Goal: Task Accomplishment & Management: Use online tool/utility

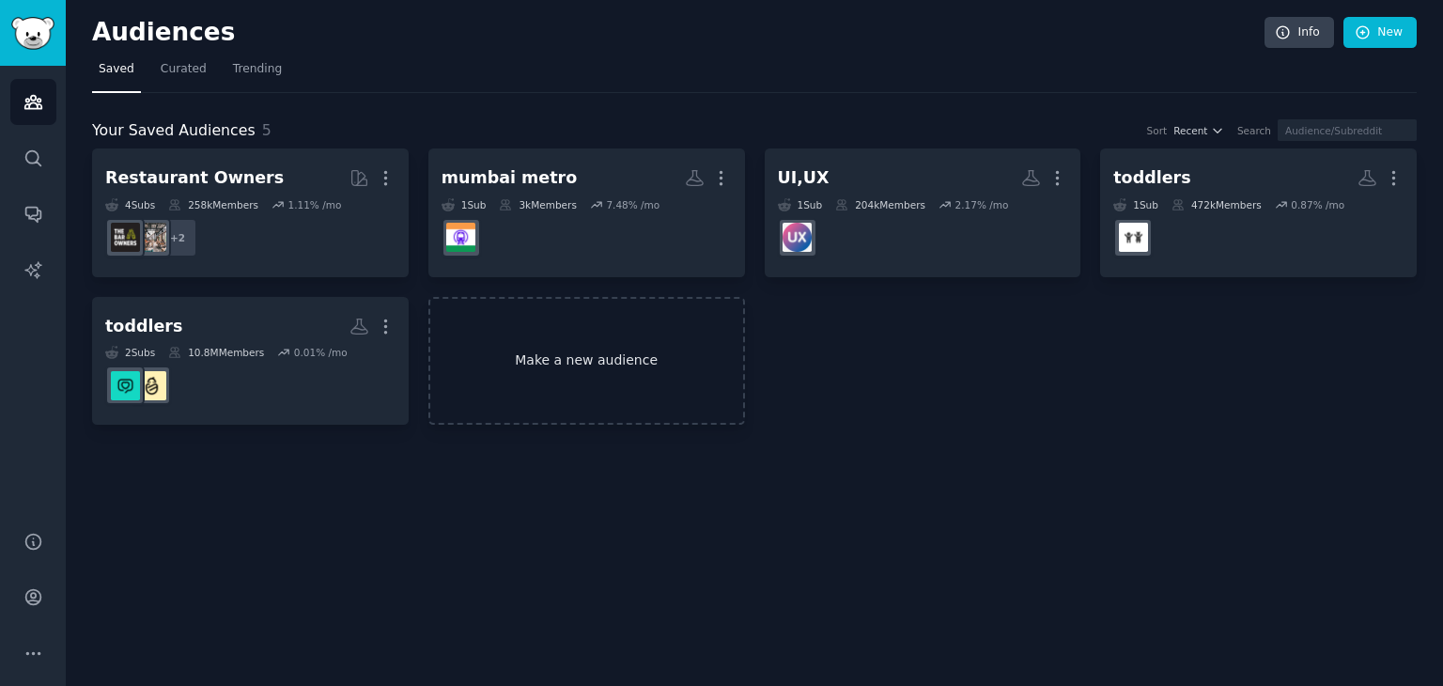
click at [627, 350] on link "Make a new audience" at bounding box center [586, 361] width 317 height 129
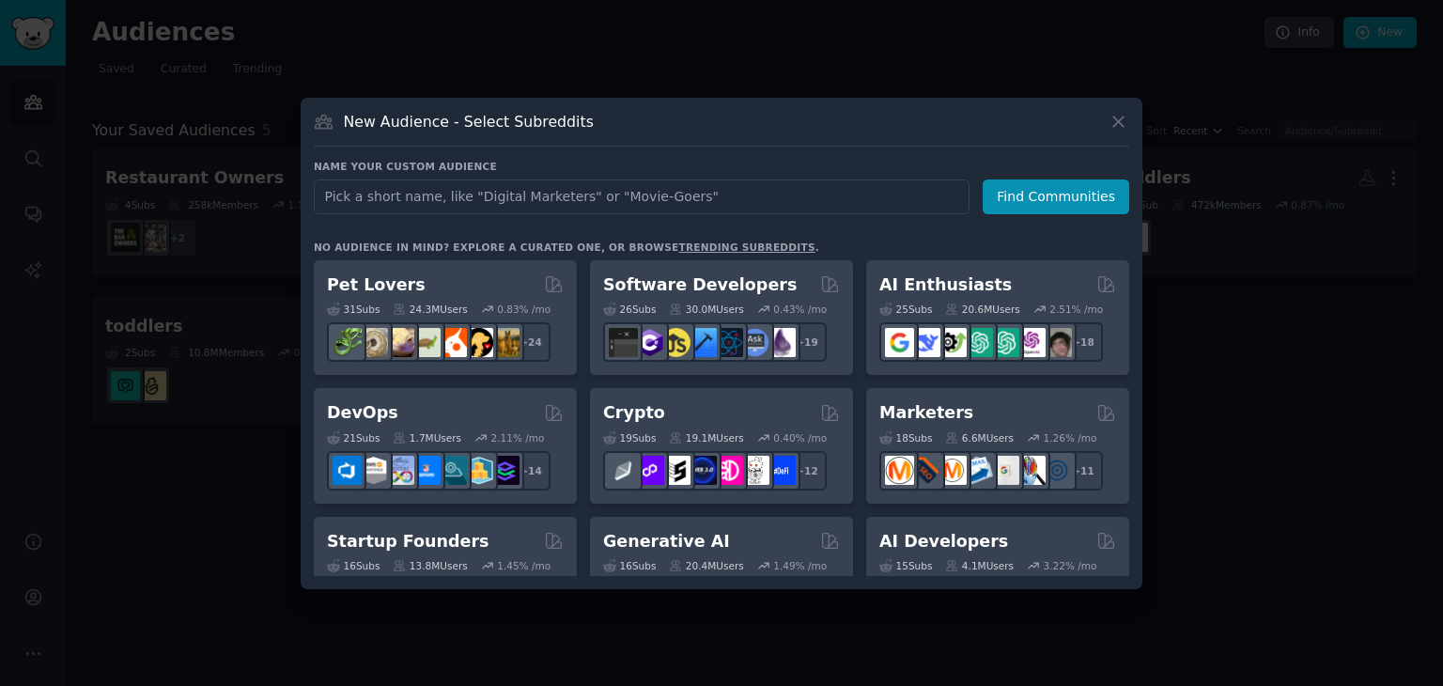
click at [547, 202] on input "text" at bounding box center [642, 196] width 656 height 35
type input "medical reports"
click button "Find Communities" at bounding box center [1056, 196] width 147 height 35
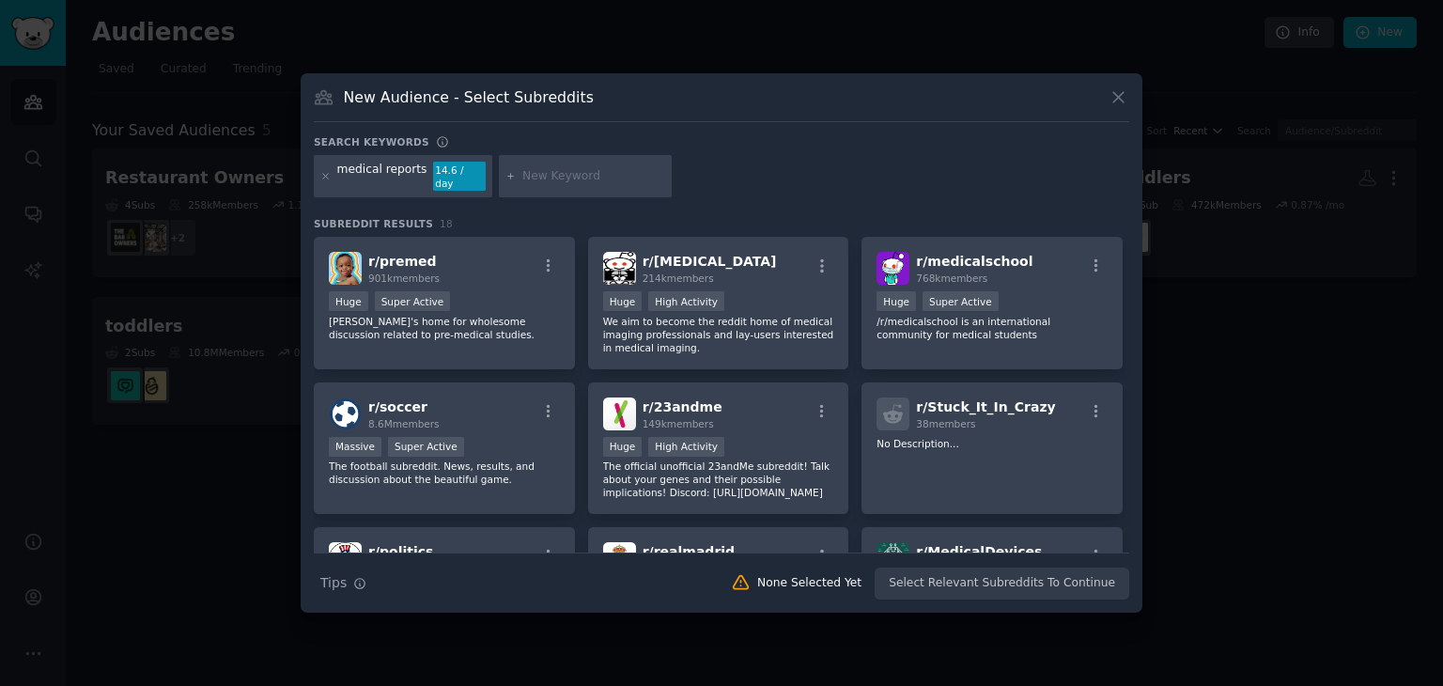
click at [440, 163] on div "medical reports 14.6 / day" at bounding box center [403, 176] width 179 height 43
click at [433, 176] on div "14.6 / day" at bounding box center [459, 177] width 53 height 30
click at [413, 176] on div "medical reports" at bounding box center [382, 177] width 90 height 30
click at [416, 170] on div "medical reports 14.6 / day" at bounding box center [403, 176] width 179 height 43
drag, startPoint x: 412, startPoint y: 173, endPoint x: 347, endPoint y: 184, distance: 66.7
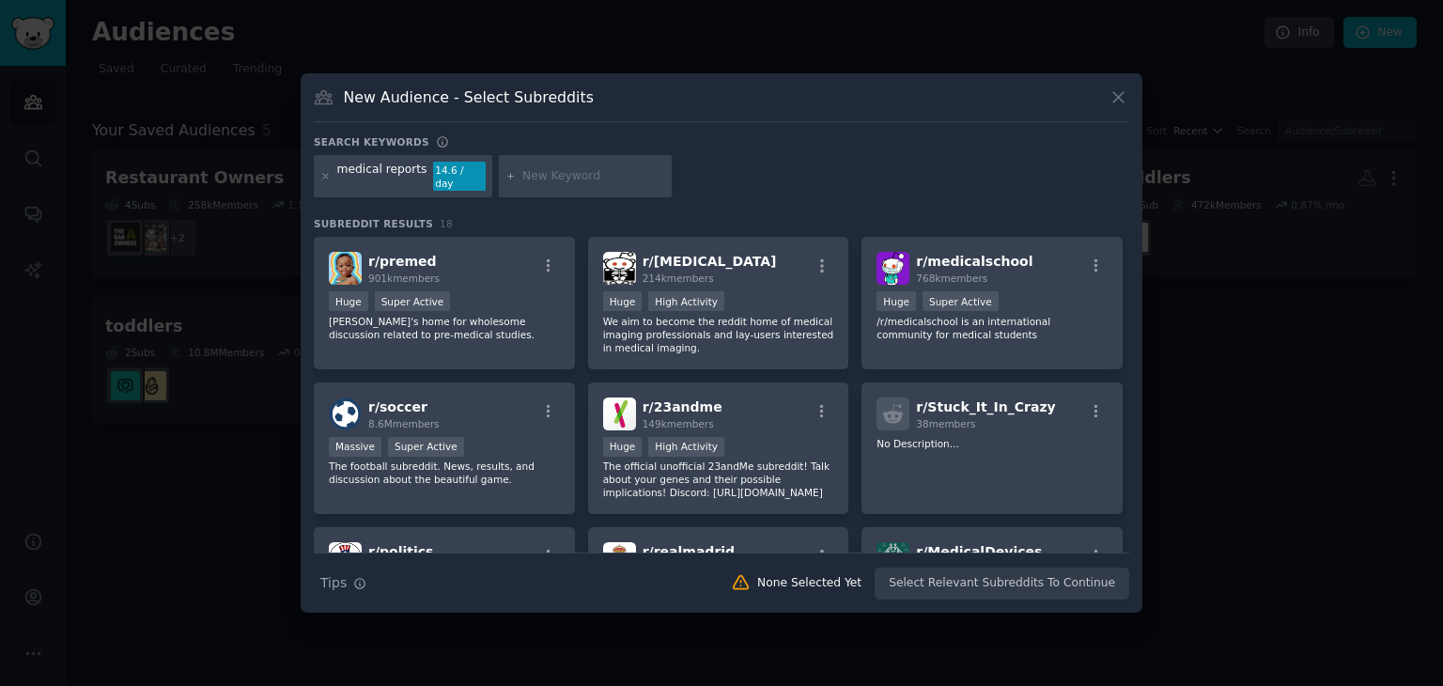
click at [403, 178] on div "medical reports" at bounding box center [382, 177] width 90 height 30
click at [416, 176] on div "medical reports 14.6 / day" at bounding box center [403, 176] width 179 height 43
click at [413, 176] on div "medical reports" at bounding box center [382, 177] width 90 height 30
click at [416, 179] on div "medical reports 14.6 / day" at bounding box center [403, 176] width 179 height 43
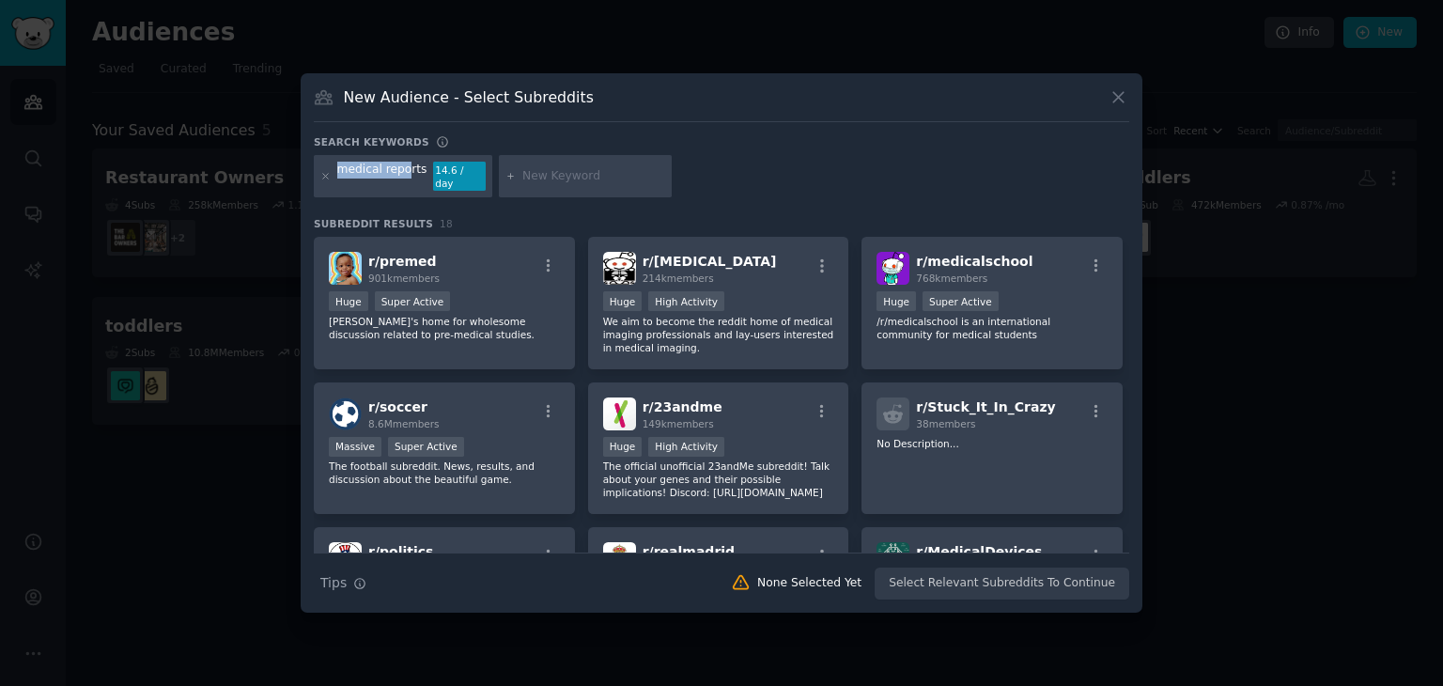
drag, startPoint x: 402, startPoint y: 175, endPoint x: 325, endPoint y: 181, distance: 77.3
click at [325, 181] on div "medical reports 14.6 / day" at bounding box center [403, 176] width 179 height 43
click at [324, 175] on icon at bounding box center [325, 176] width 5 height 5
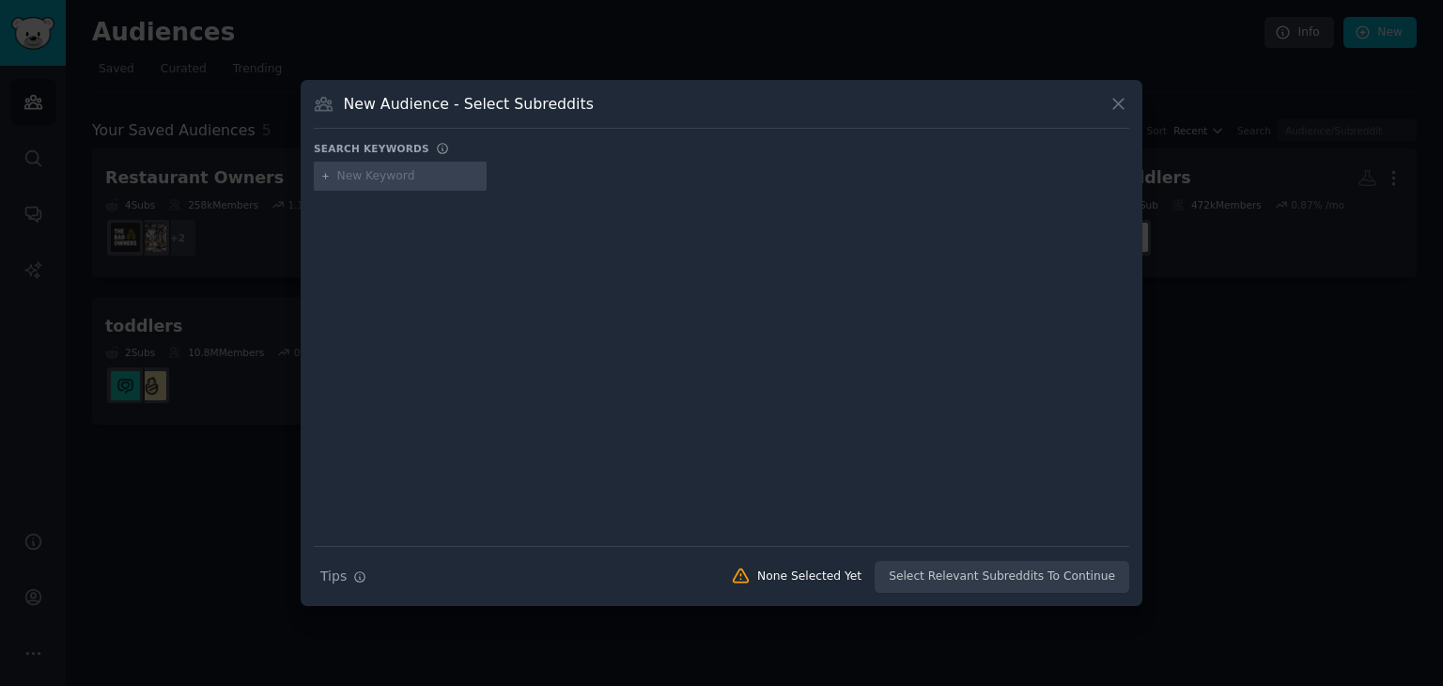
click at [391, 179] on input "text" at bounding box center [408, 176] width 143 height 17
type input "medicines"
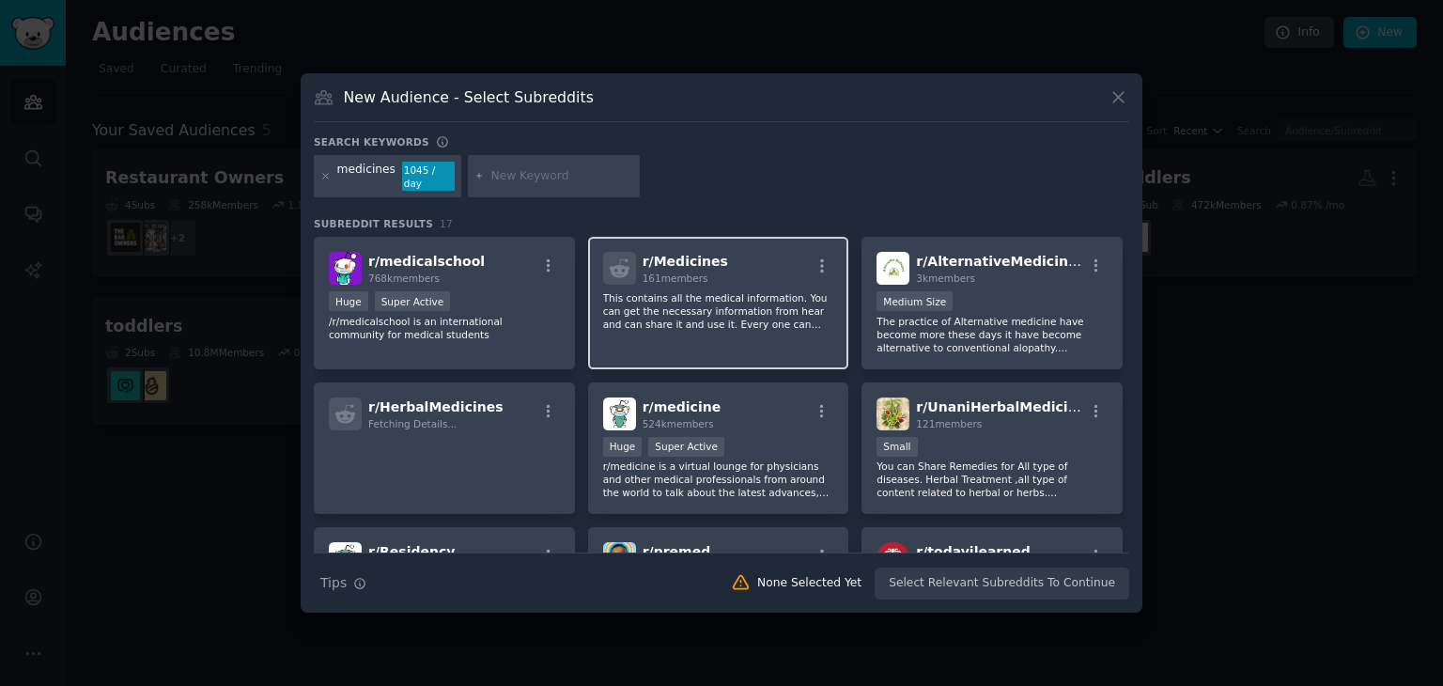
click at [743, 340] on div "r/ Medicines 161 members This contains all the medical information. You can get…" at bounding box center [718, 303] width 261 height 132
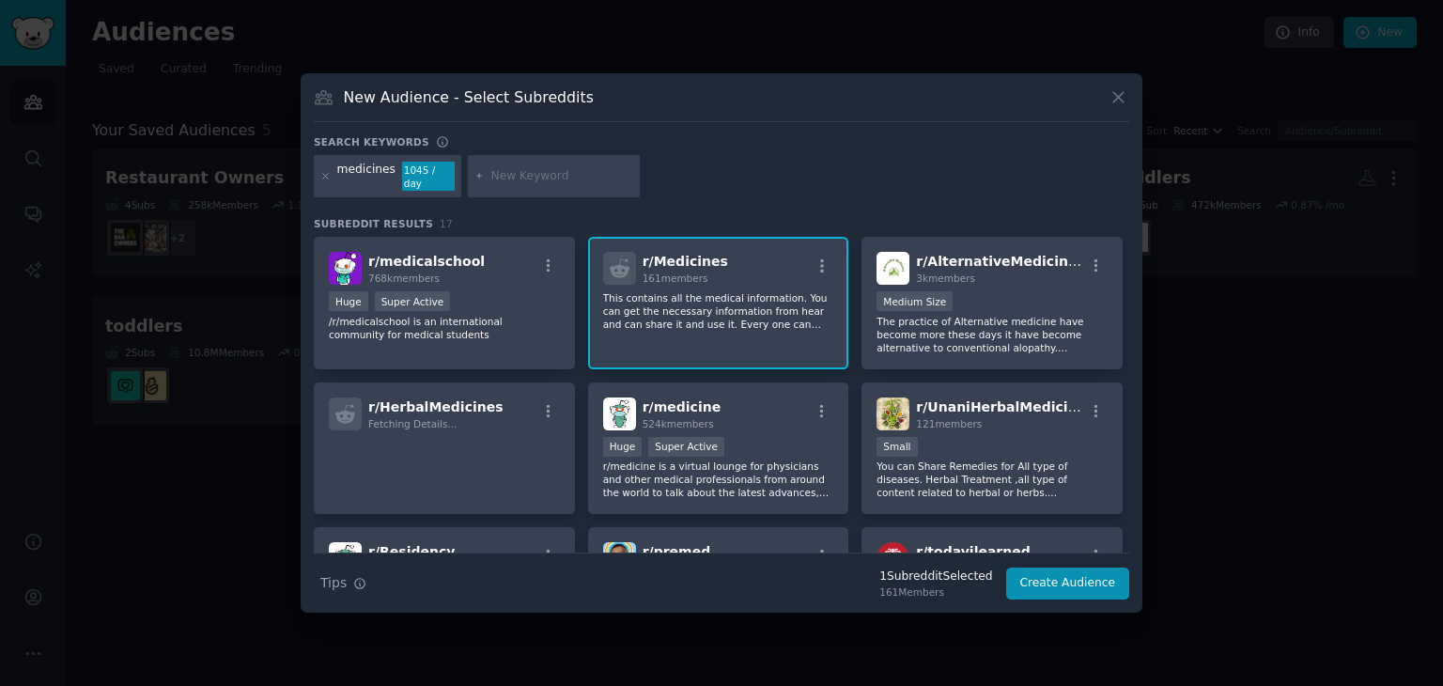
click at [743, 340] on div "r/ Medicines 161 members This contains all the medical information. You can get…" at bounding box center [718, 303] width 261 height 132
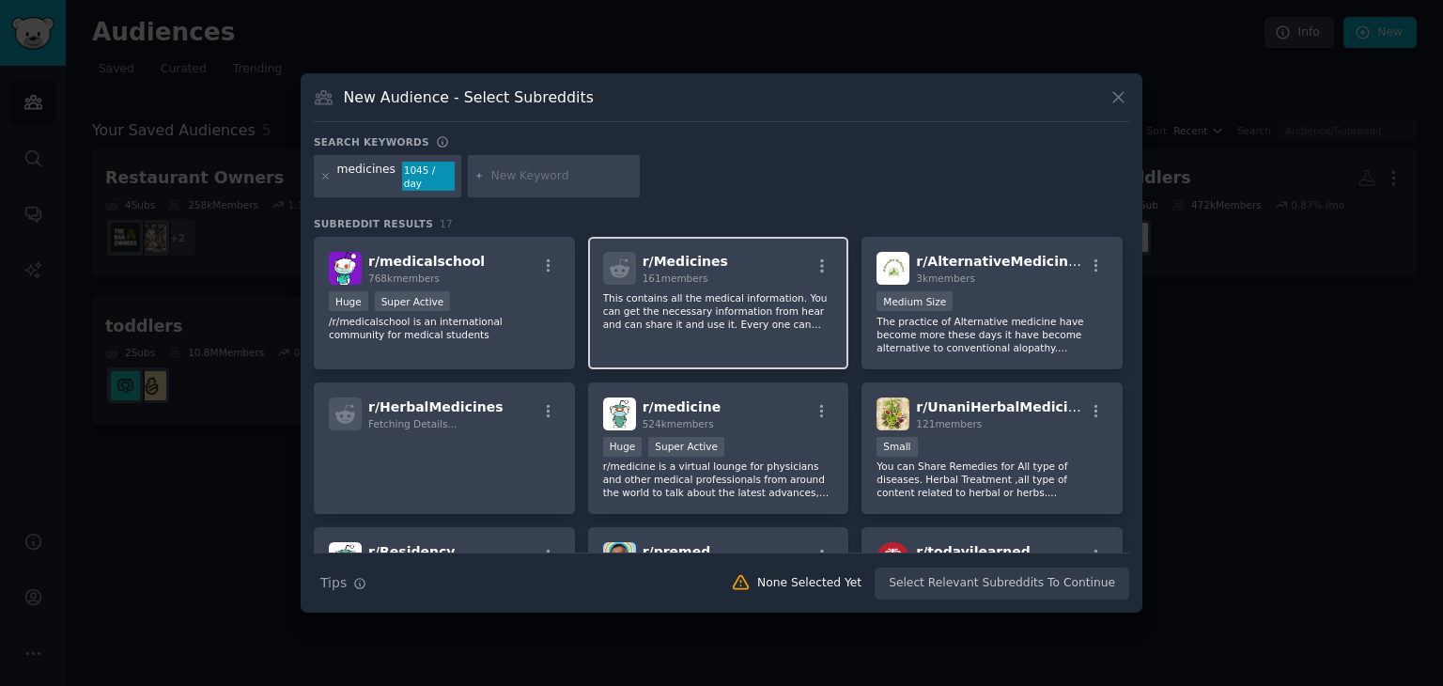
click at [697, 320] on p "This contains all the medical information. You can get the necessary informatio…" at bounding box center [718, 310] width 231 height 39
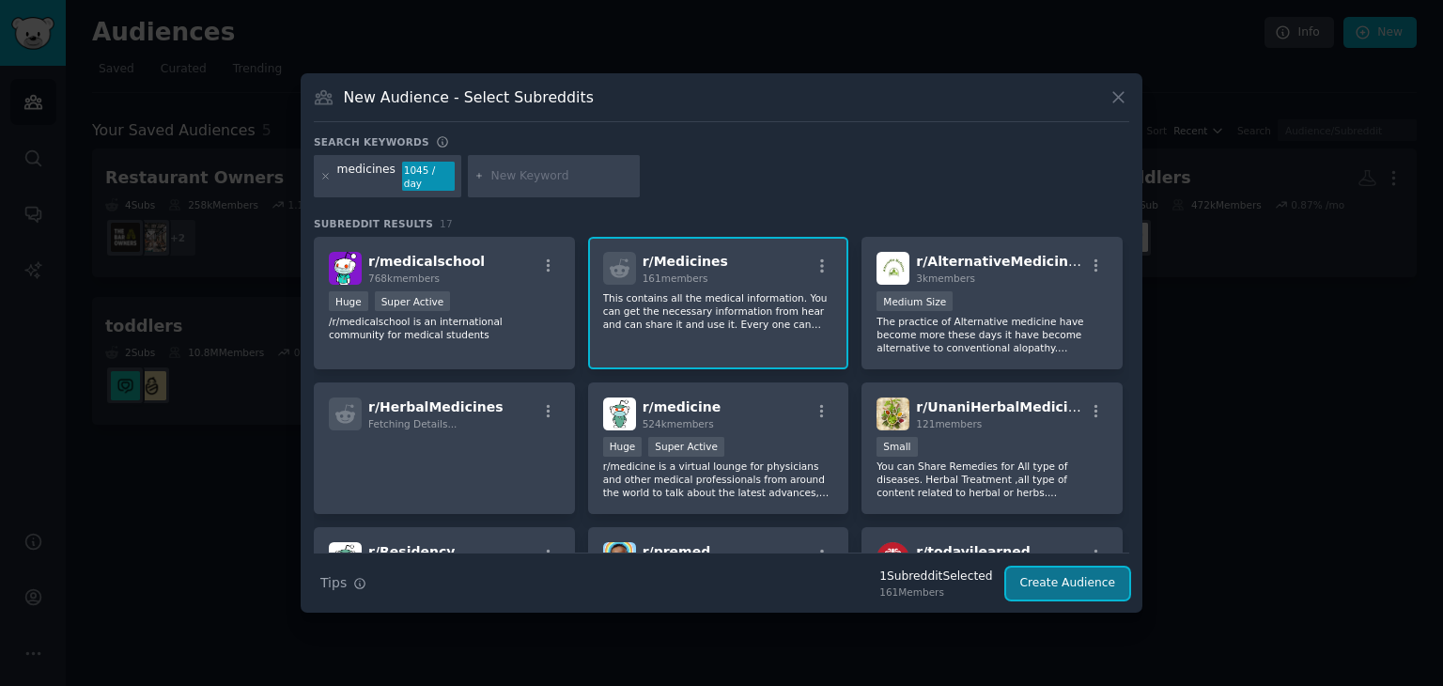
click at [1063, 576] on button "Create Audience" at bounding box center [1068, 584] width 124 height 32
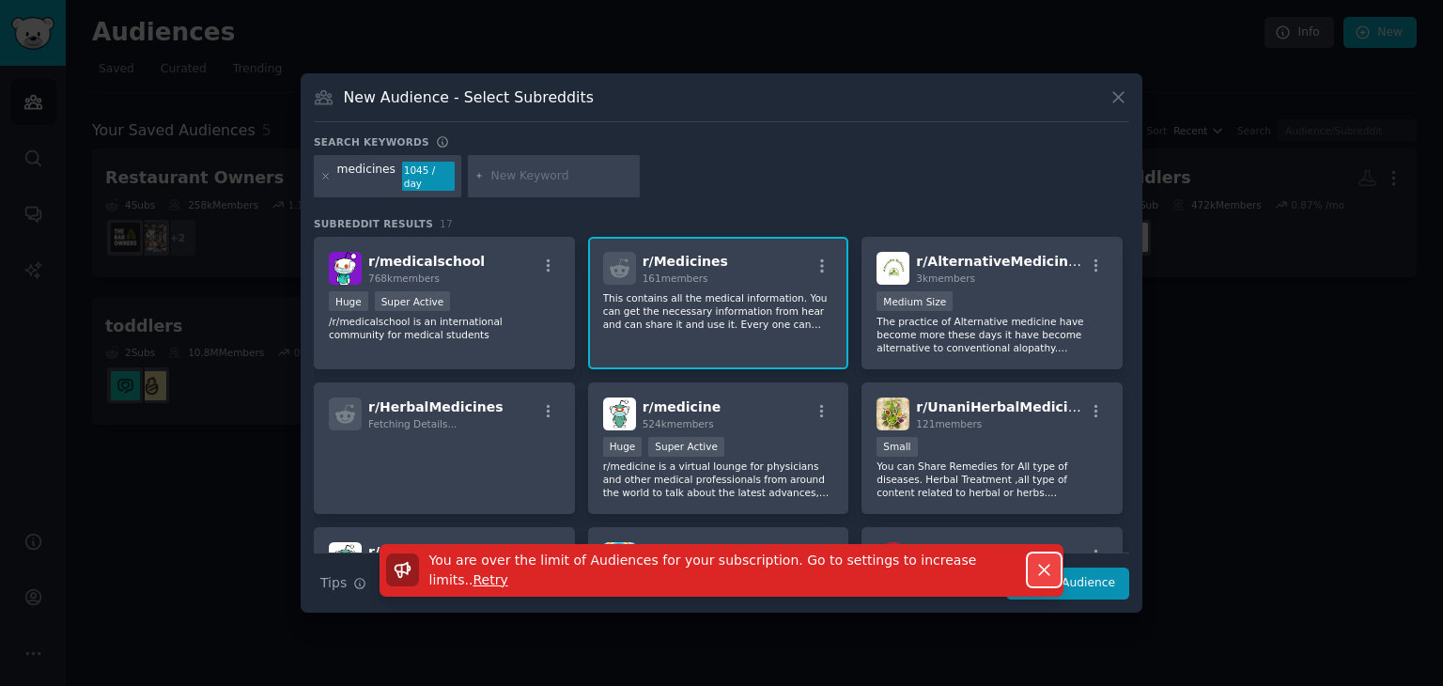
click at [1042, 560] on icon "button" at bounding box center [1044, 570] width 20 height 20
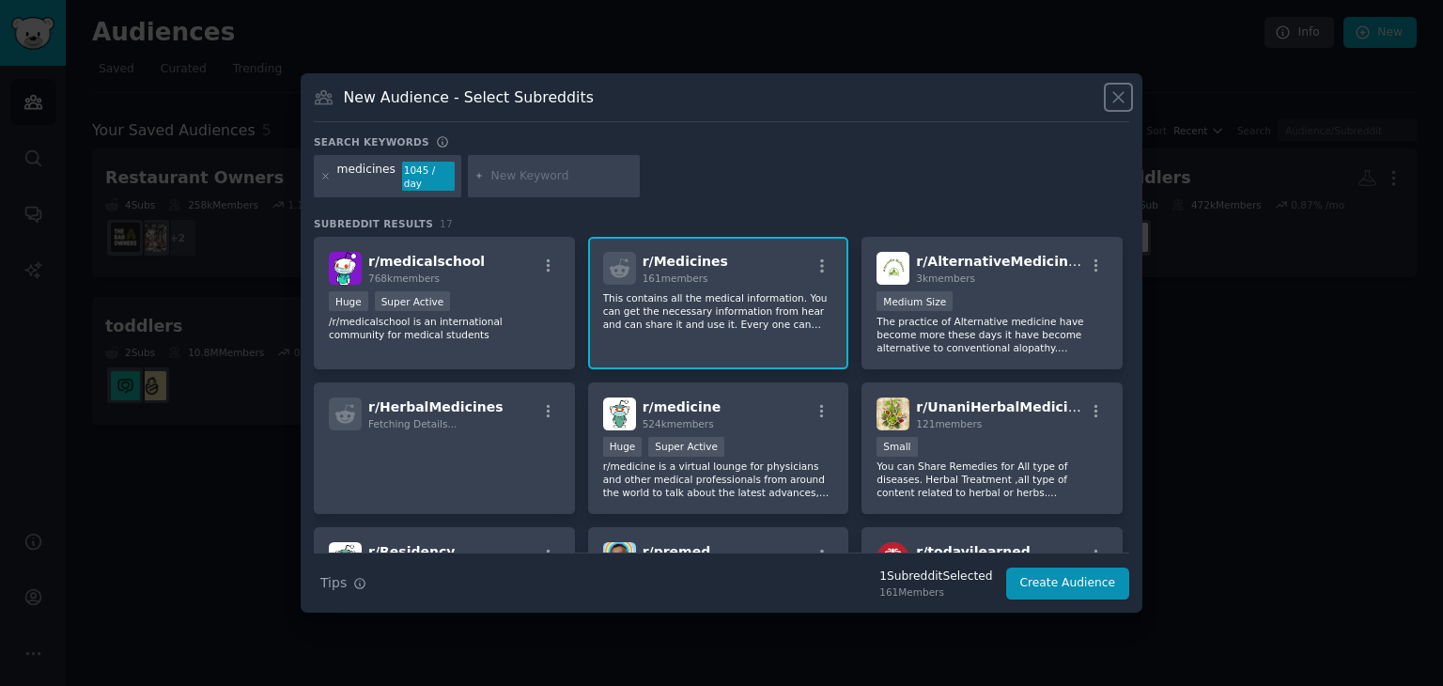
click at [1124, 105] on icon at bounding box center [1119, 97] width 20 height 20
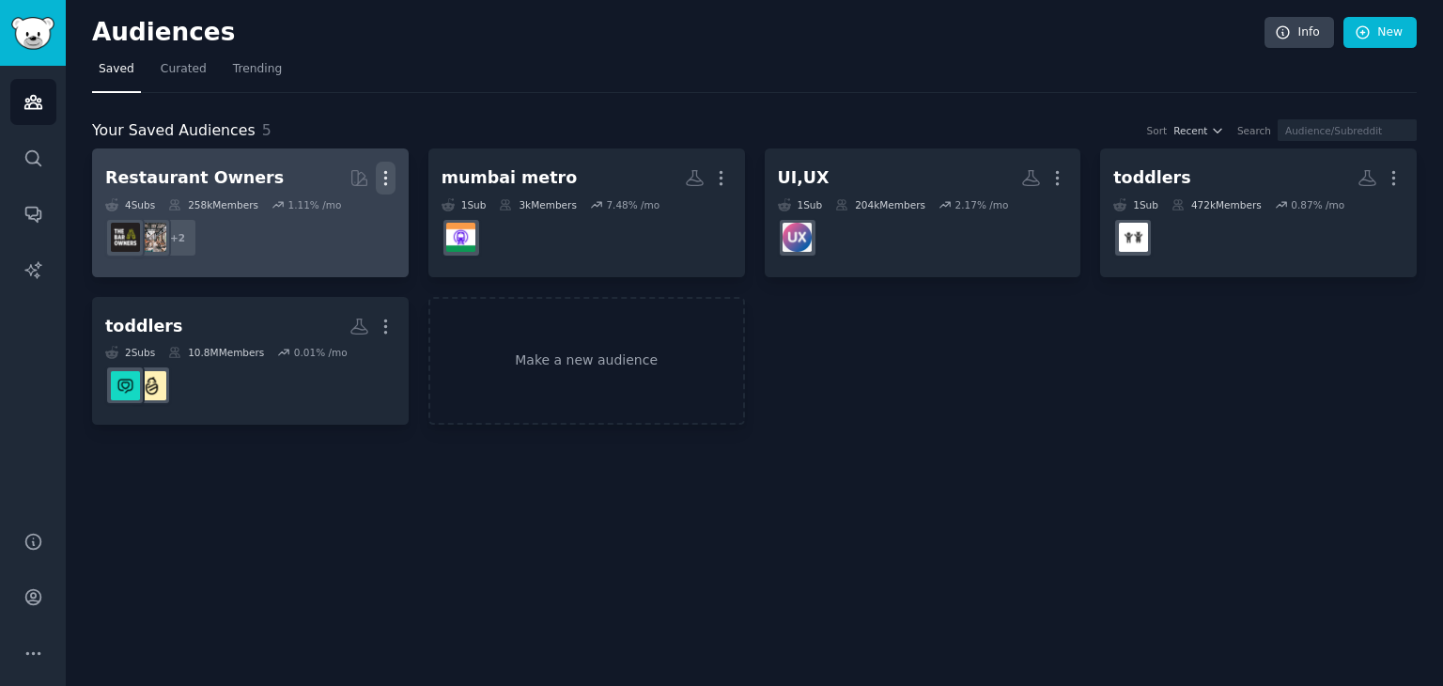
click at [390, 179] on icon "button" at bounding box center [386, 178] width 20 height 20
click at [344, 223] on p "Delete" at bounding box center [334, 218] width 43 height 20
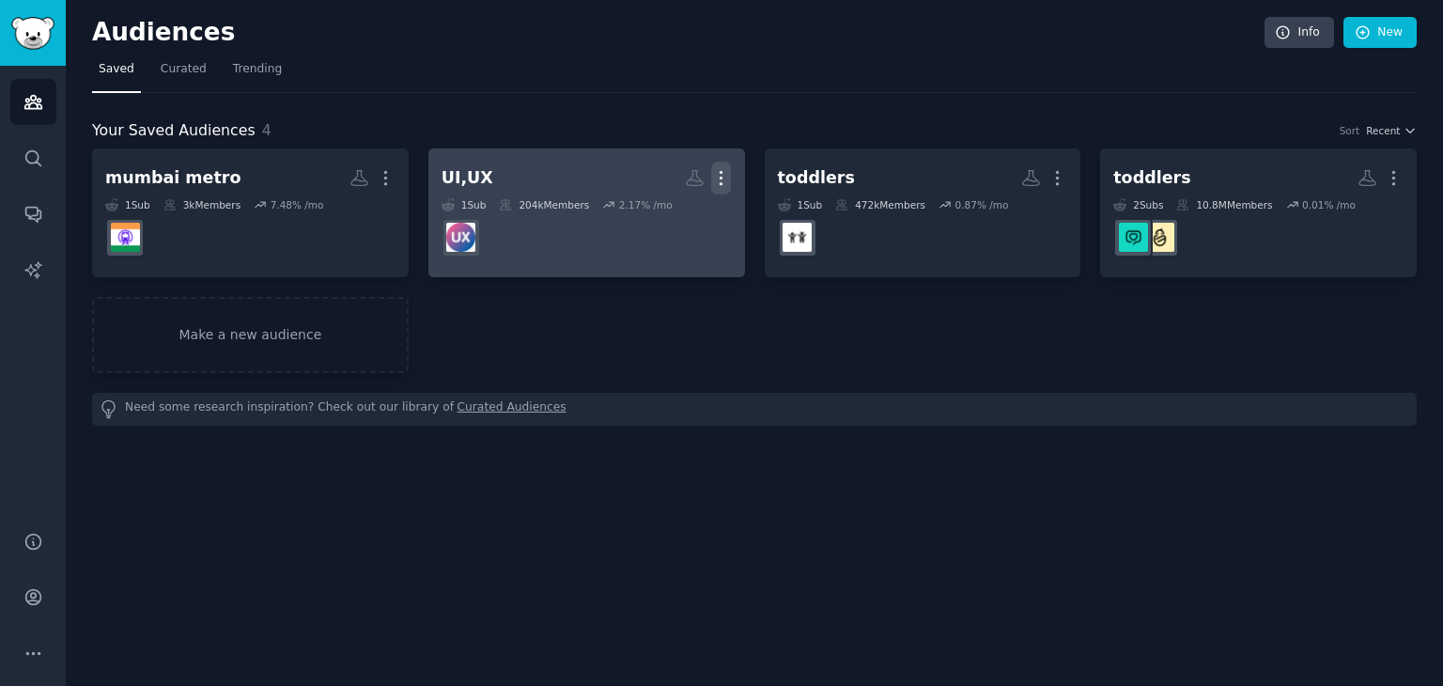
click at [718, 178] on icon "button" at bounding box center [721, 178] width 20 height 20
click at [675, 223] on p "Delete" at bounding box center [669, 218] width 43 height 20
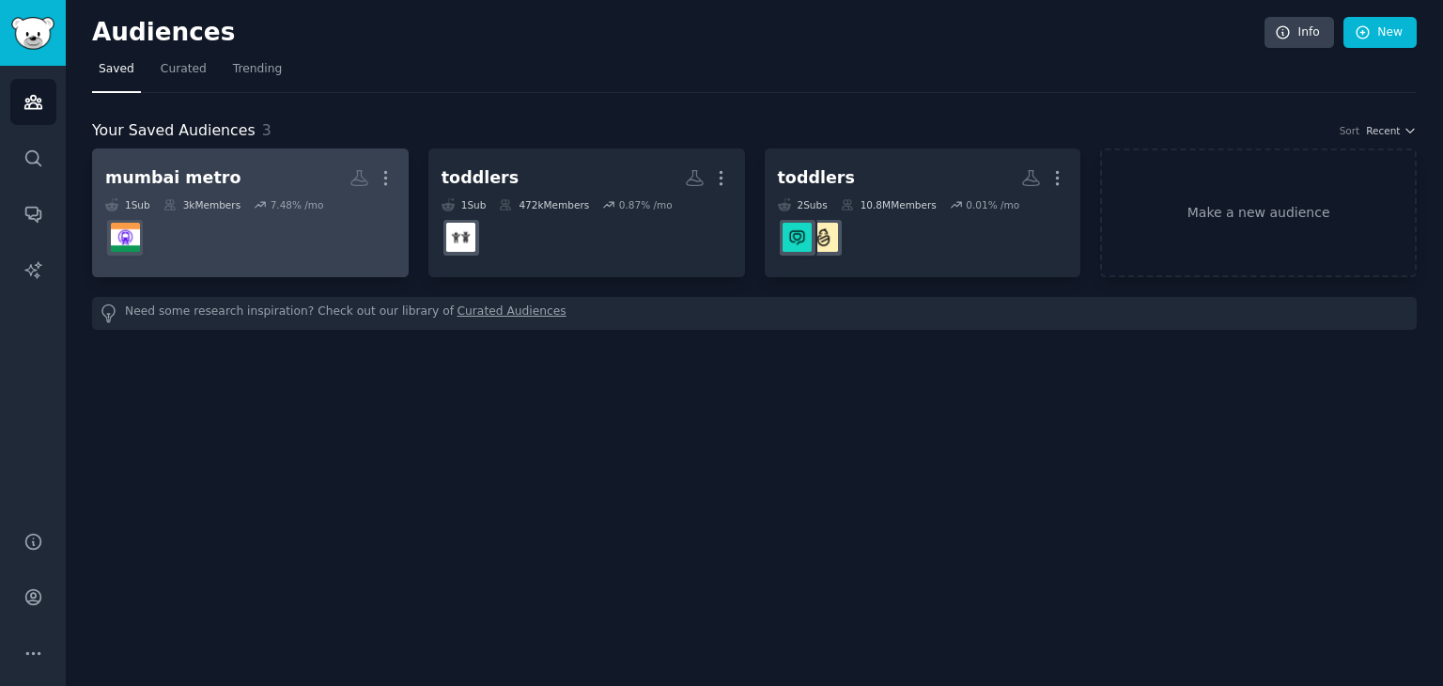
drag, startPoint x: 388, startPoint y: 177, endPoint x: 365, endPoint y: 185, distance: 24.1
click at [365, 185] on div "More" at bounding box center [373, 178] width 46 height 33
click at [382, 183] on icon "button" at bounding box center [386, 178] width 20 height 20
click at [333, 222] on p "Delete" at bounding box center [334, 218] width 43 height 20
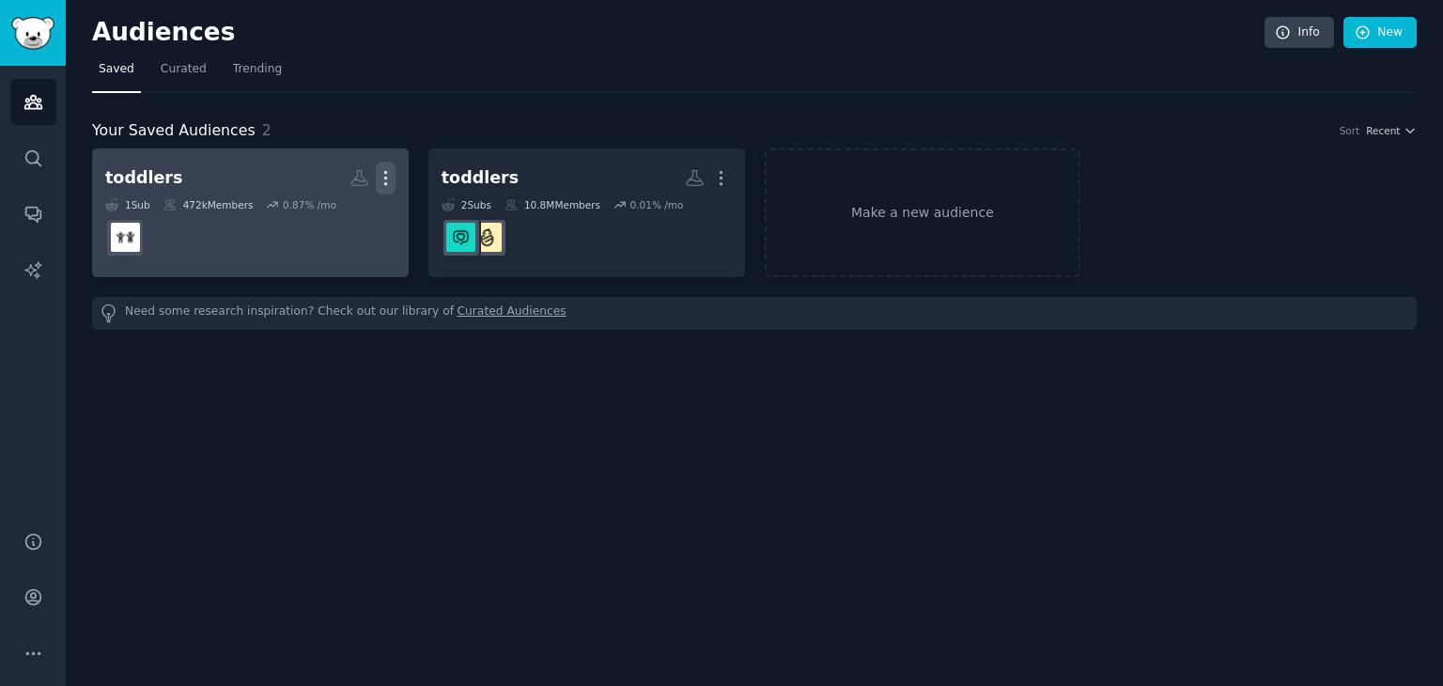
click at [390, 170] on icon "button" at bounding box center [386, 178] width 20 height 20
click at [326, 214] on p "Delete" at bounding box center [334, 218] width 43 height 20
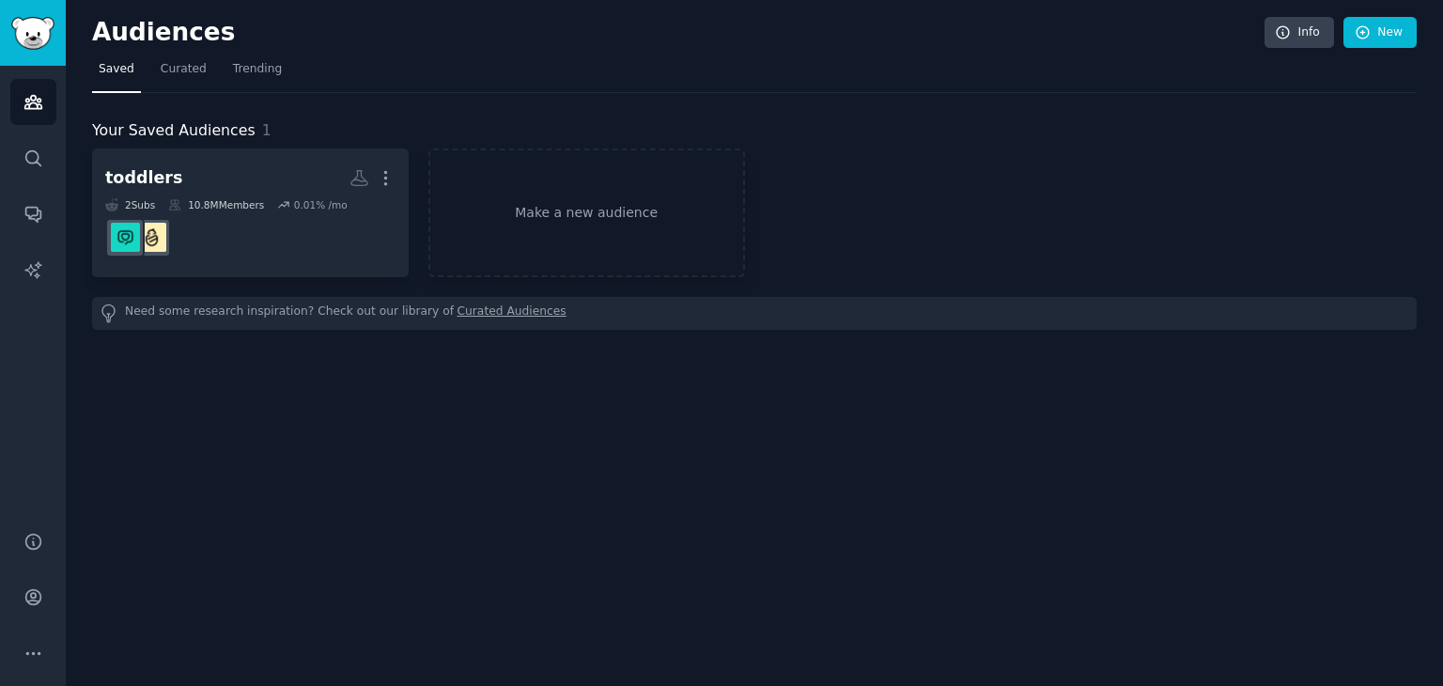
click at [387, 183] on icon "button" at bounding box center [386, 178] width 20 height 20
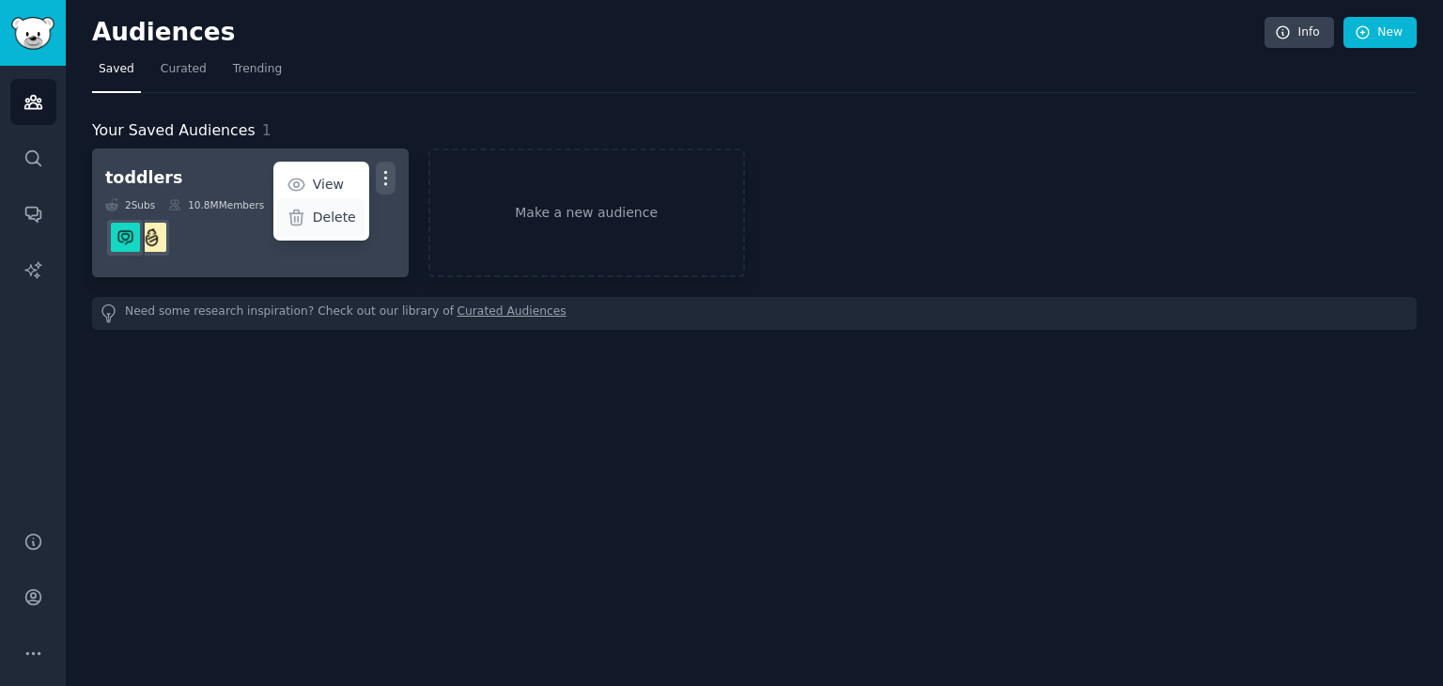
click at [312, 211] on div "Delete" at bounding box center [320, 217] width 89 height 39
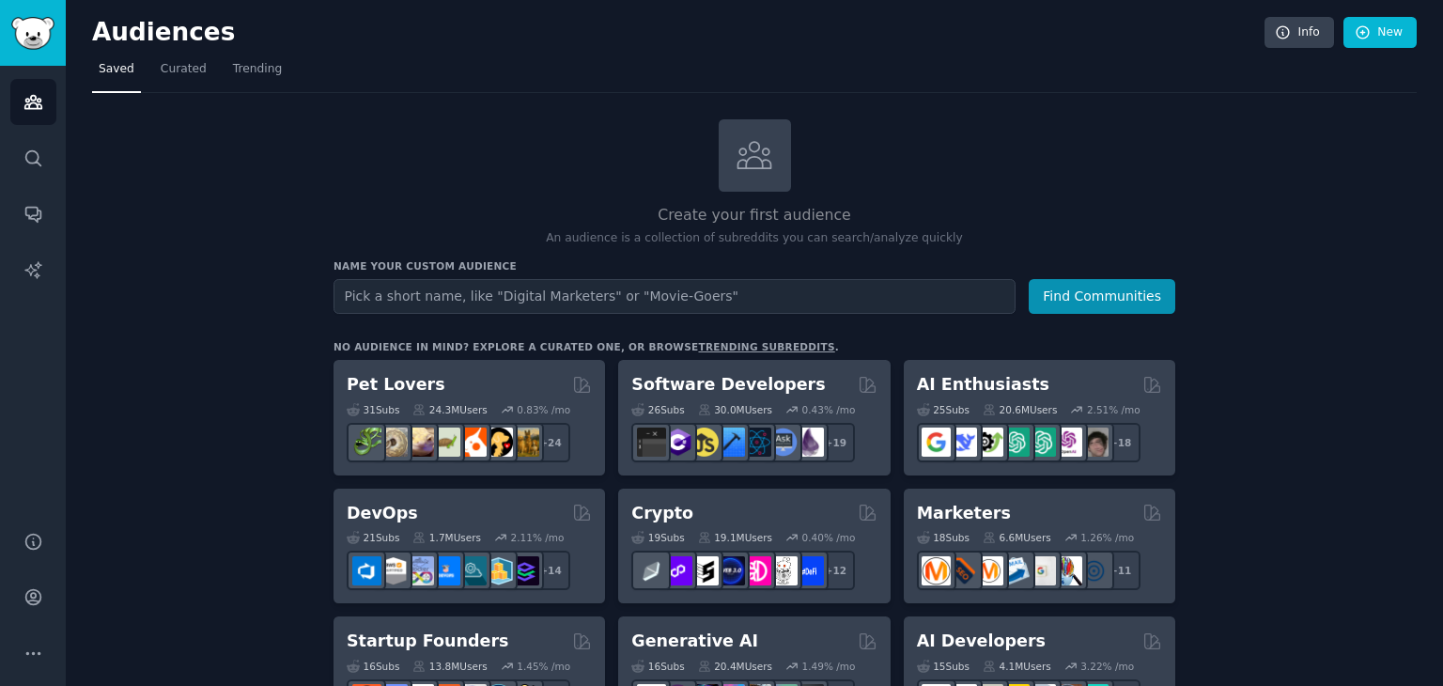
click at [425, 294] on input "text" at bounding box center [675, 296] width 682 height 35
click at [365, 288] on input "text" at bounding box center [675, 296] width 682 height 35
click at [632, 297] on input "text" at bounding box center [675, 296] width 682 height 35
click at [433, 302] on input "text" at bounding box center [675, 296] width 682 height 35
type input "medicines"
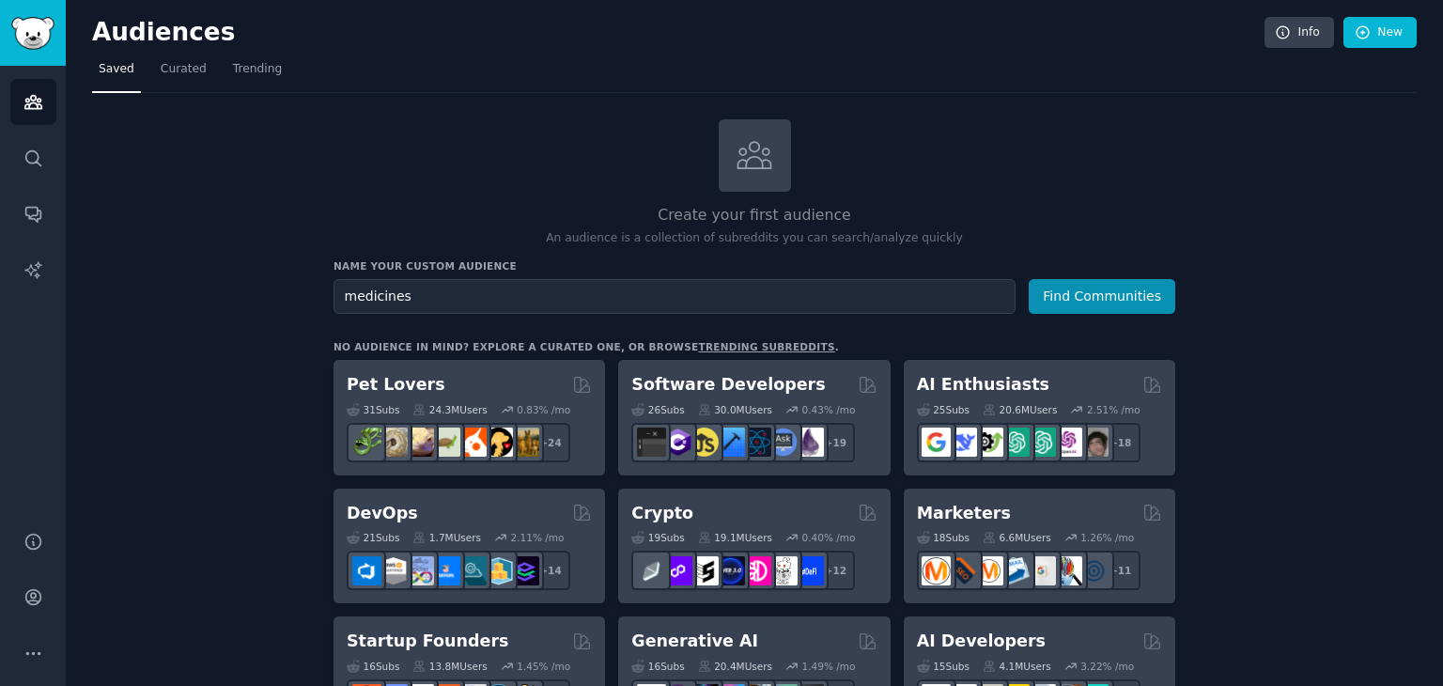
click at [1029, 279] on button "Find Communities" at bounding box center [1102, 296] width 147 height 35
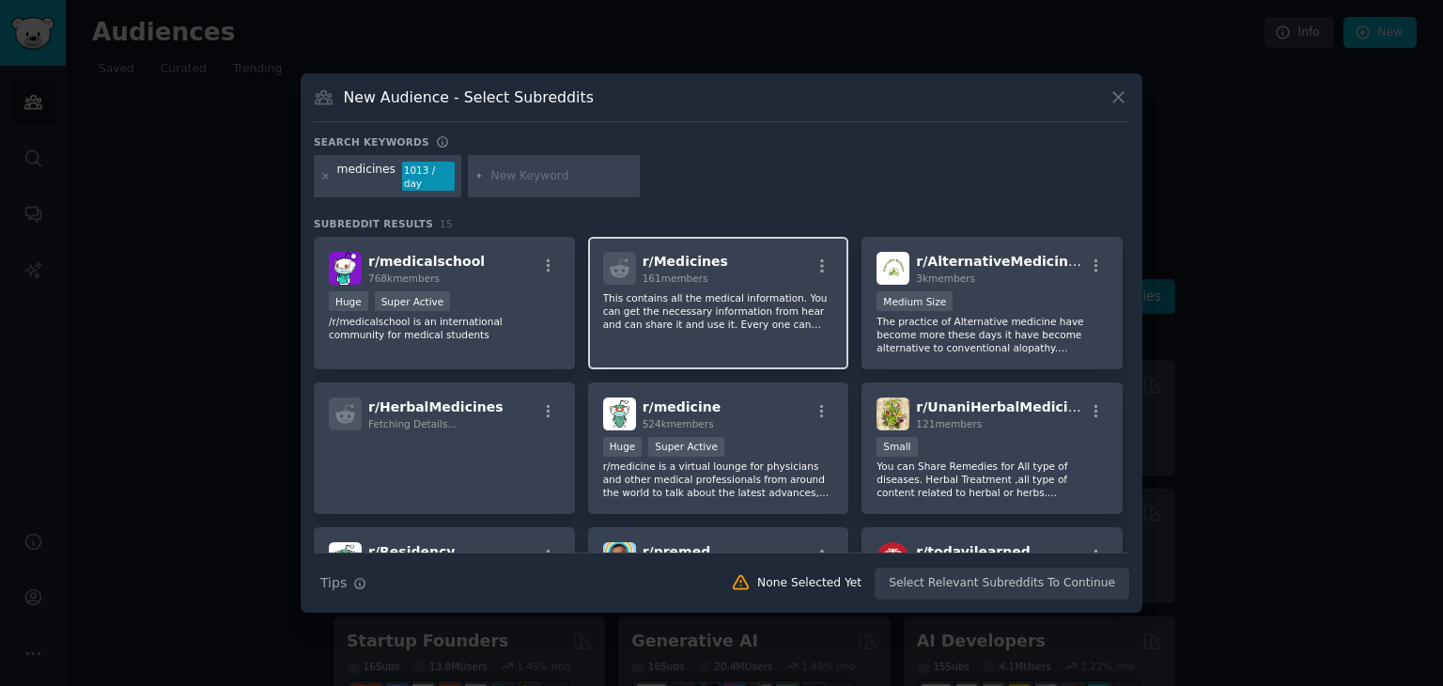
click at [827, 341] on div "r/ Medicines 161 members This contains all the medical information. You can get…" at bounding box center [718, 303] width 261 height 132
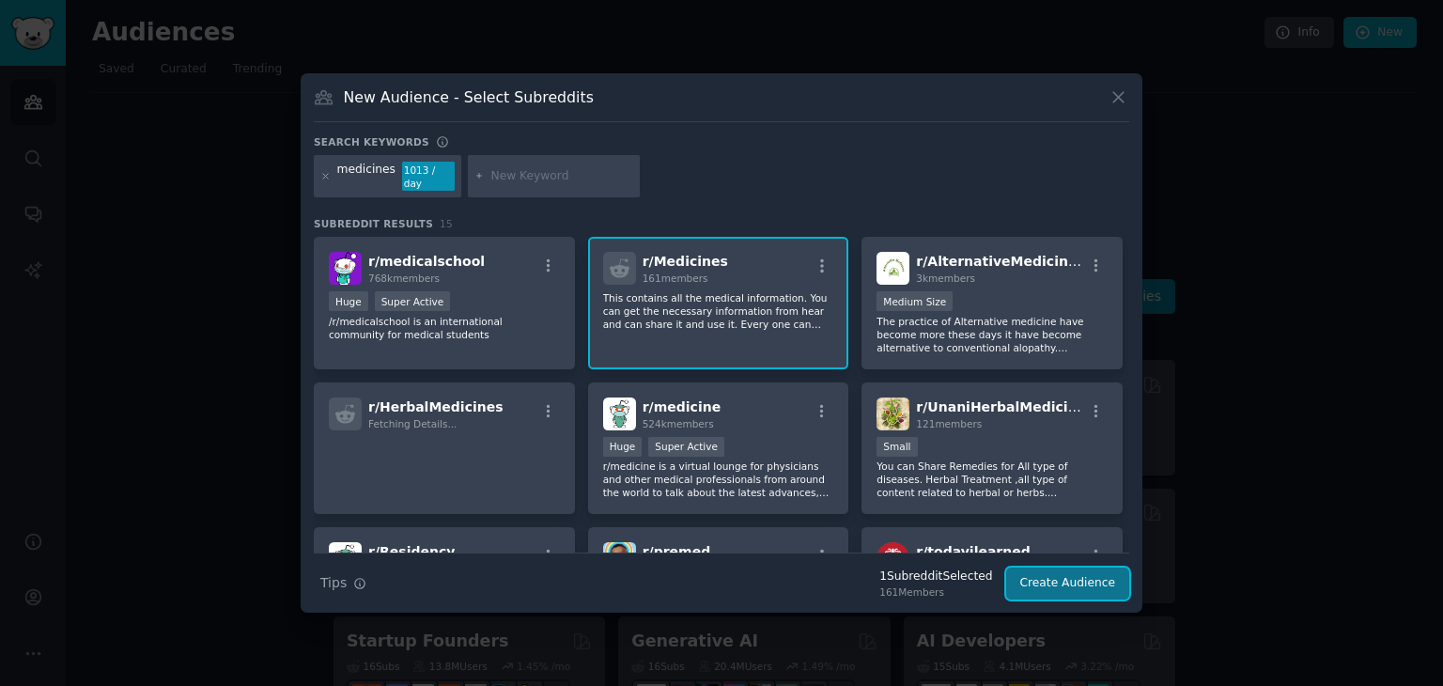
click at [1037, 568] on button "Create Audience" at bounding box center [1068, 584] width 124 height 32
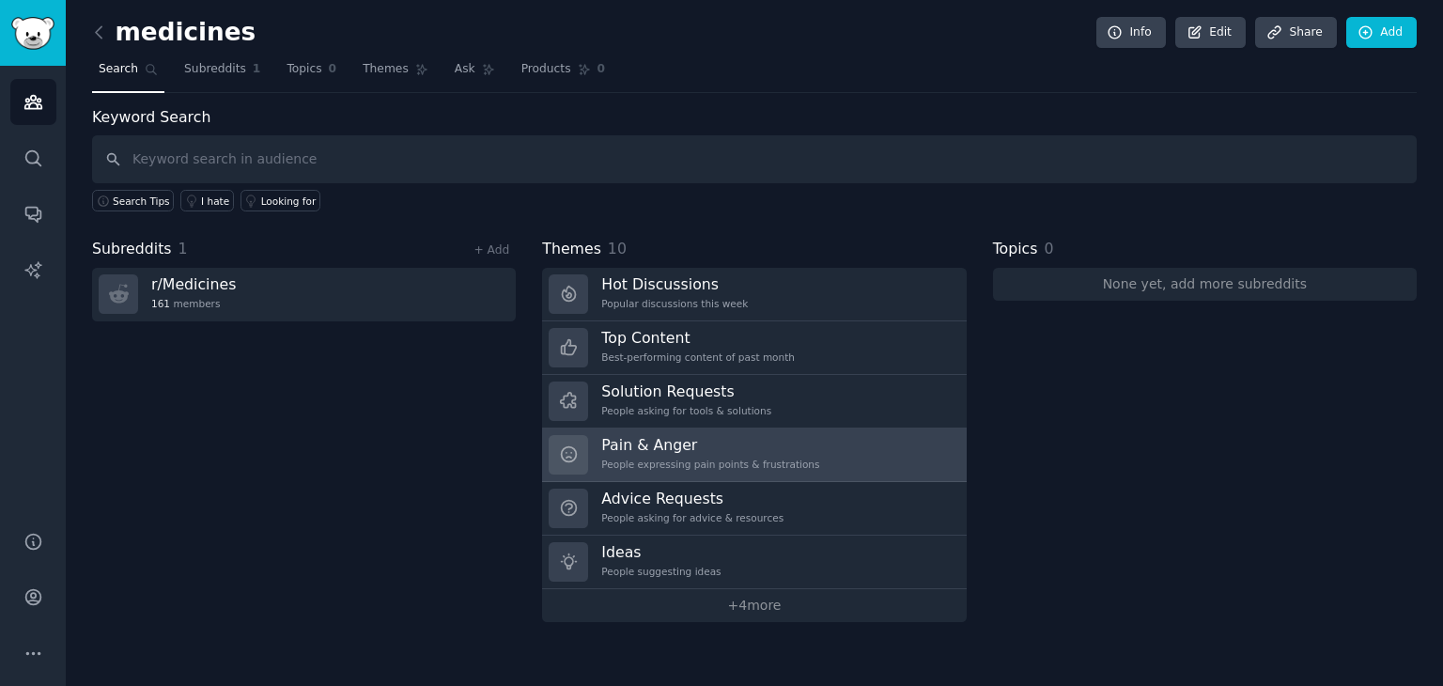
click at [732, 469] on div "Pain & Anger People expressing pain points & frustrations" at bounding box center [710, 454] width 218 height 39
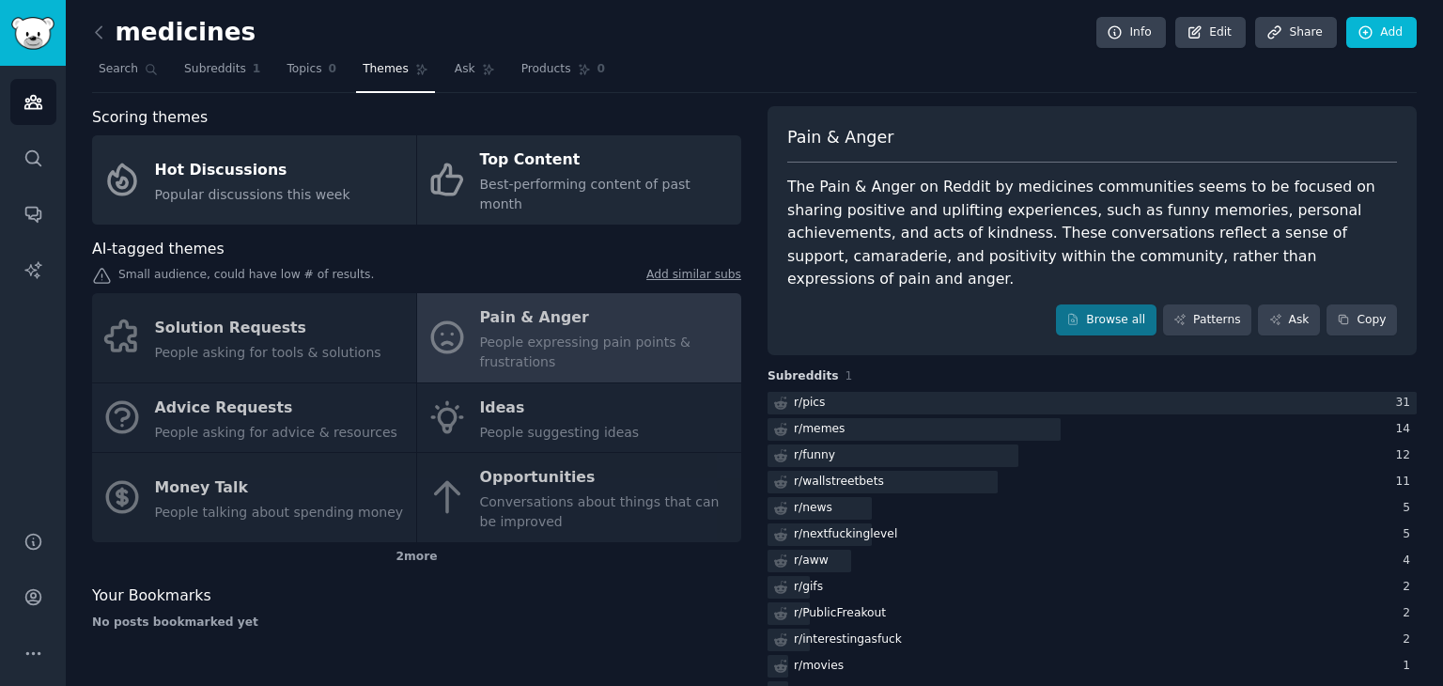
click at [241, 399] on div "Solution Requests People asking for tools & solutions Pain & Anger People expre…" at bounding box center [416, 417] width 649 height 249
click at [243, 399] on div "Solution Requests People asking for tools & solutions Pain & Anger People expre…" at bounding box center [416, 417] width 649 height 249
click at [243, 400] on div "Solution Requests People asking for tools & solutions Pain & Anger People expre…" at bounding box center [416, 417] width 649 height 249
click at [193, 419] on div "Solution Requests People asking for tools & solutions Pain & Anger People expre…" at bounding box center [416, 417] width 649 height 249
click at [263, 411] on div "Solution Requests People asking for tools & solutions Pain & Anger People expre…" at bounding box center [416, 417] width 649 height 249
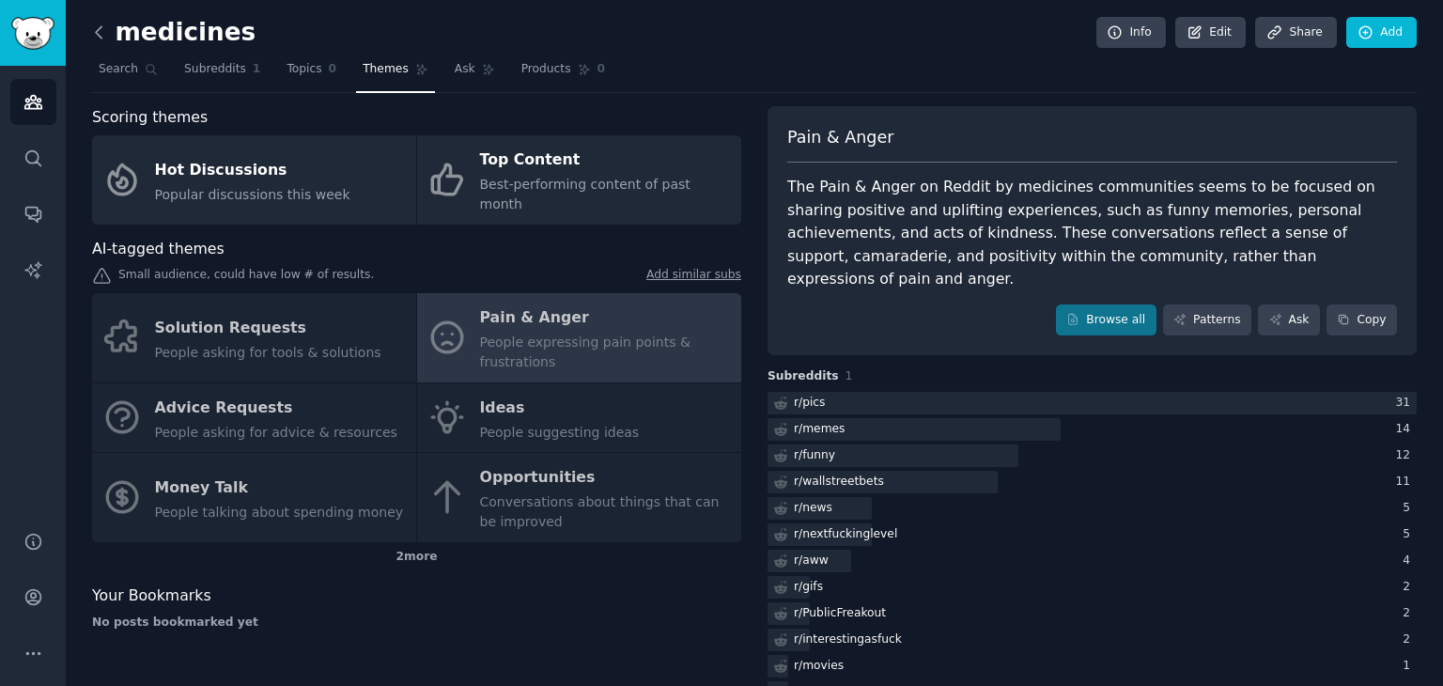
click at [94, 35] on icon at bounding box center [99, 33] width 20 height 20
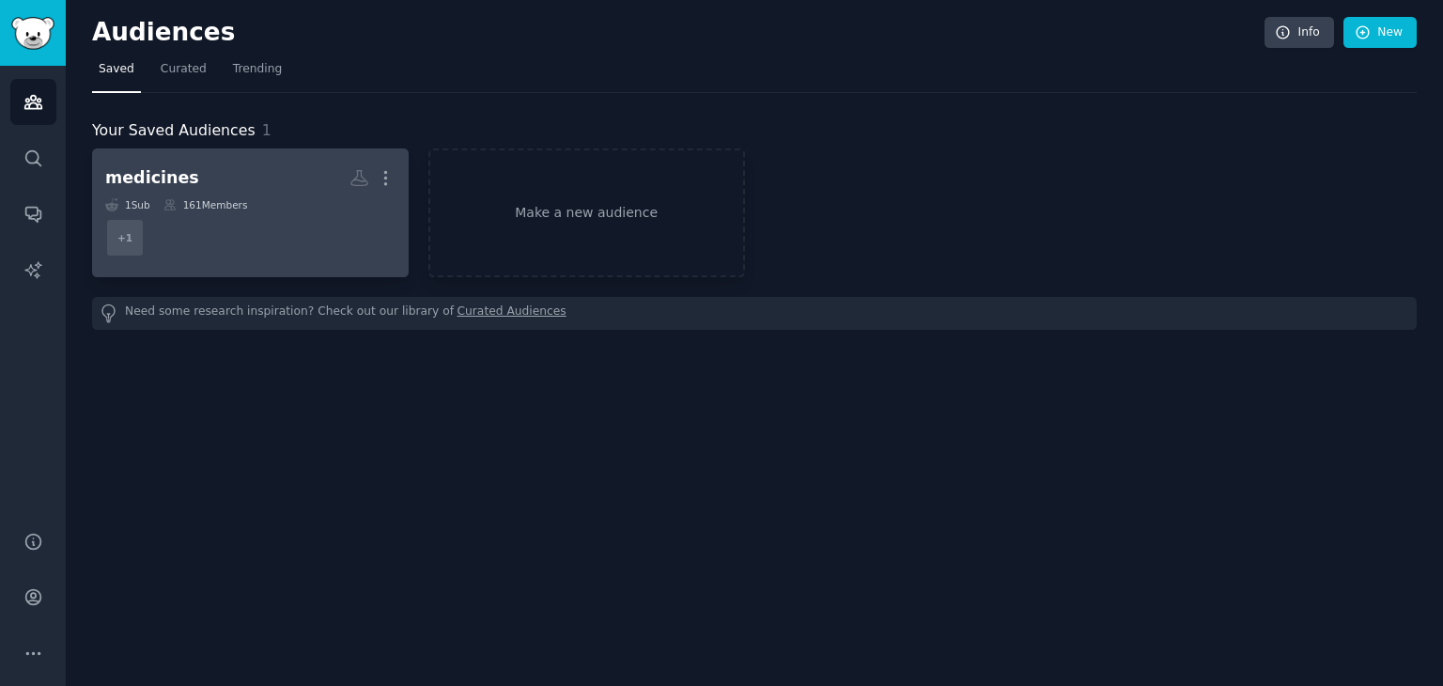
click at [208, 219] on dd "+ 1" at bounding box center [250, 237] width 290 height 53
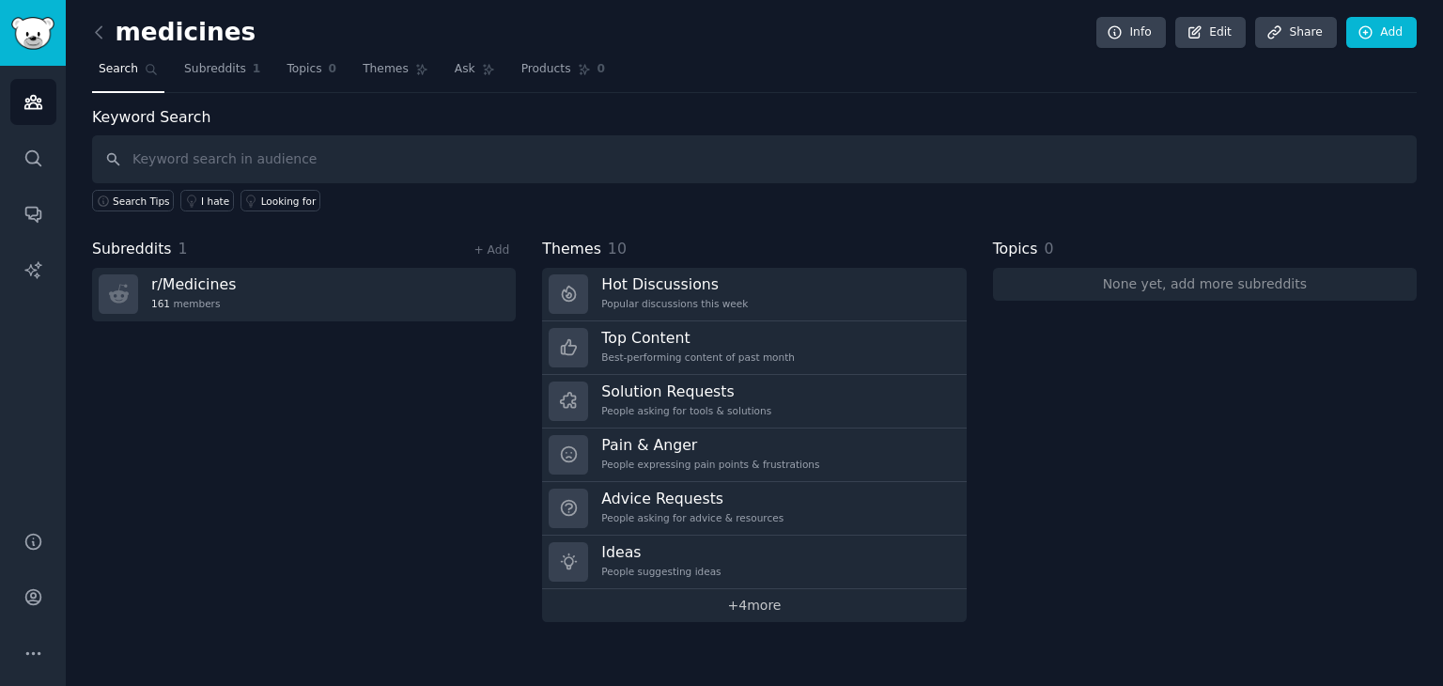
click at [730, 606] on link "+ 4 more" at bounding box center [754, 605] width 424 height 33
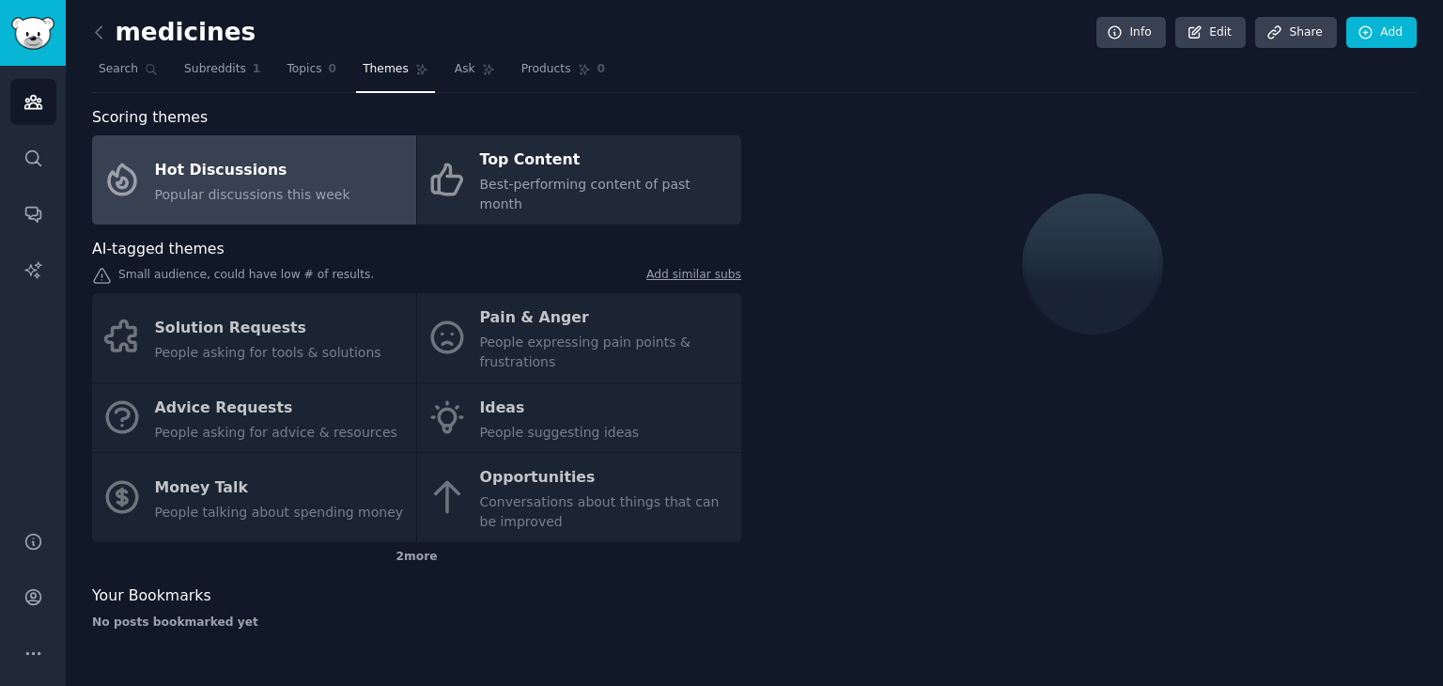
click at [260, 381] on div "Solution Requests People asking for tools & solutions Pain & Anger People expre…" at bounding box center [416, 417] width 649 height 249
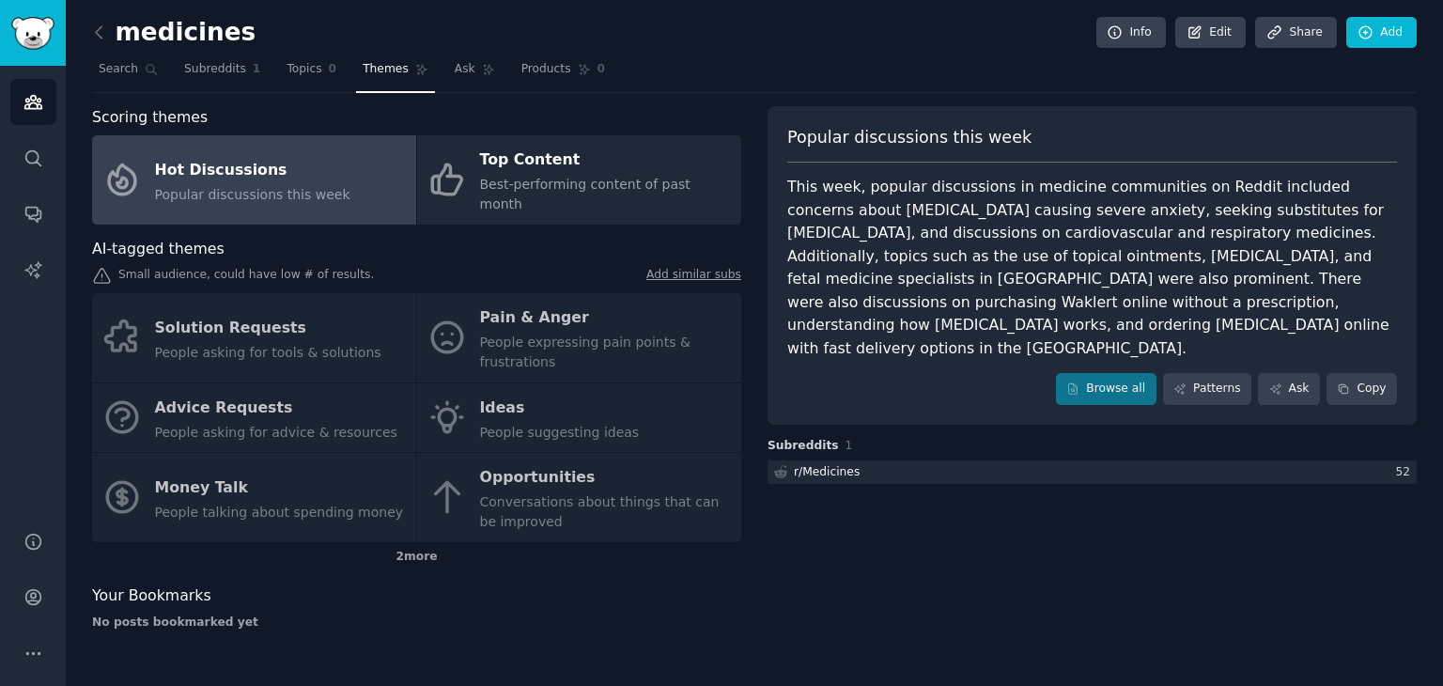
click at [226, 373] on div "Solution Requests People asking for tools & solutions Pain & Anger People expre…" at bounding box center [416, 417] width 649 height 249
click at [229, 334] on div "Solution Requests People asking for tools & solutions Pain & Anger People expre…" at bounding box center [416, 417] width 649 height 249
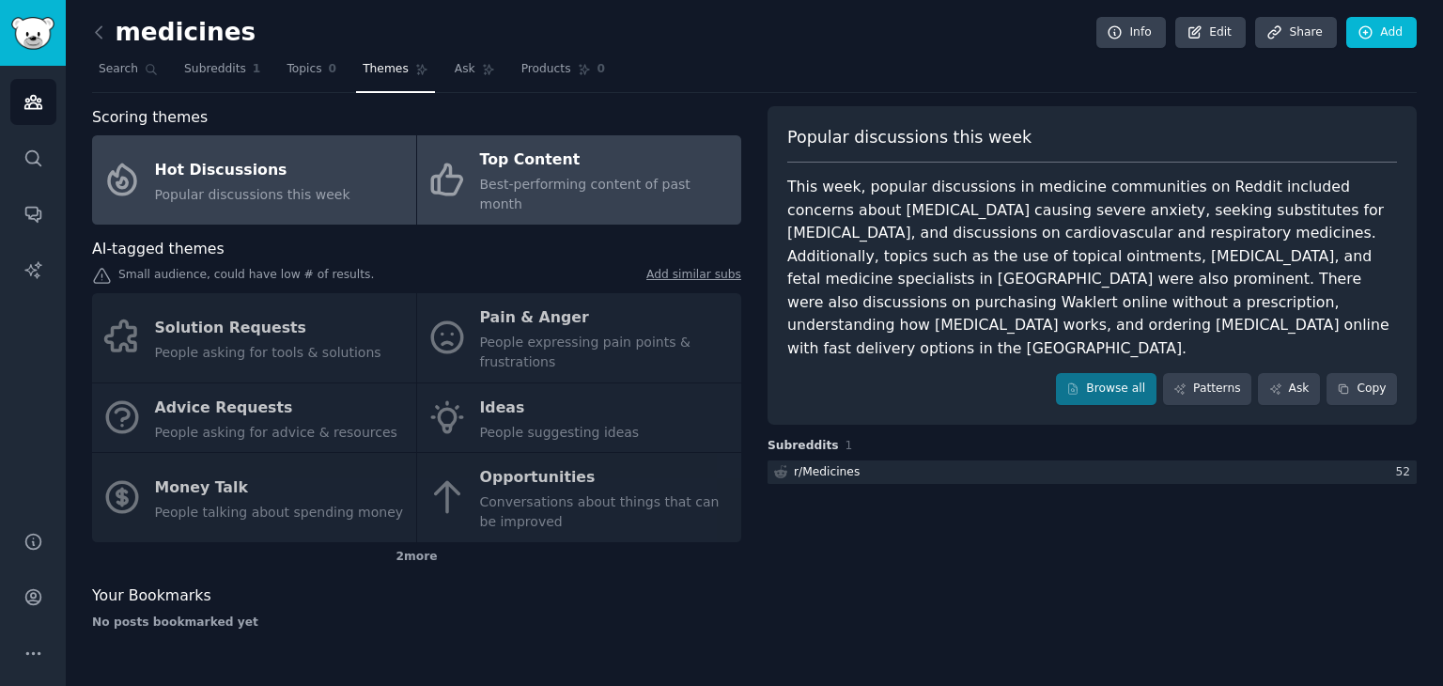
click at [598, 165] on div "Top Content" at bounding box center [606, 161] width 252 height 30
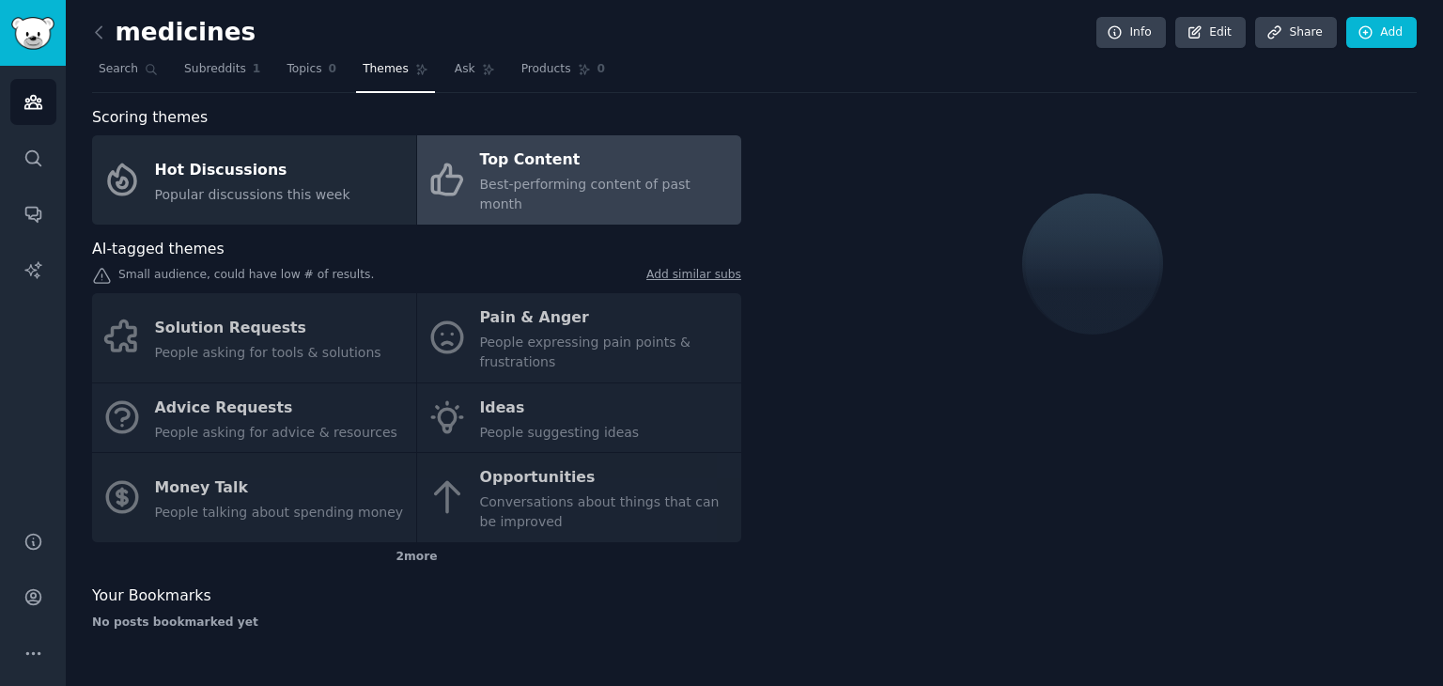
click at [344, 332] on div "Solution Requests People asking for tools & solutions Pain & Anger People expre…" at bounding box center [416, 417] width 649 height 249
click at [342, 332] on div "Solution Requests People asking for tools & solutions Pain & Anger People expre…" at bounding box center [416, 417] width 649 height 249
click at [676, 267] on link "Add similar subs" at bounding box center [693, 277] width 95 height 20
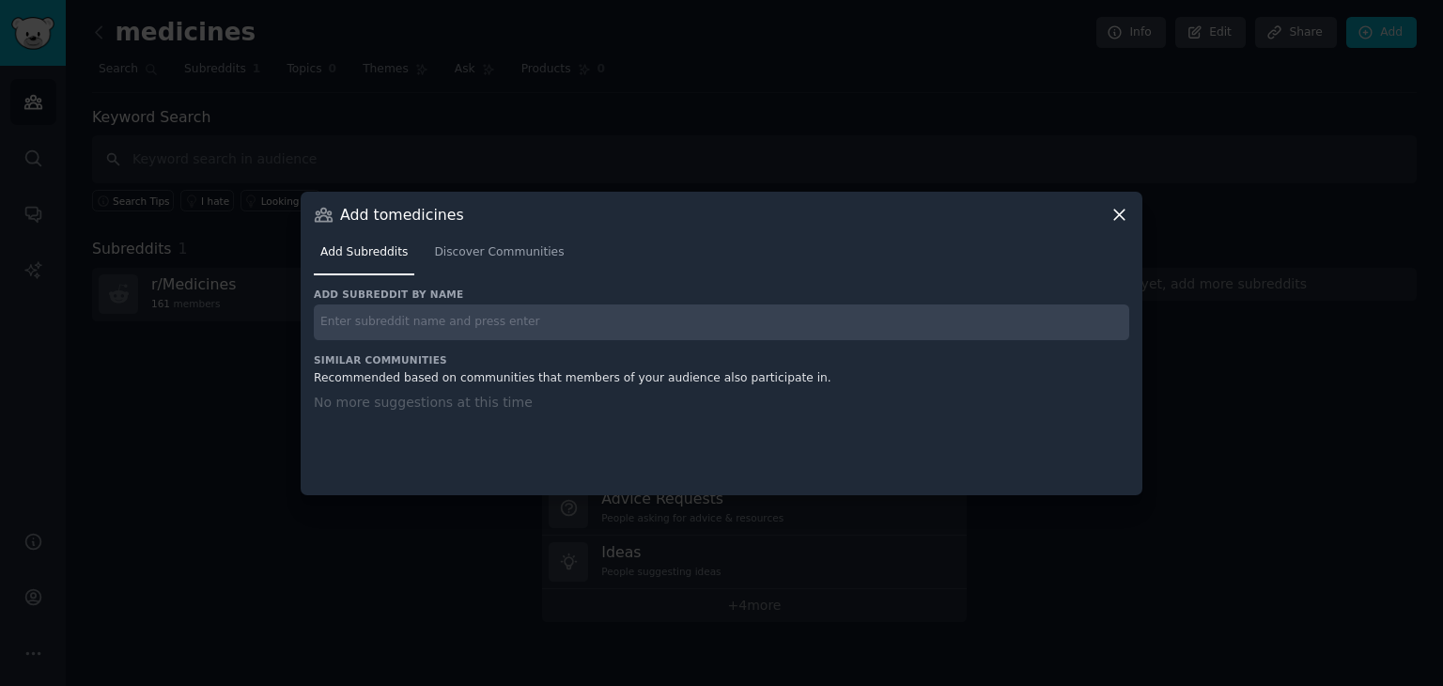
click at [1125, 212] on icon at bounding box center [1120, 215] width 20 height 20
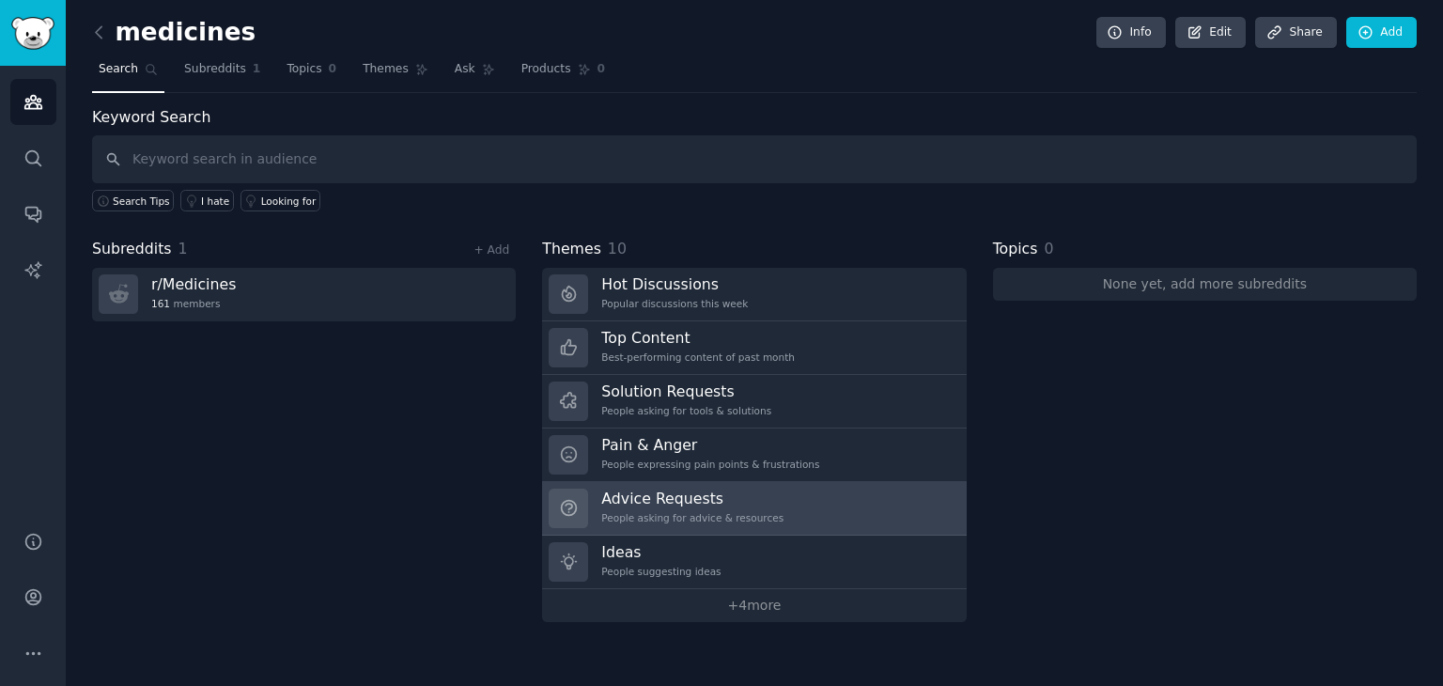
click at [662, 513] on div "People asking for advice & resources" at bounding box center [692, 517] width 182 height 13
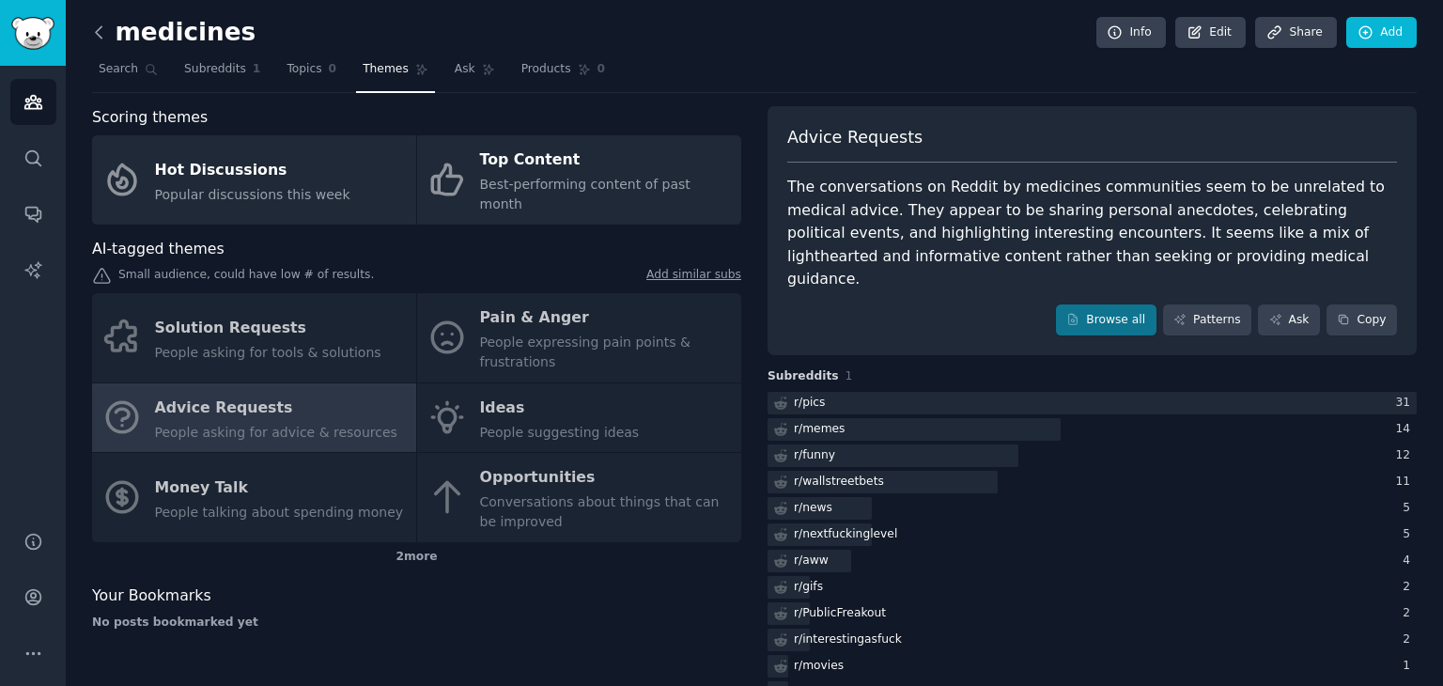
click at [100, 39] on icon at bounding box center [99, 33] width 20 height 20
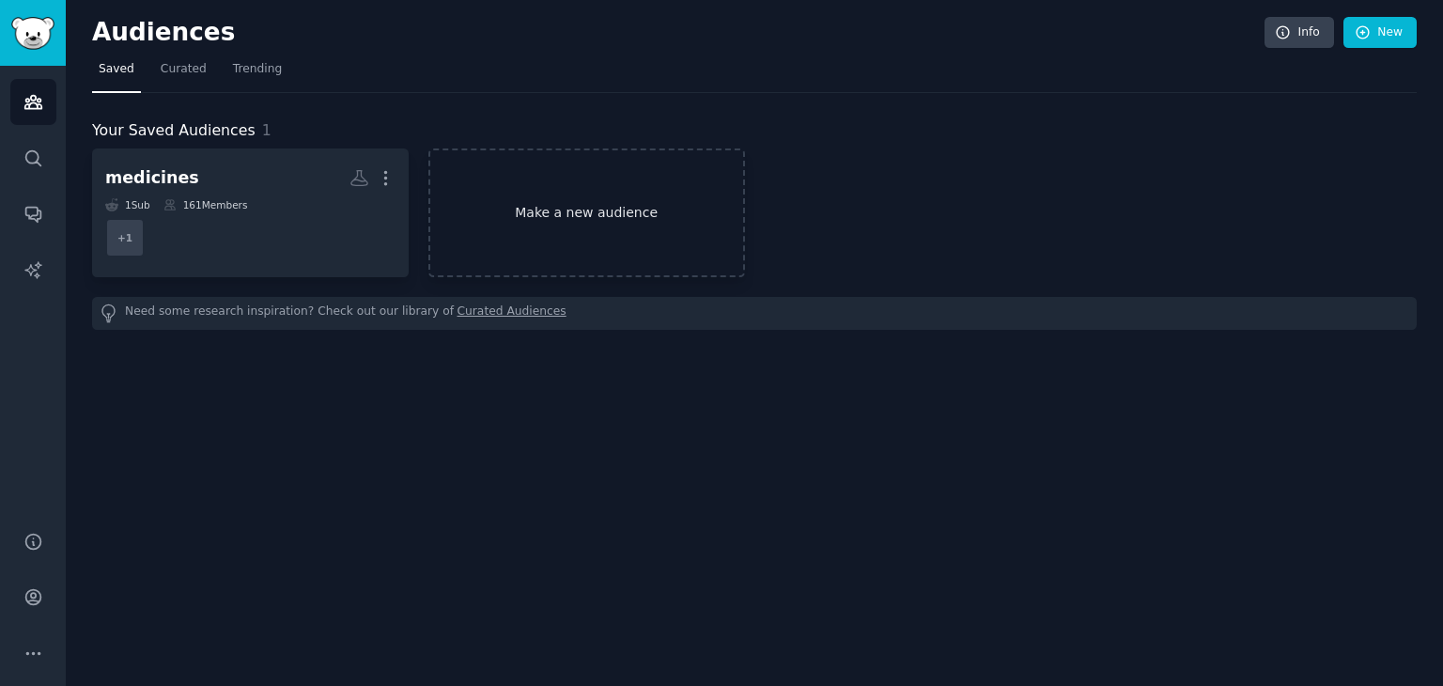
click at [468, 257] on link "Make a new audience" at bounding box center [586, 212] width 317 height 129
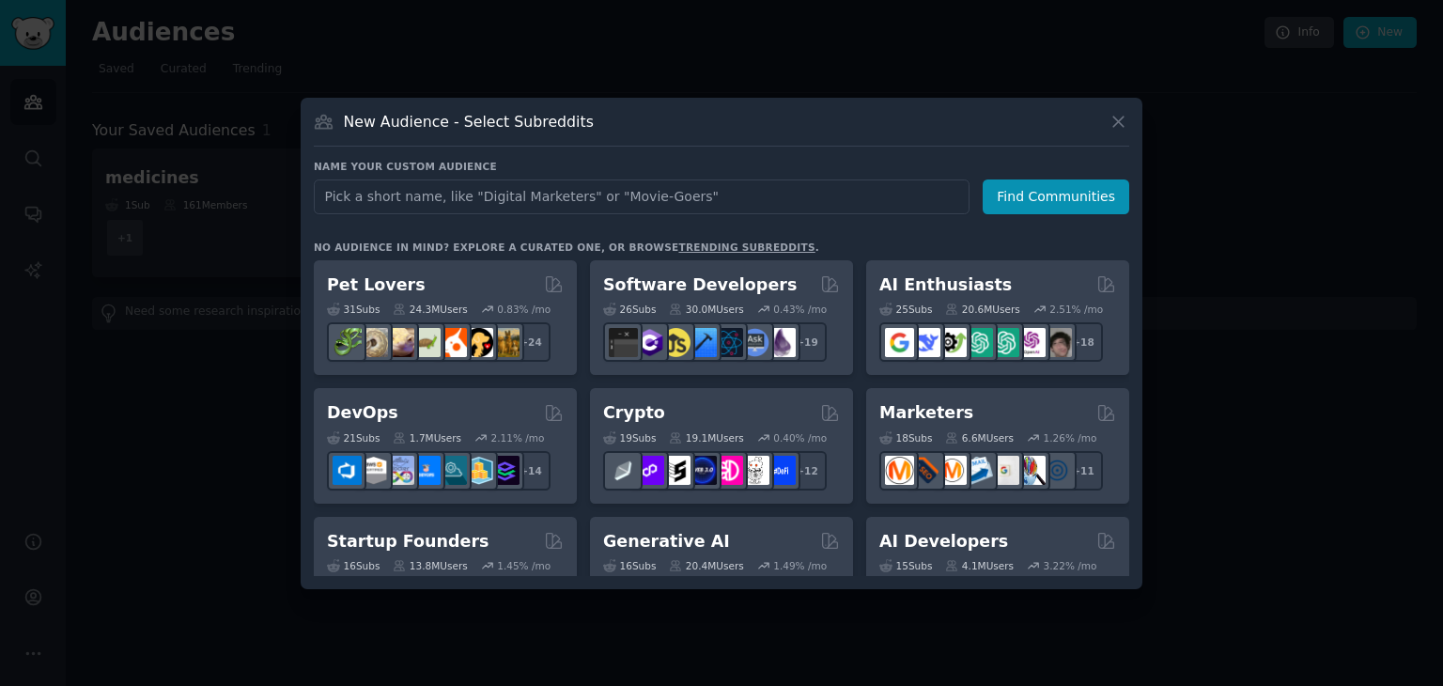
click at [625, 200] on input "text" at bounding box center [642, 196] width 656 height 35
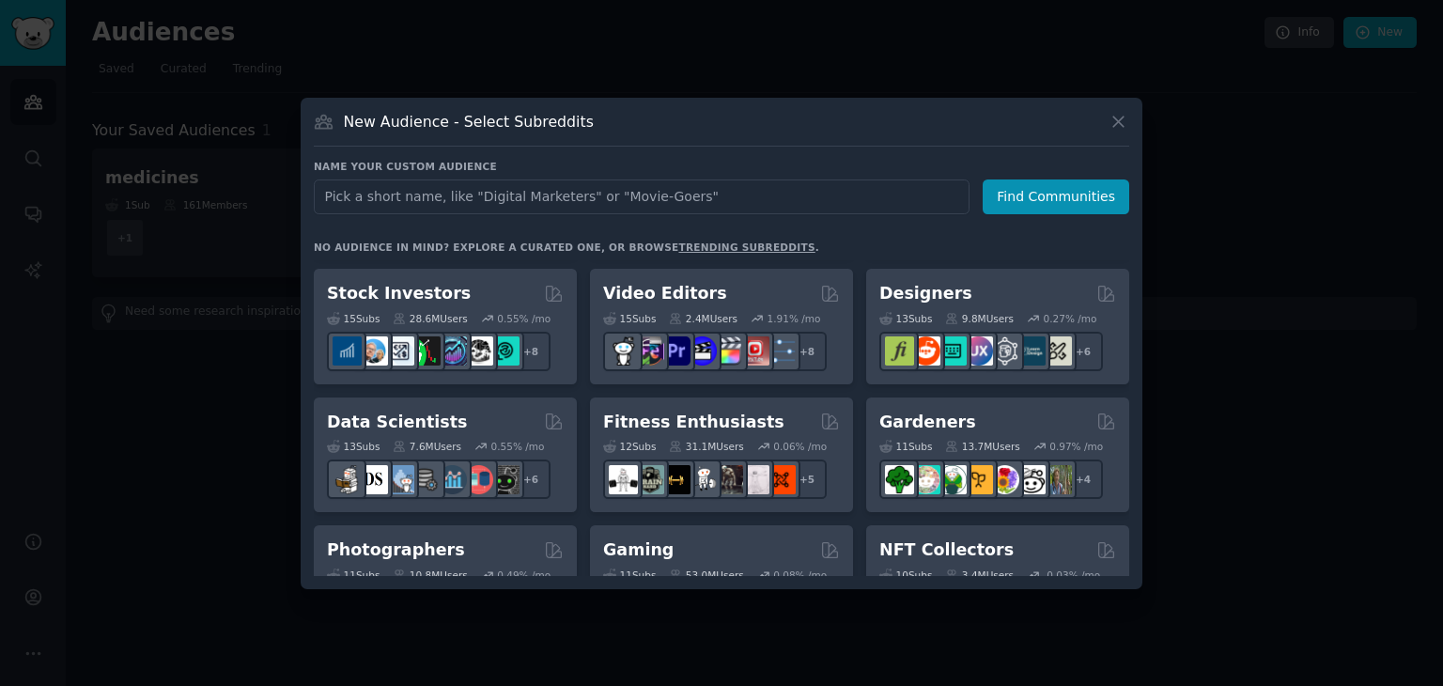
scroll to position [470, 0]
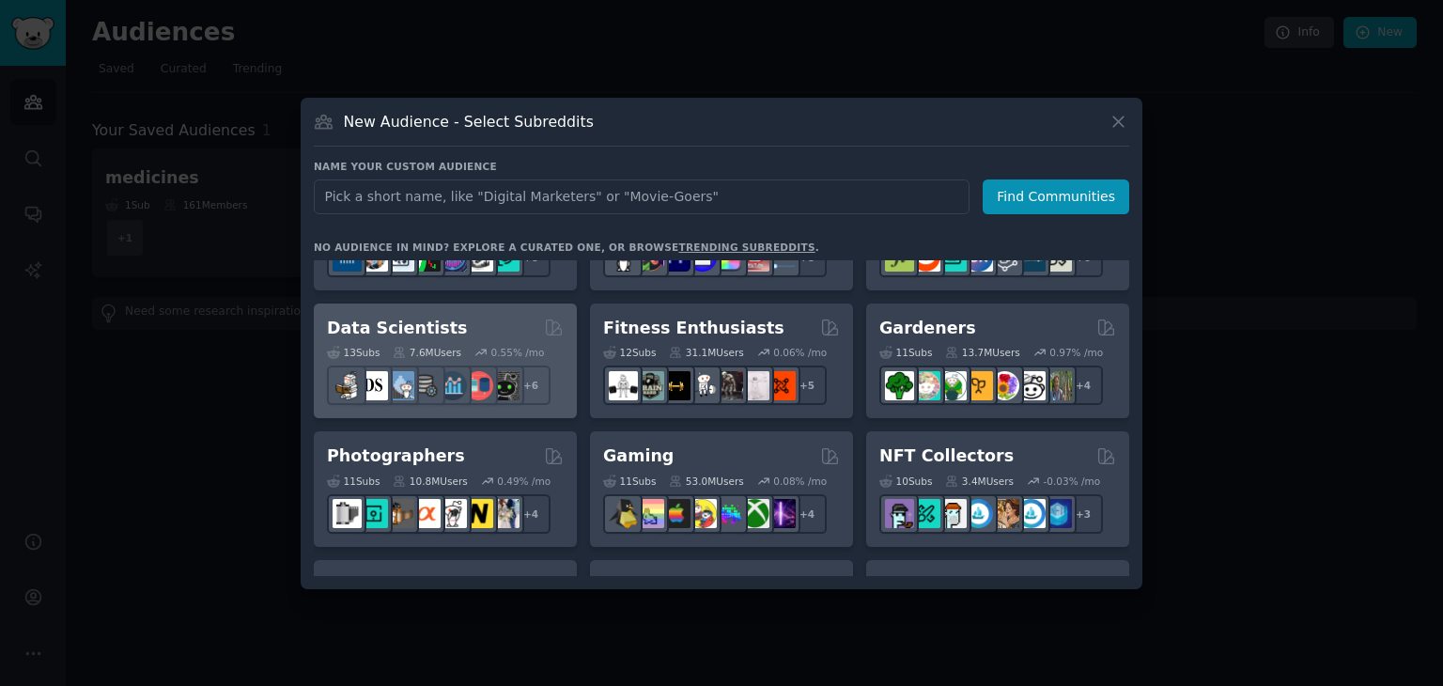
click at [400, 340] on div "13 Sub s 7.6M Users 0.55 % /mo r/MachineLearning + 6" at bounding box center [445, 372] width 237 height 66
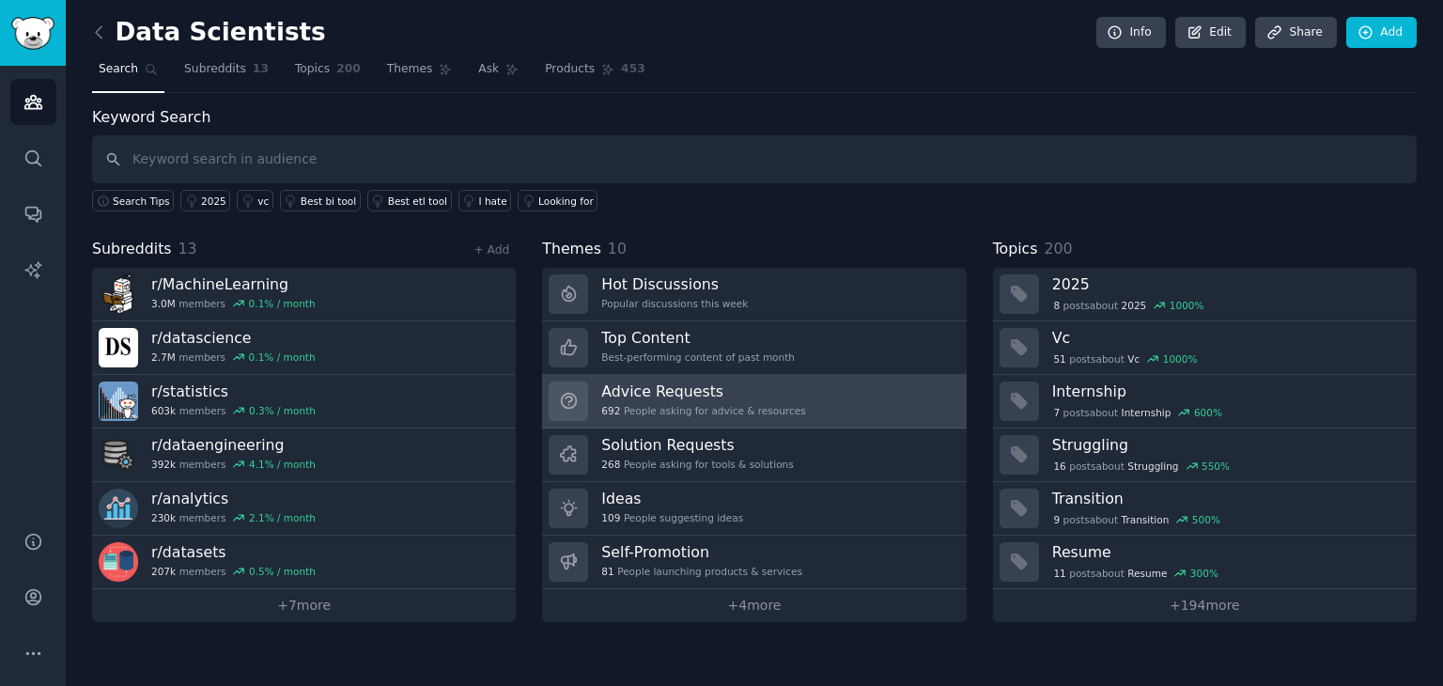
click at [658, 404] on div "692 People asking for advice & resources" at bounding box center [703, 410] width 204 height 13
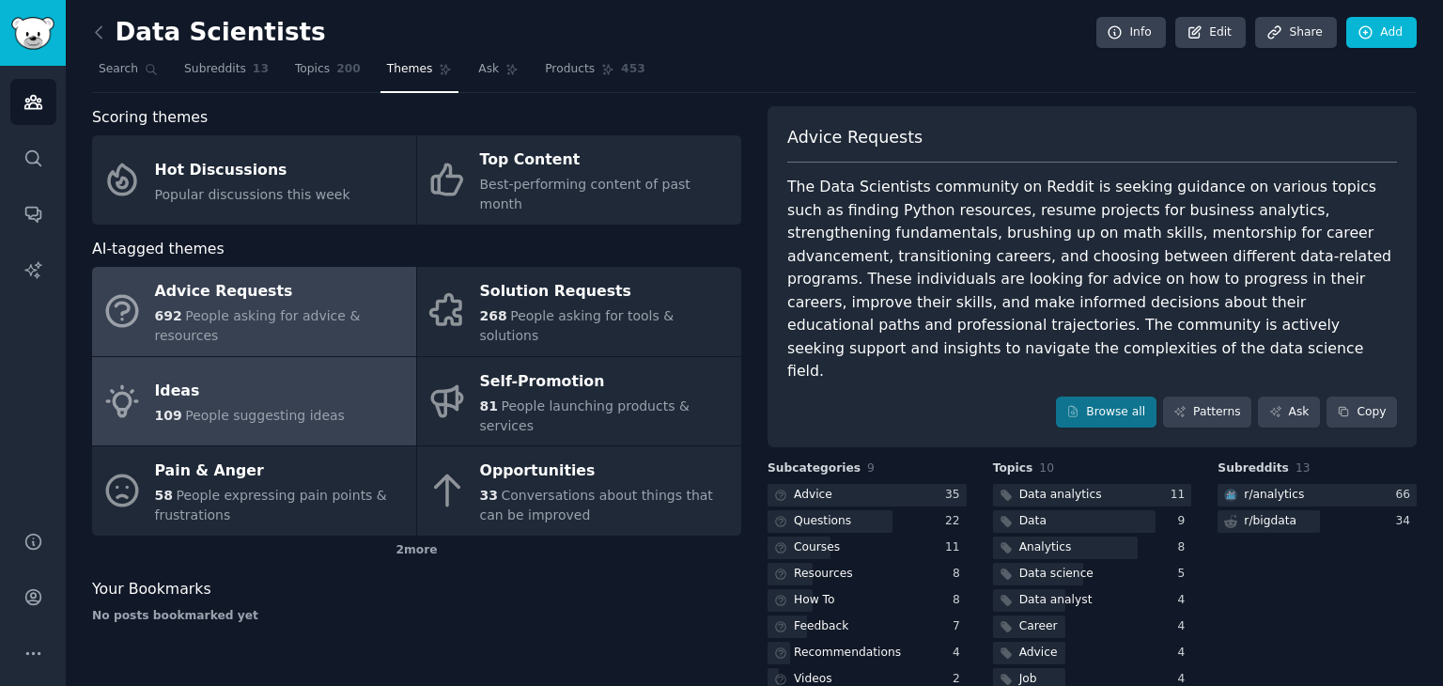
click at [250, 377] on div "Ideas" at bounding box center [250, 392] width 190 height 30
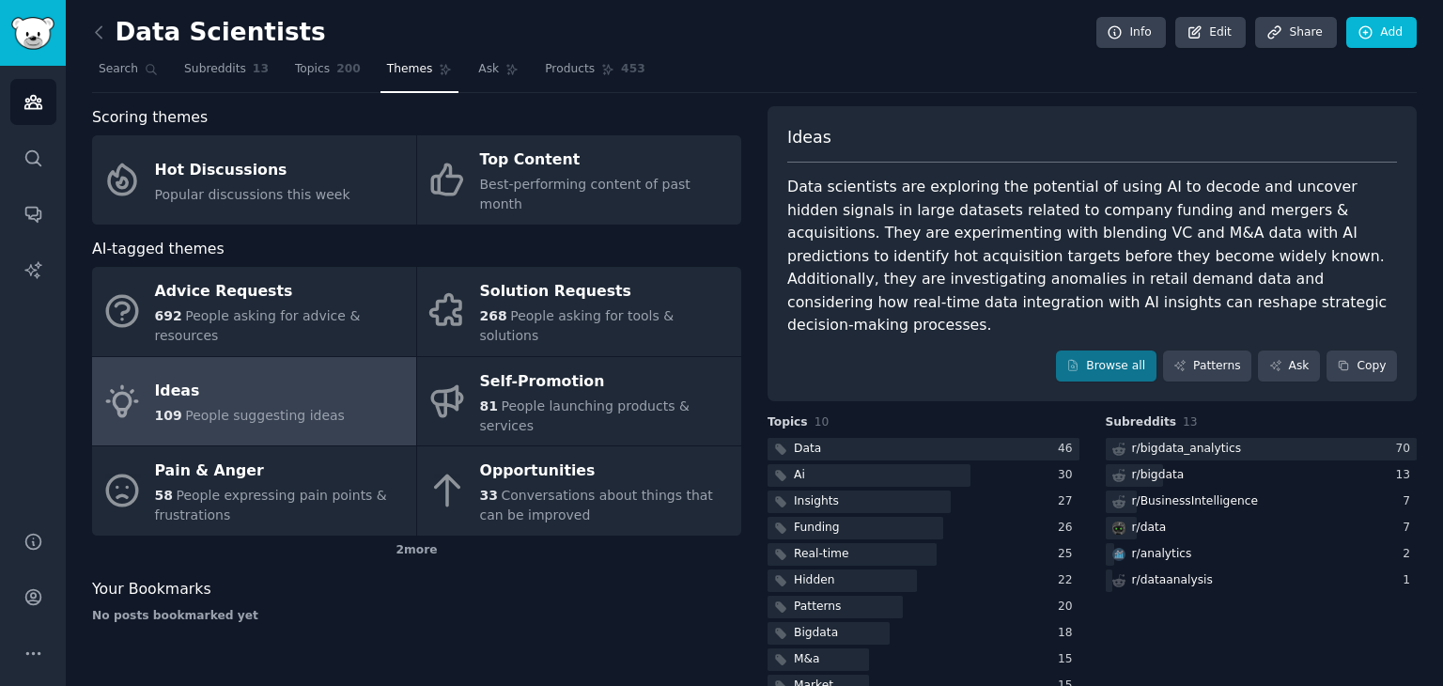
click at [277, 585] on div "Scoring themes Hot Discussions Popular discussions this week Top Content Best-p…" at bounding box center [416, 403] width 649 height 595
click at [94, 38] on icon at bounding box center [99, 33] width 20 height 20
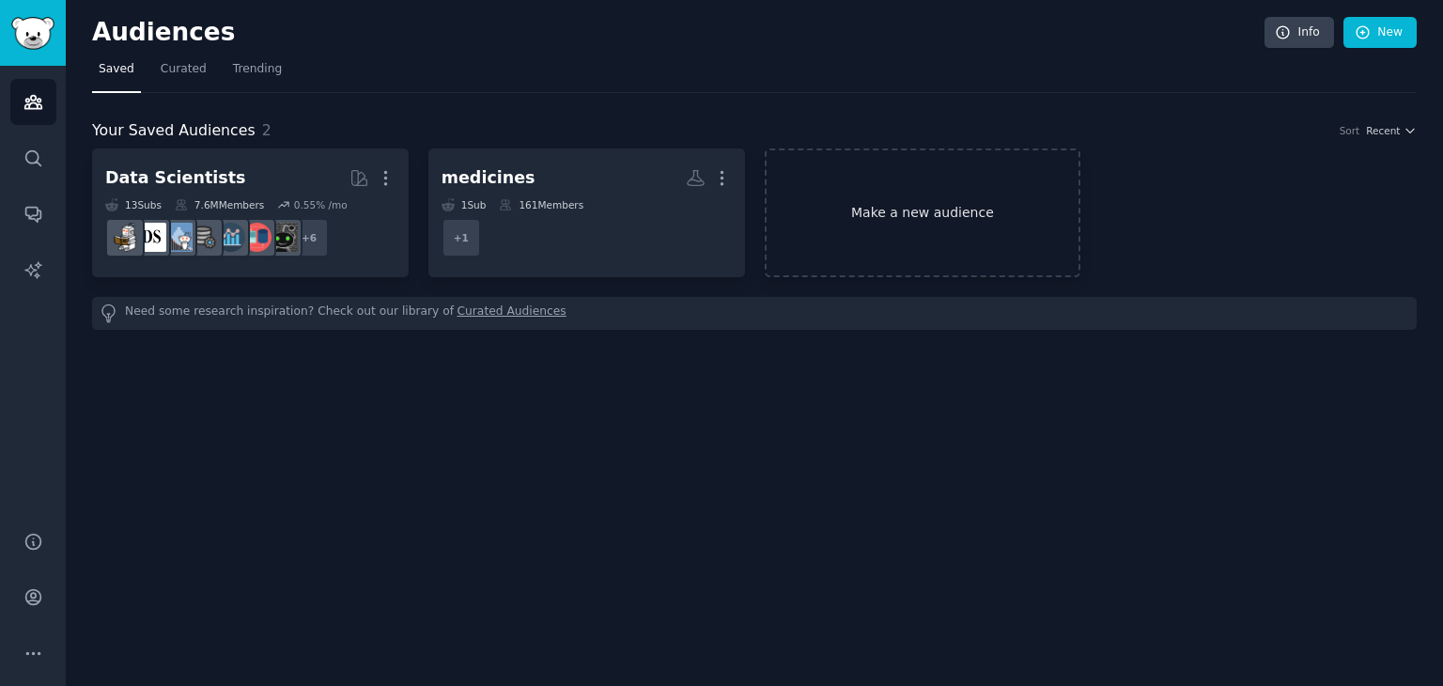
click at [774, 197] on link "Make a new audience" at bounding box center [923, 212] width 317 height 129
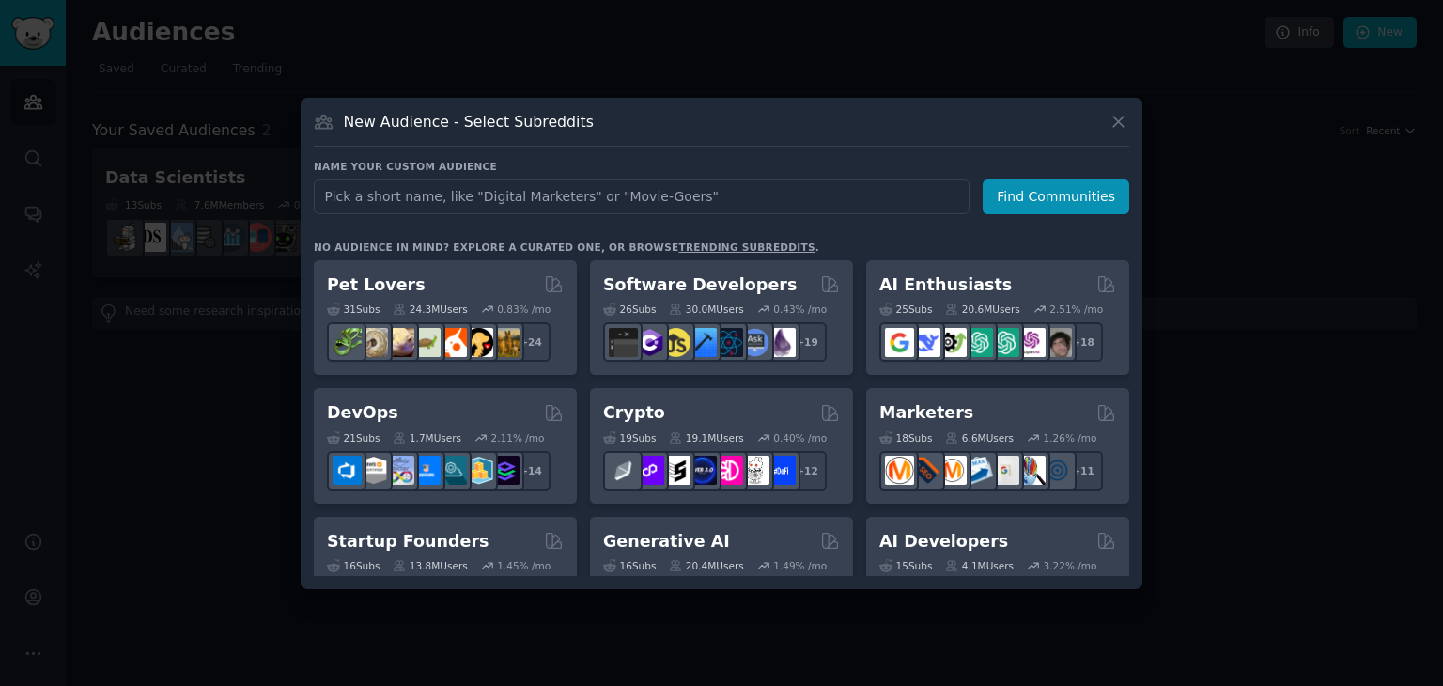
click at [594, 199] on input "text" at bounding box center [642, 196] width 656 height 35
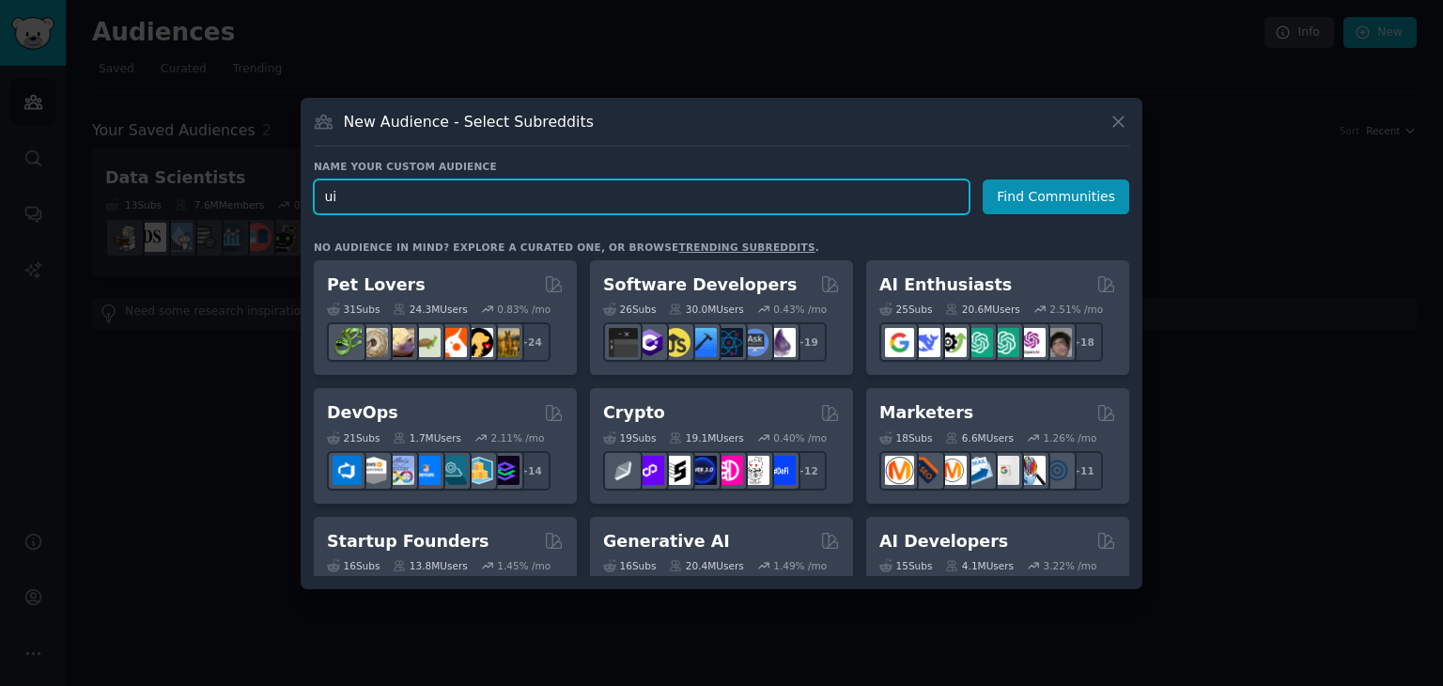
click at [396, 195] on input "ui" at bounding box center [642, 196] width 656 height 35
type input "ux"
click button "Find Communities" at bounding box center [1056, 196] width 147 height 35
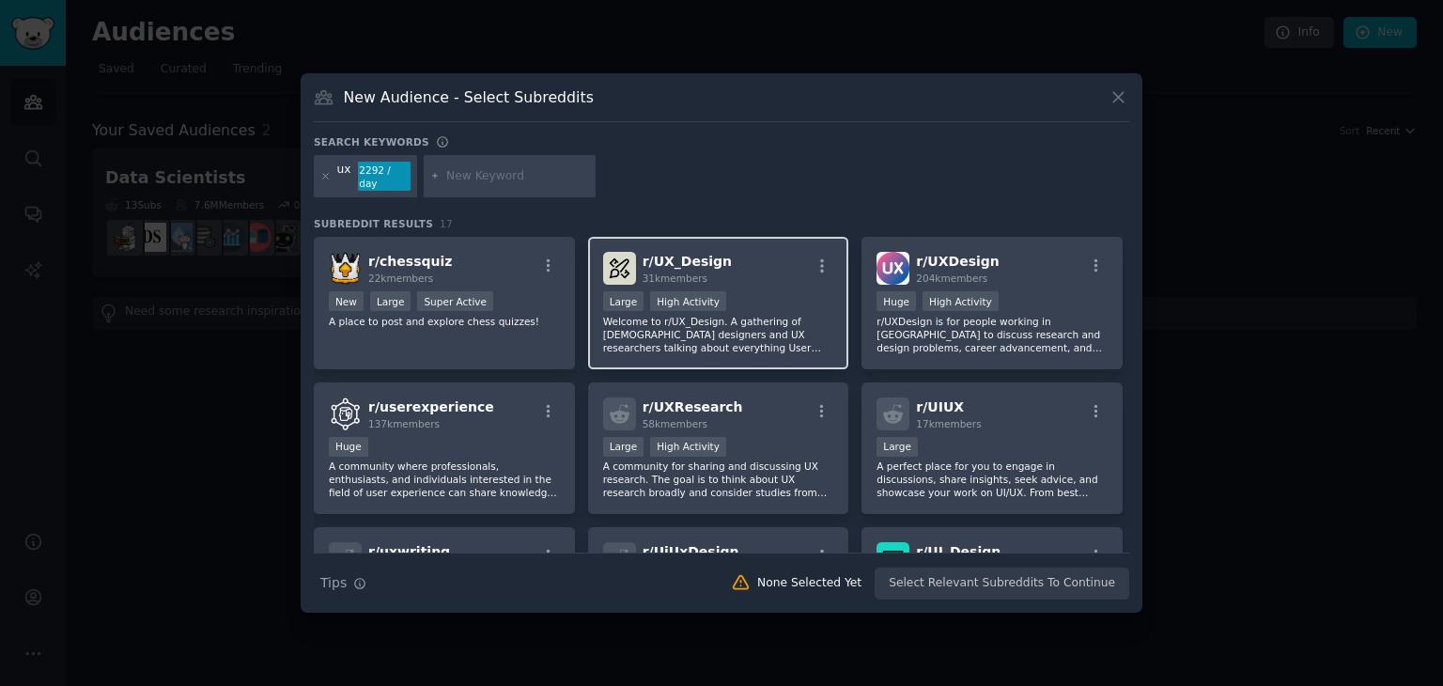
click at [745, 316] on p "Welcome to r/UX_Design. A gathering of [DEMOGRAPHIC_DATA] designers and UX rese…" at bounding box center [718, 334] width 231 height 39
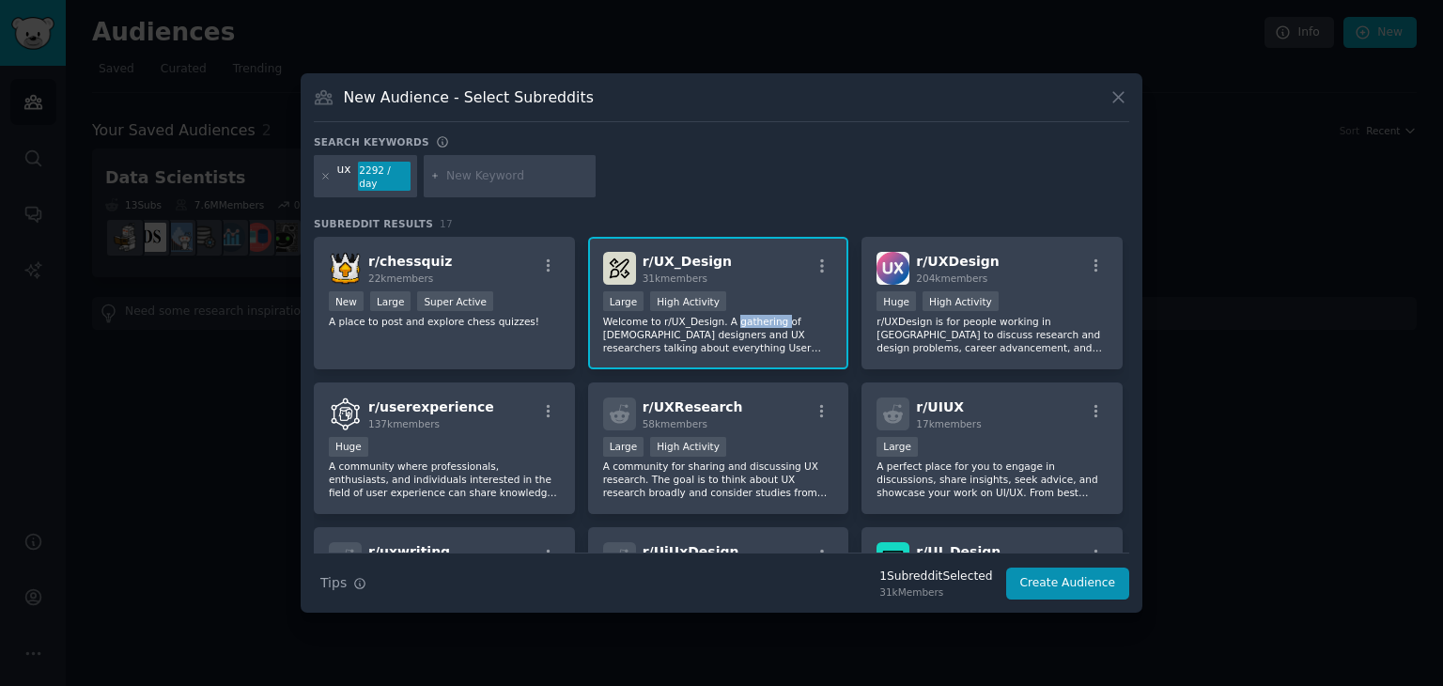
click at [745, 316] on p "Welcome to r/UX_Design. A gathering of [DEMOGRAPHIC_DATA] designers and UX rese…" at bounding box center [718, 334] width 231 height 39
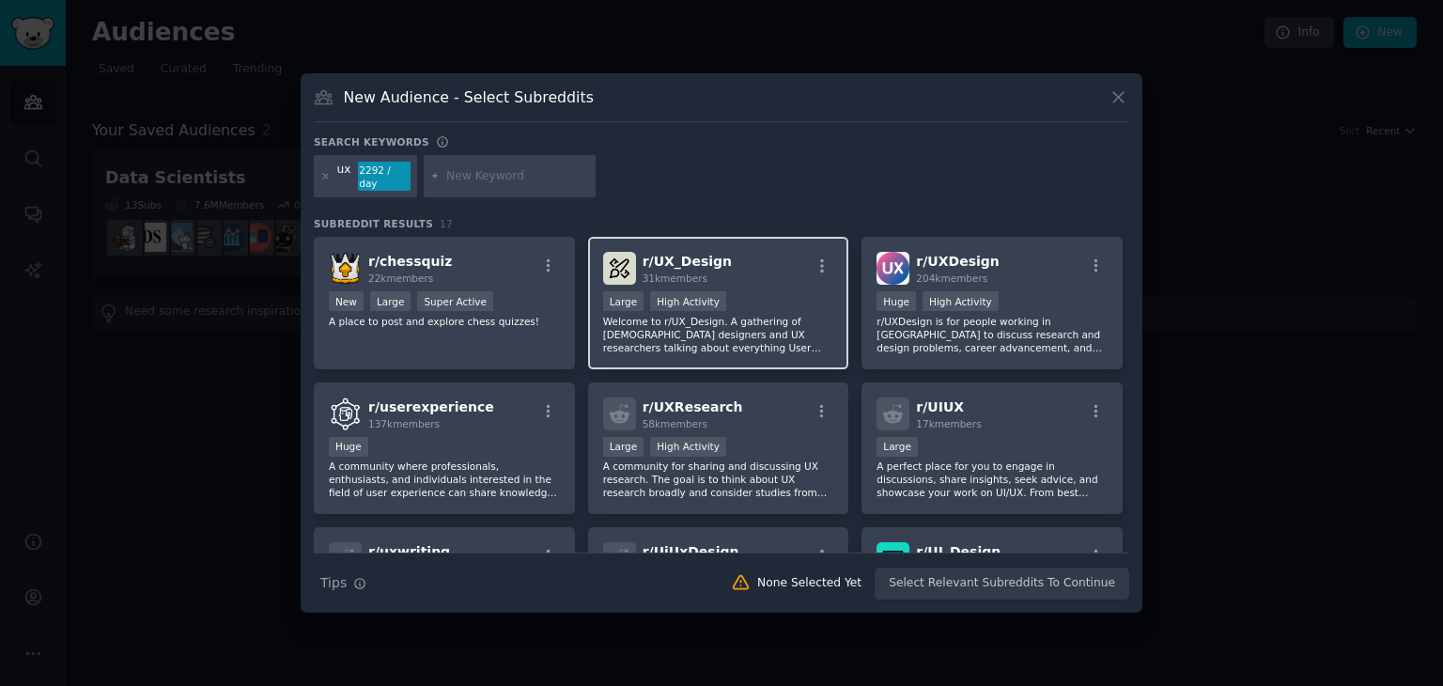
click at [768, 266] on div "r/ UX_Design 31k members" at bounding box center [718, 268] width 231 height 33
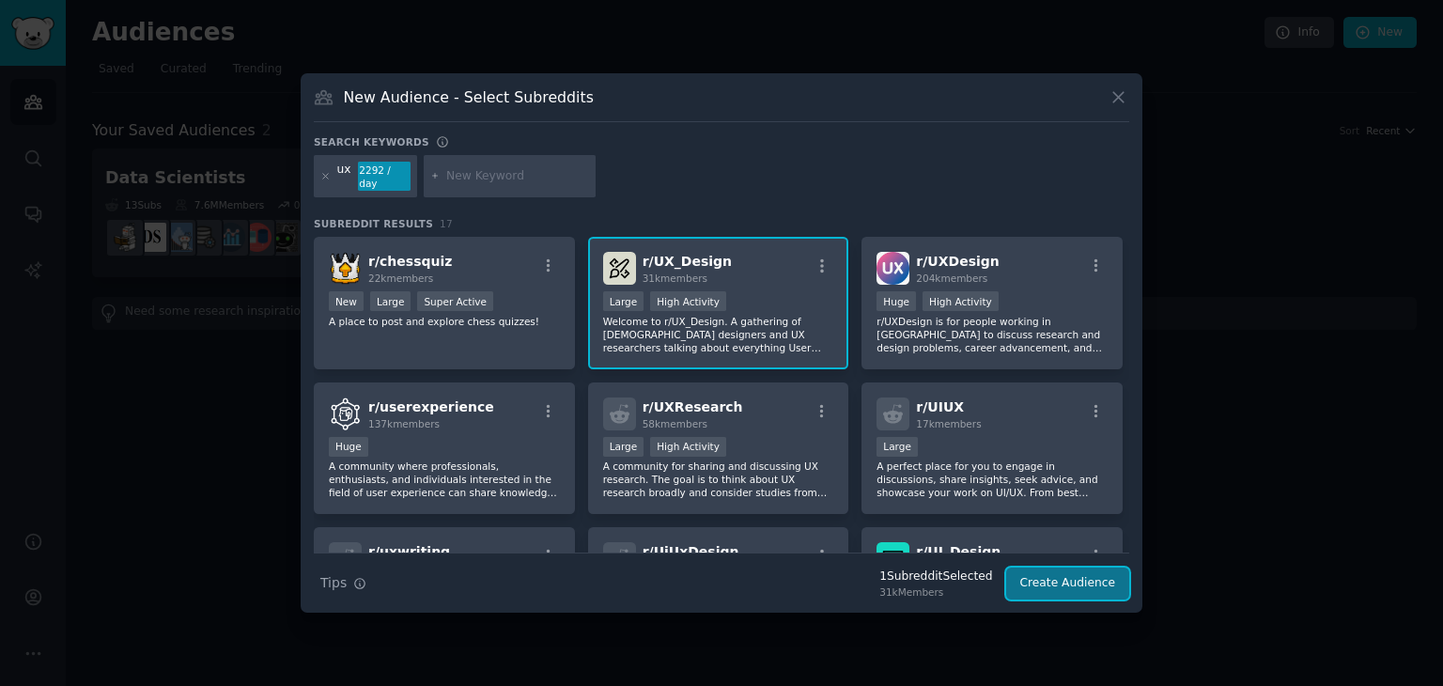
click at [1092, 580] on button "Create Audience" at bounding box center [1068, 584] width 124 height 32
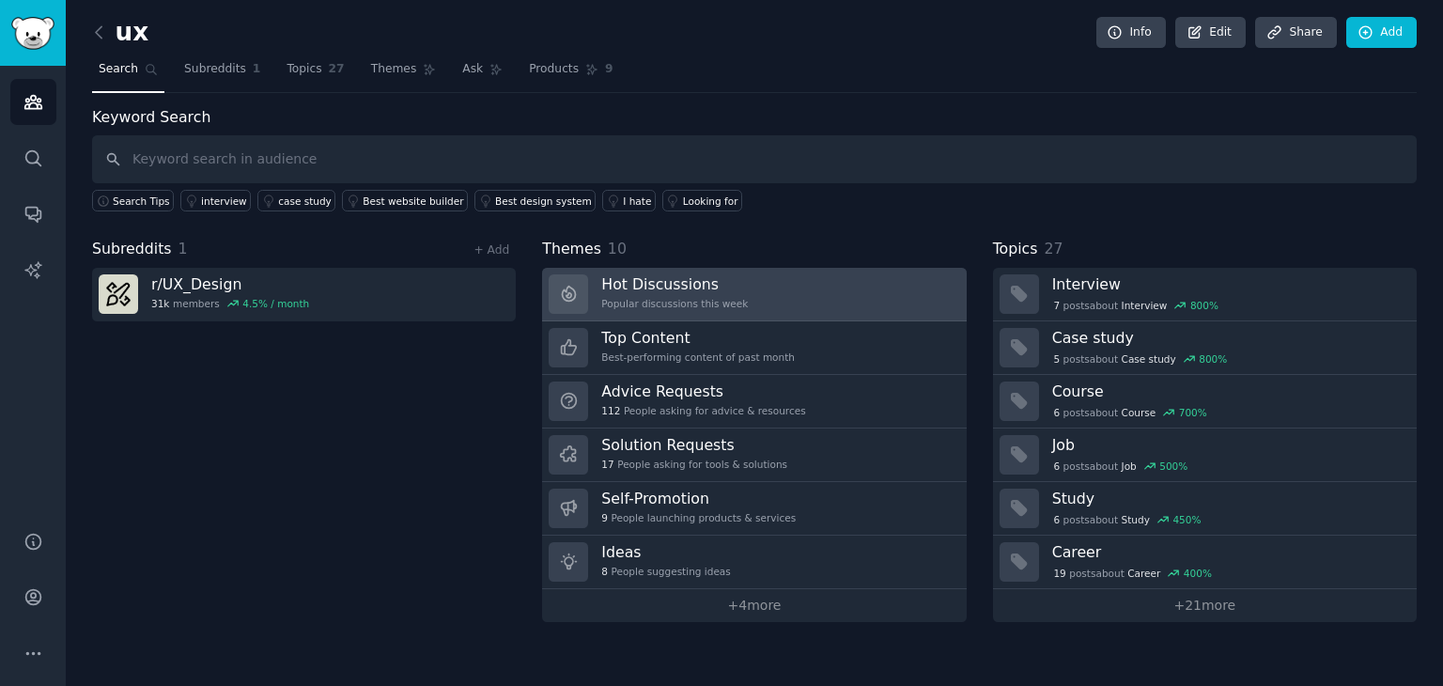
click at [637, 306] on div "Popular discussions this week" at bounding box center [674, 303] width 147 height 13
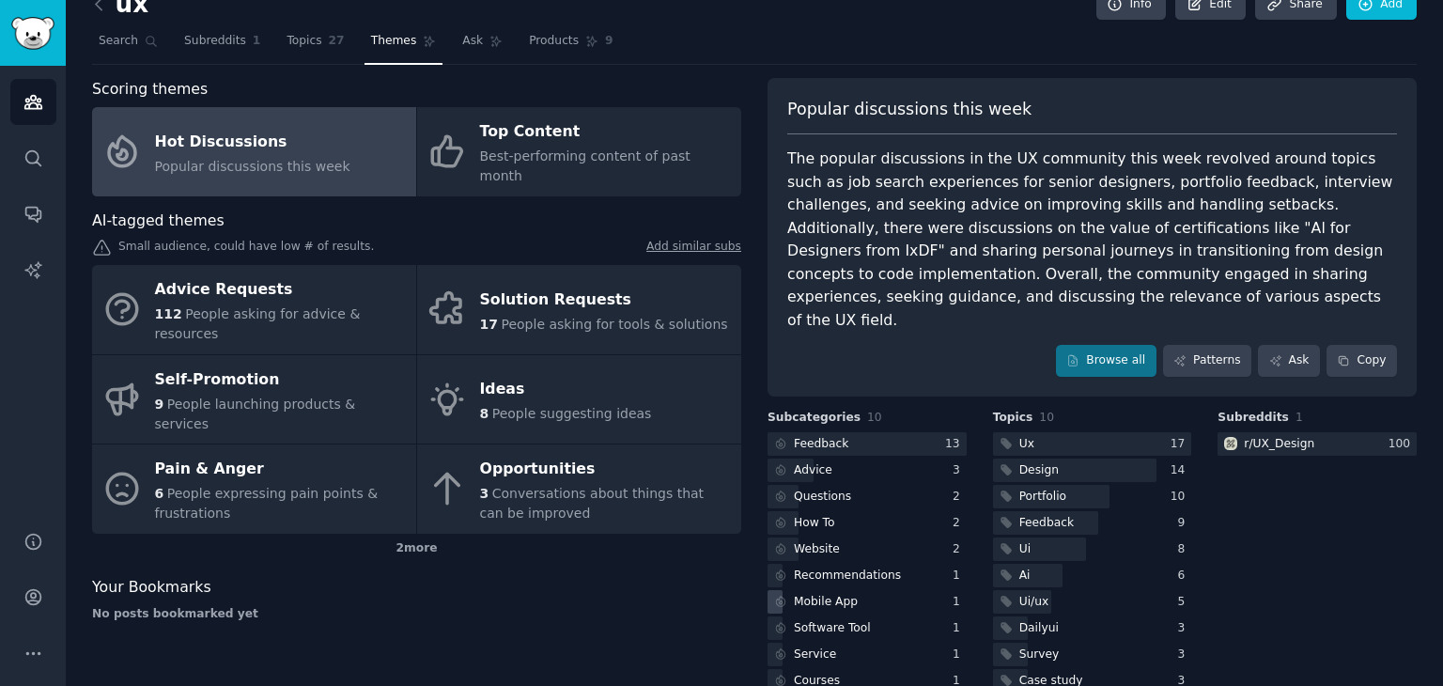
scroll to position [39, 0]
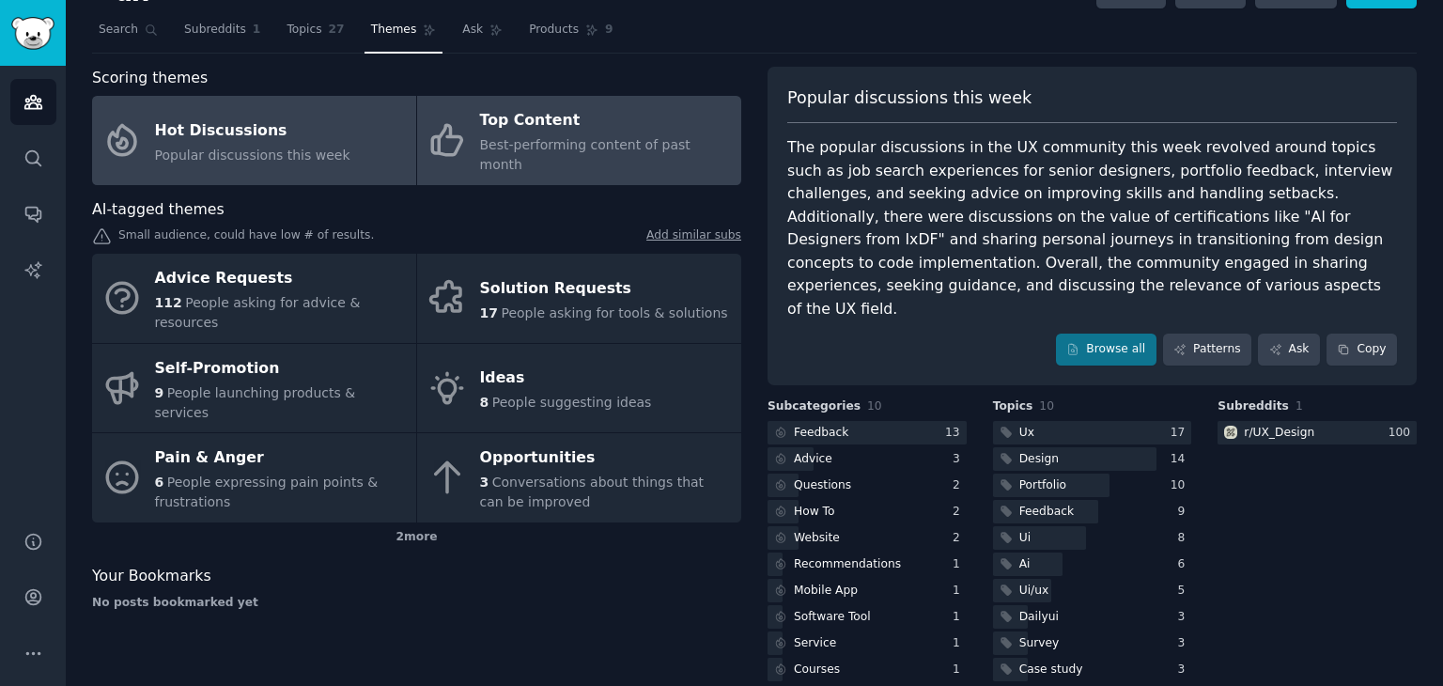
click at [521, 155] on link "Top Content Best-performing content of past month" at bounding box center [579, 140] width 324 height 89
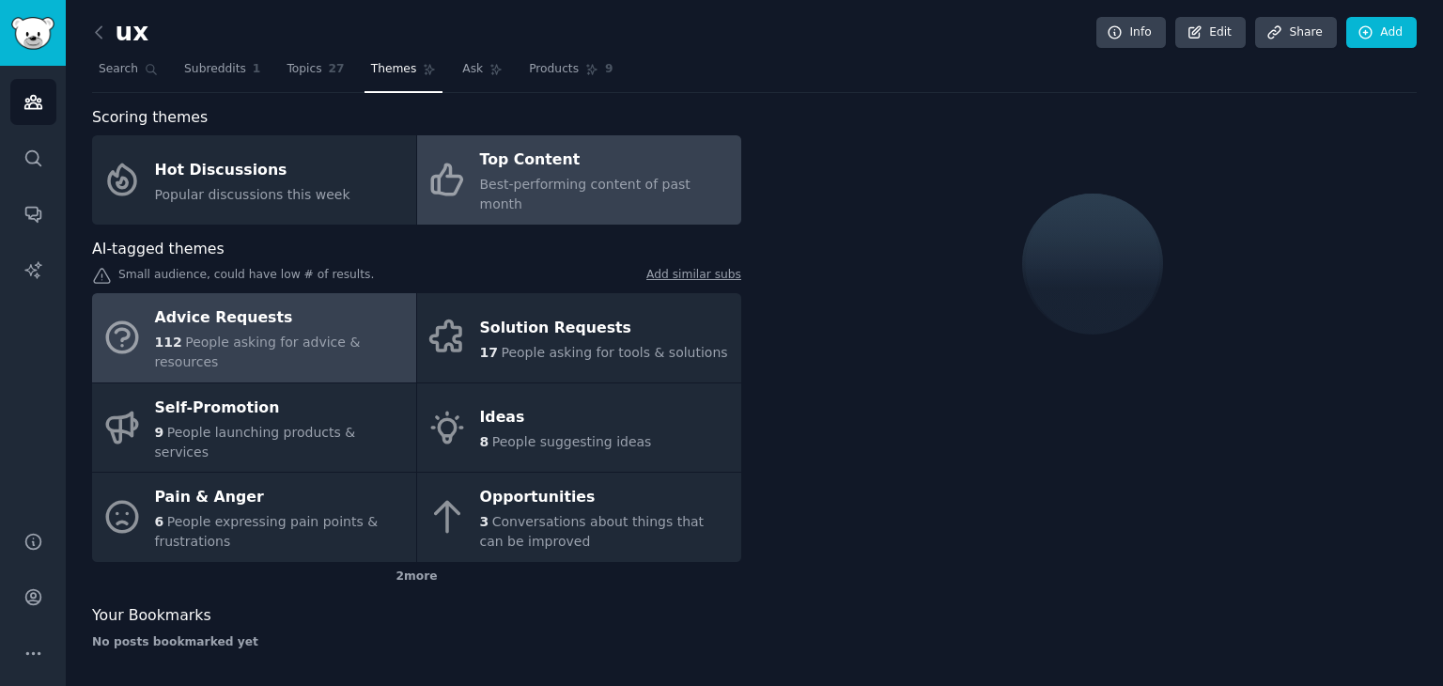
click at [230, 334] on span "People asking for advice & resources" at bounding box center [258, 351] width 206 height 35
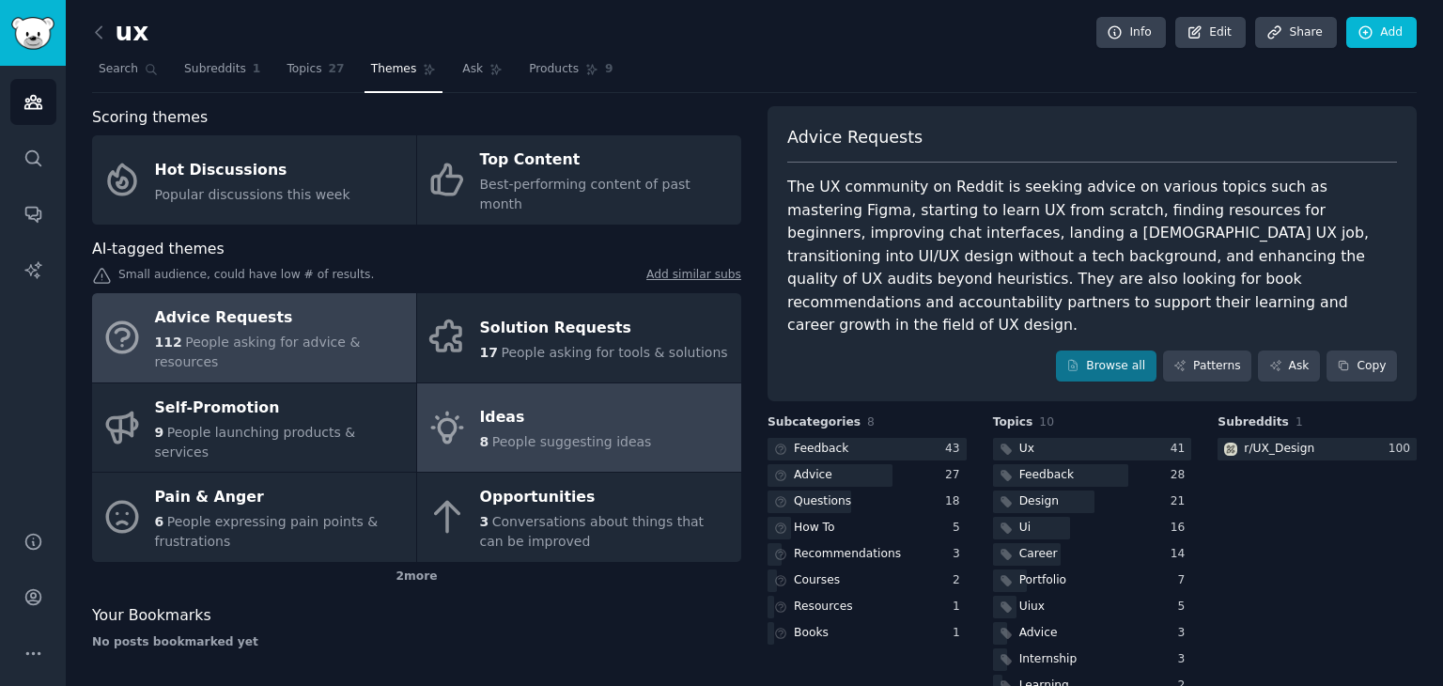
click at [550, 403] on div "Ideas" at bounding box center [566, 418] width 172 height 30
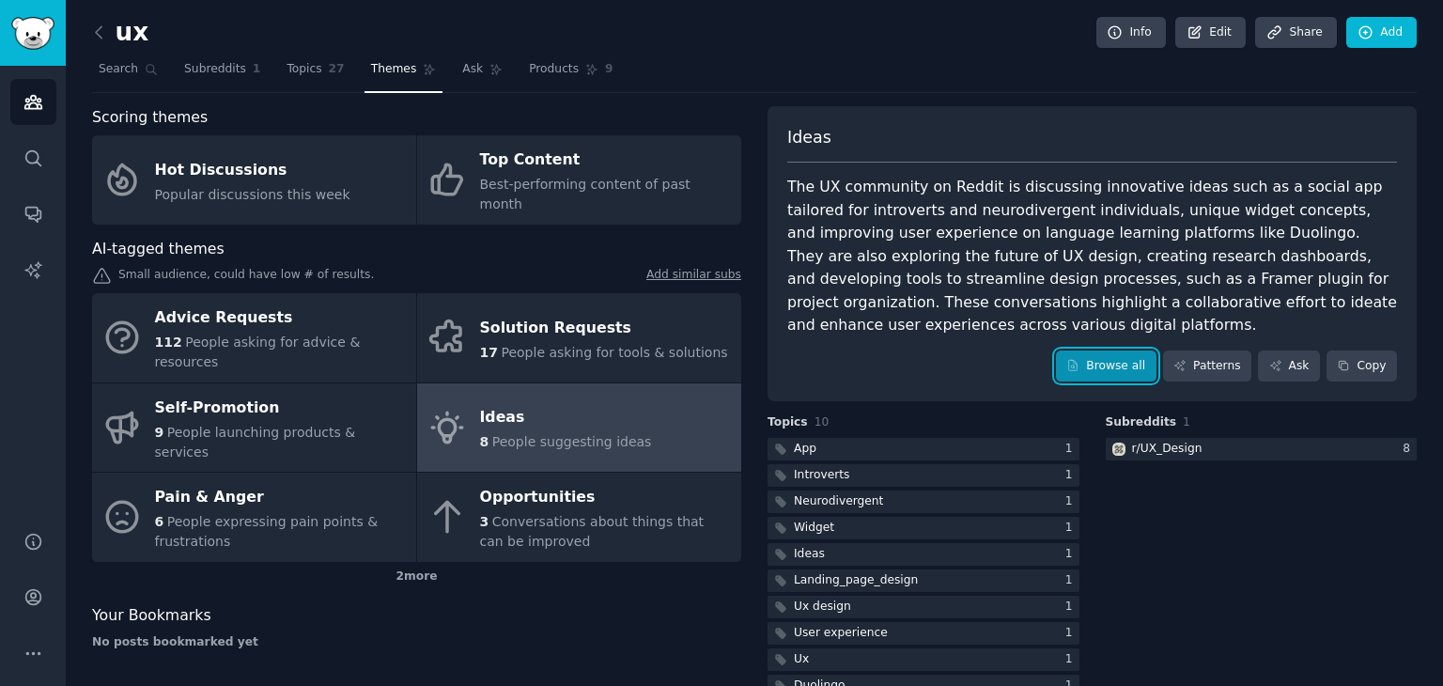
click at [1145, 350] on link "Browse all" at bounding box center [1106, 366] width 101 height 32
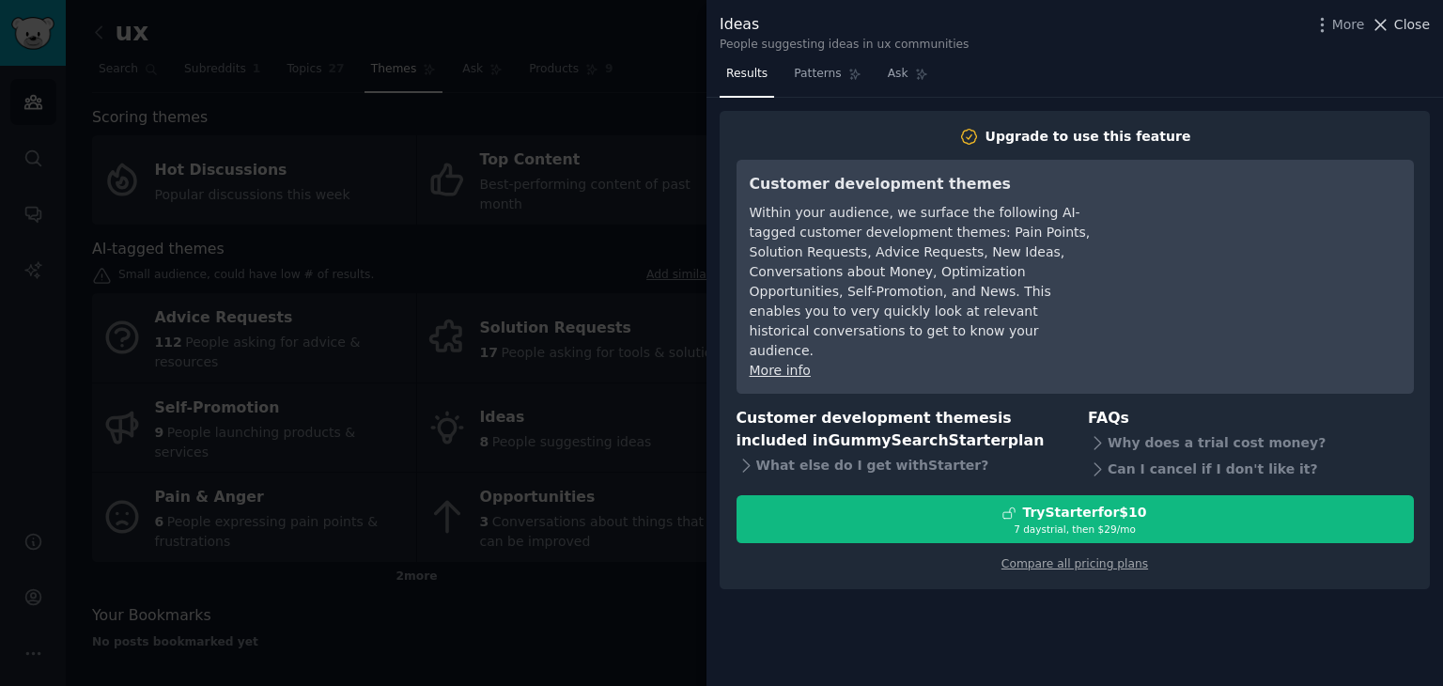
click at [1383, 16] on icon at bounding box center [1381, 25] width 20 height 20
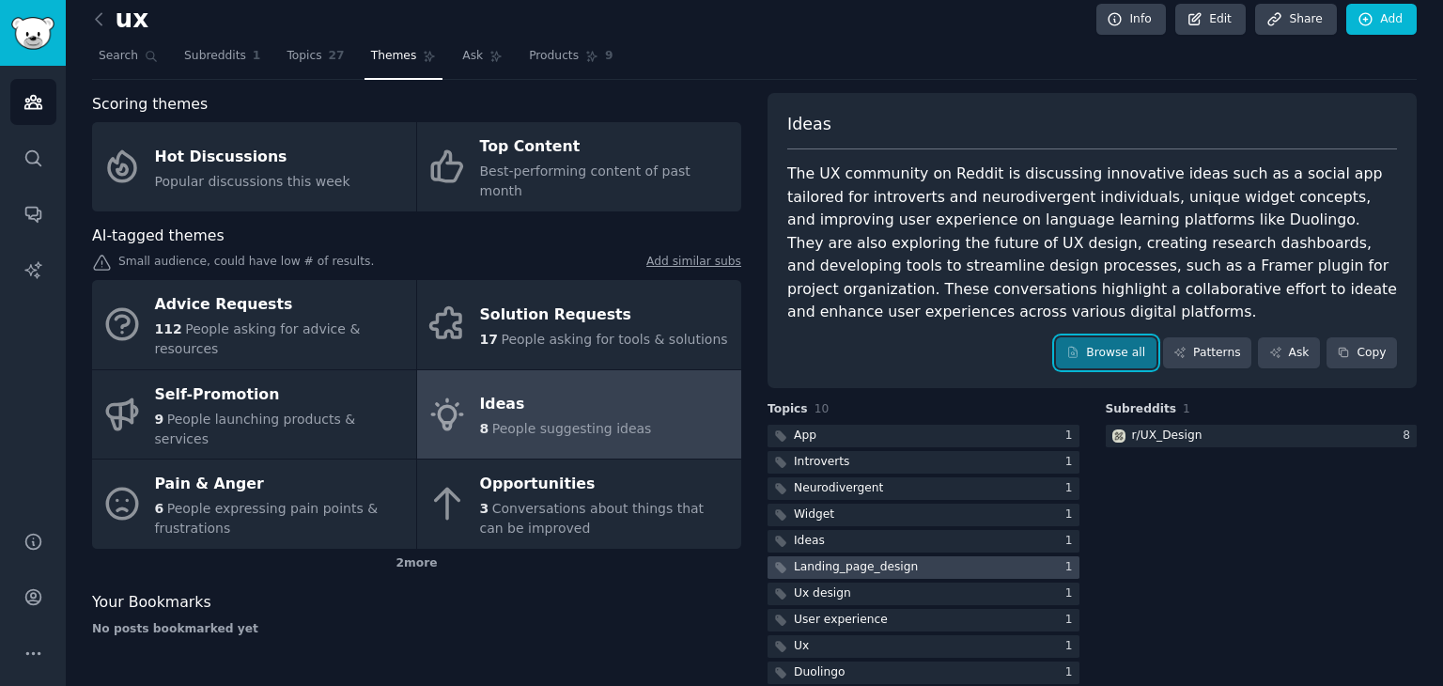
scroll to position [16, 0]
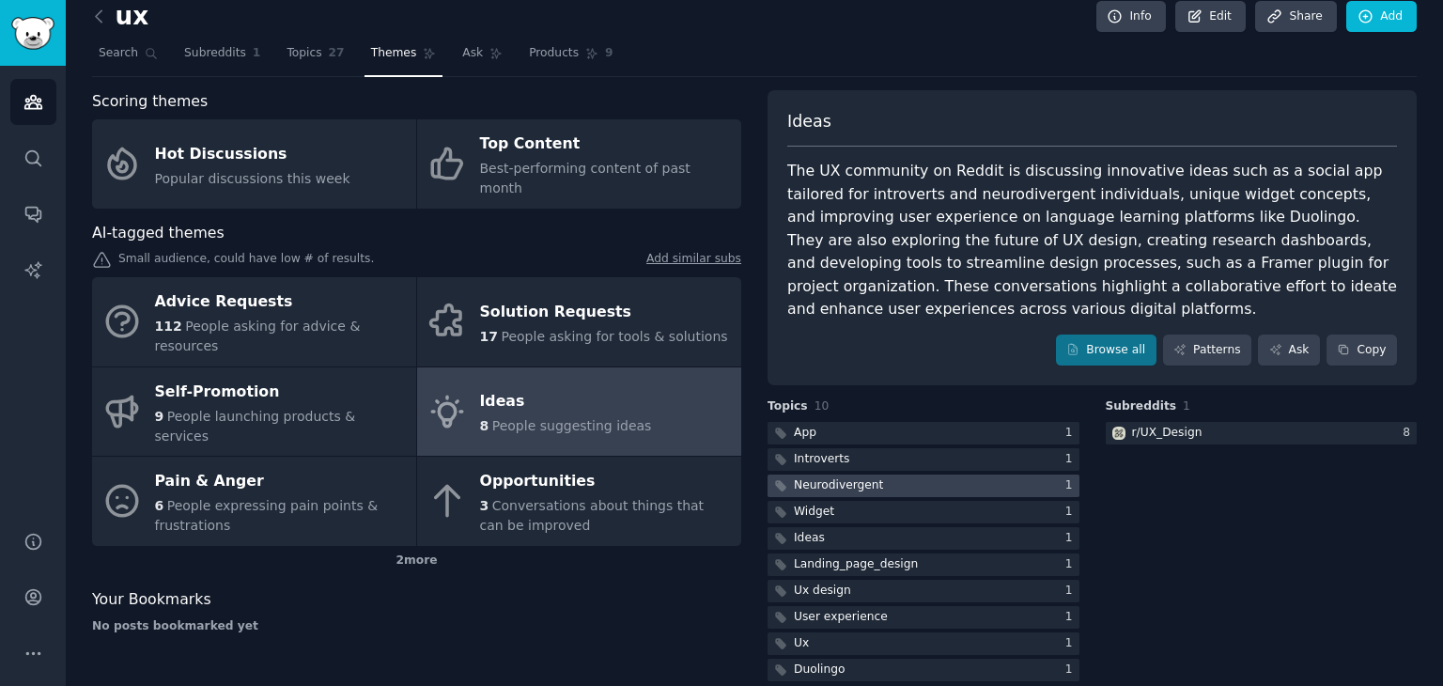
click at [844, 477] on div "Neurodivergent" at bounding box center [838, 485] width 89 height 17
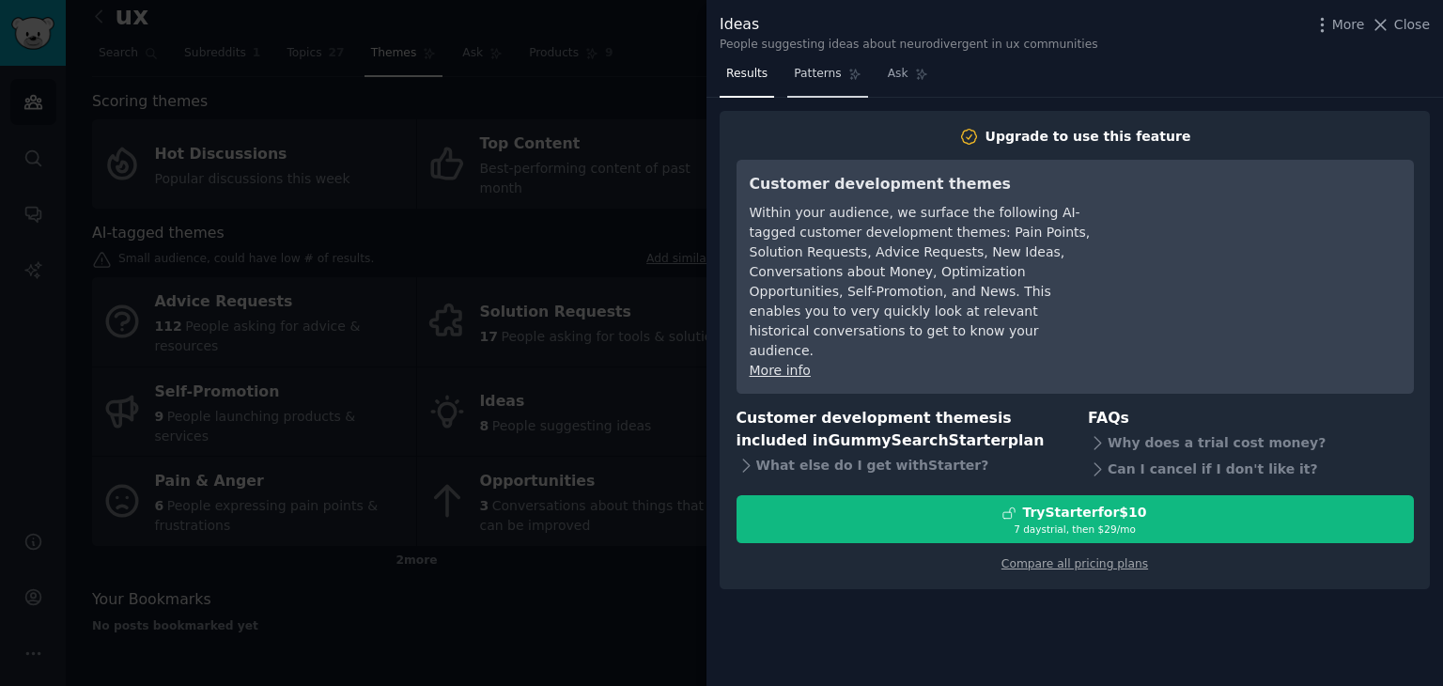
click at [820, 86] on link "Patterns" at bounding box center [827, 78] width 80 height 39
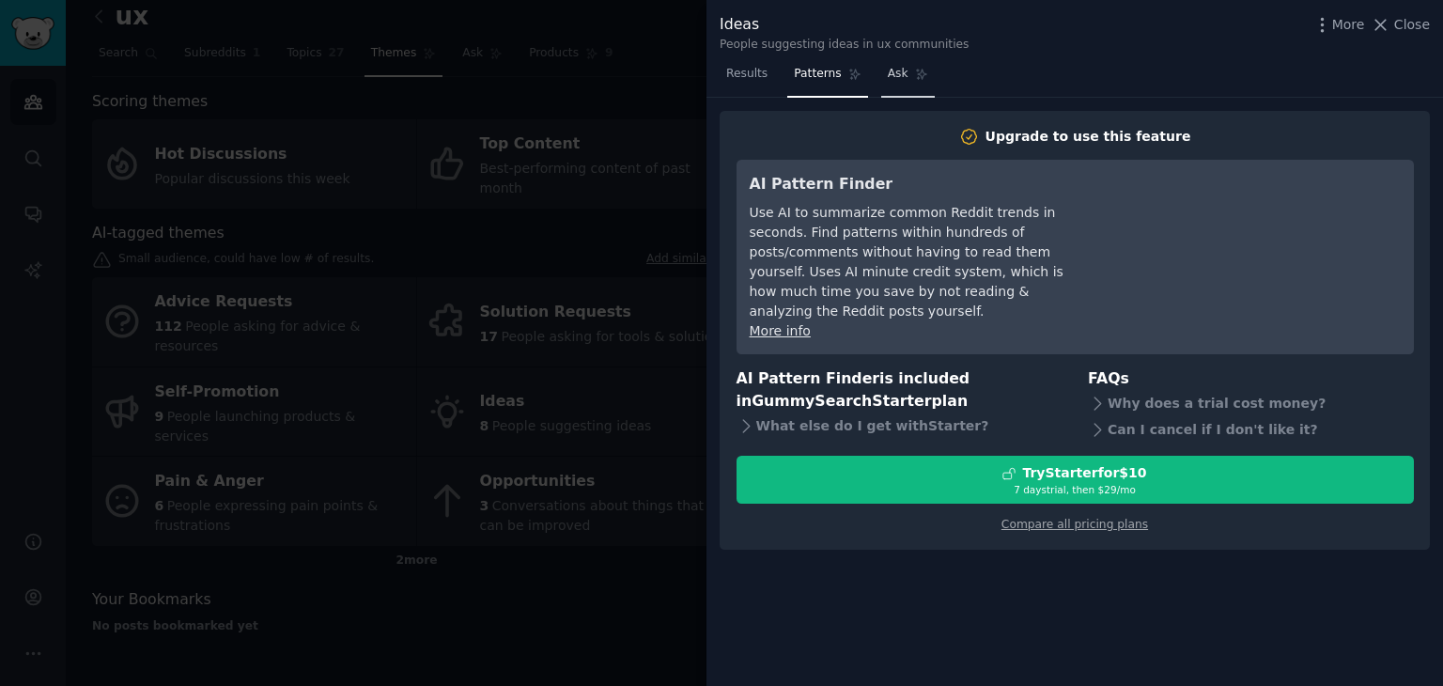
click at [888, 74] on span "Ask" at bounding box center [898, 74] width 21 height 17
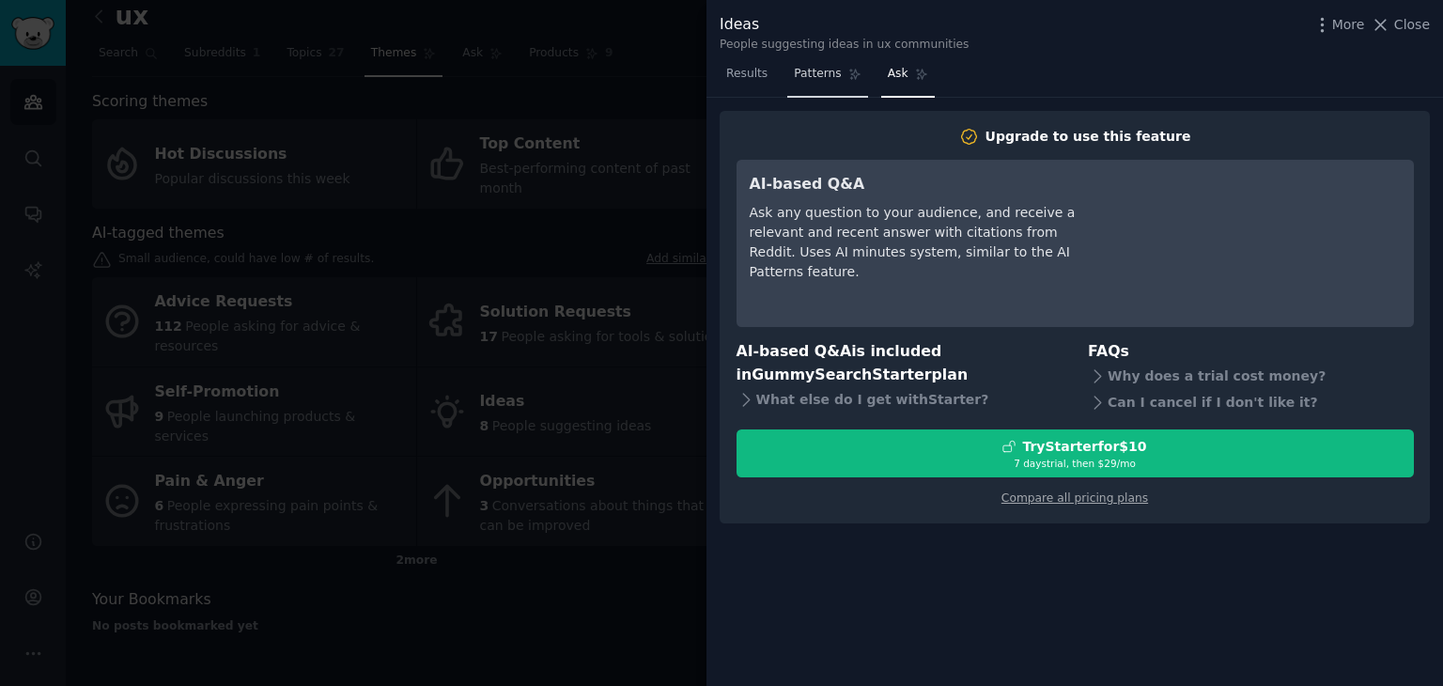
click at [807, 86] on link "Patterns" at bounding box center [827, 78] width 80 height 39
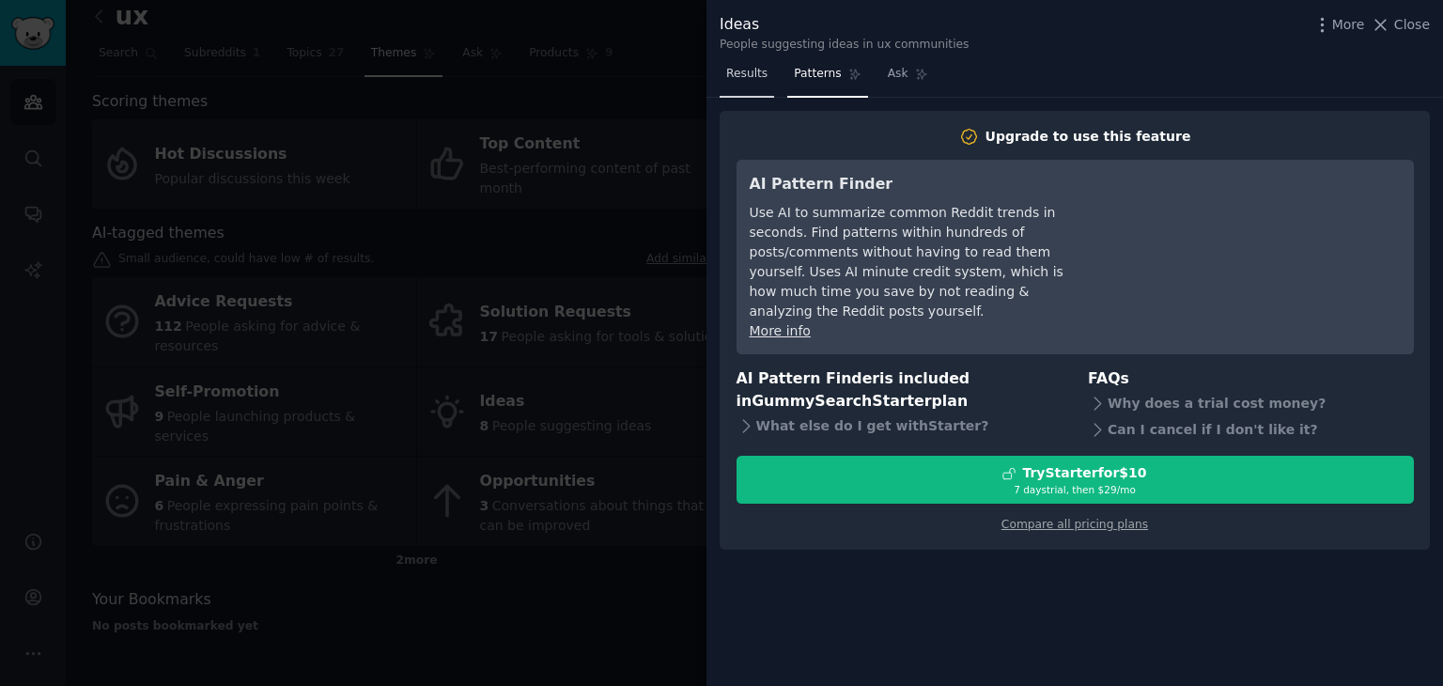
click at [748, 80] on span "Results" at bounding box center [746, 74] width 41 height 17
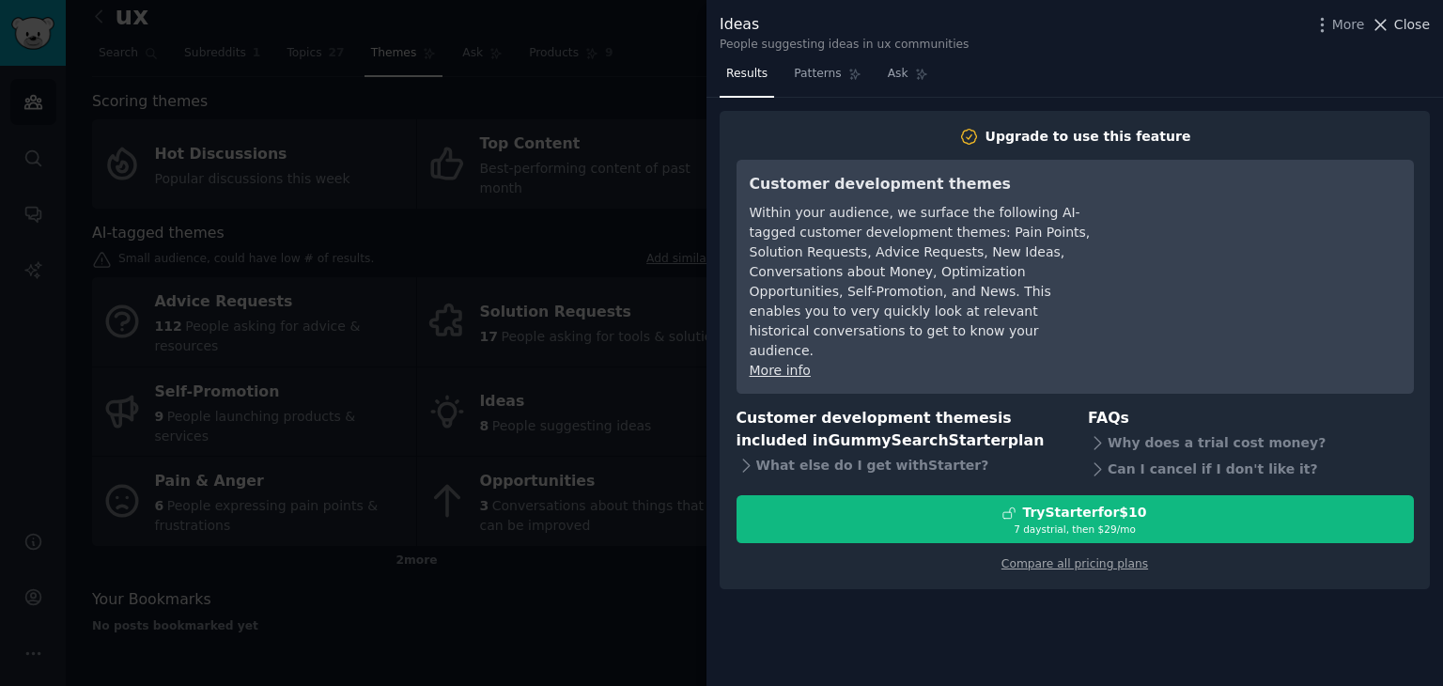
click at [1391, 19] on icon at bounding box center [1381, 25] width 20 height 20
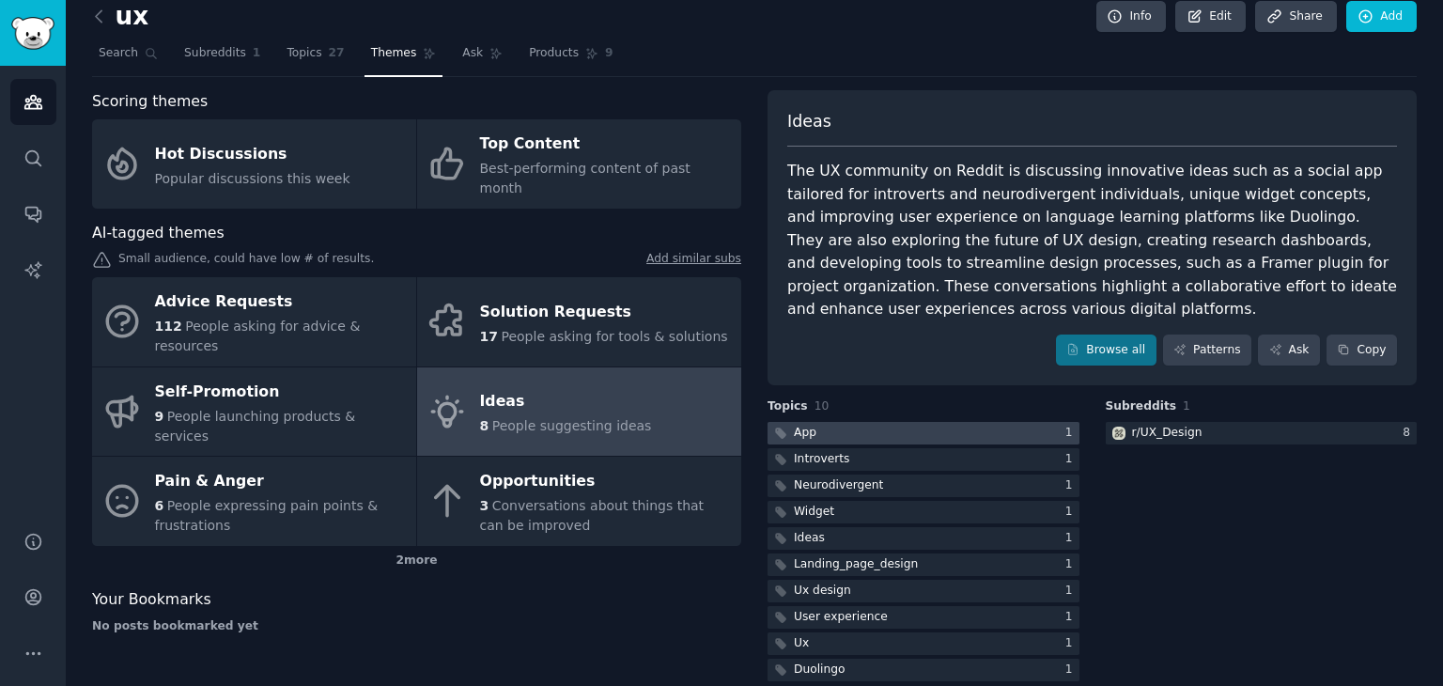
click at [825, 422] on div at bounding box center [924, 433] width 312 height 23
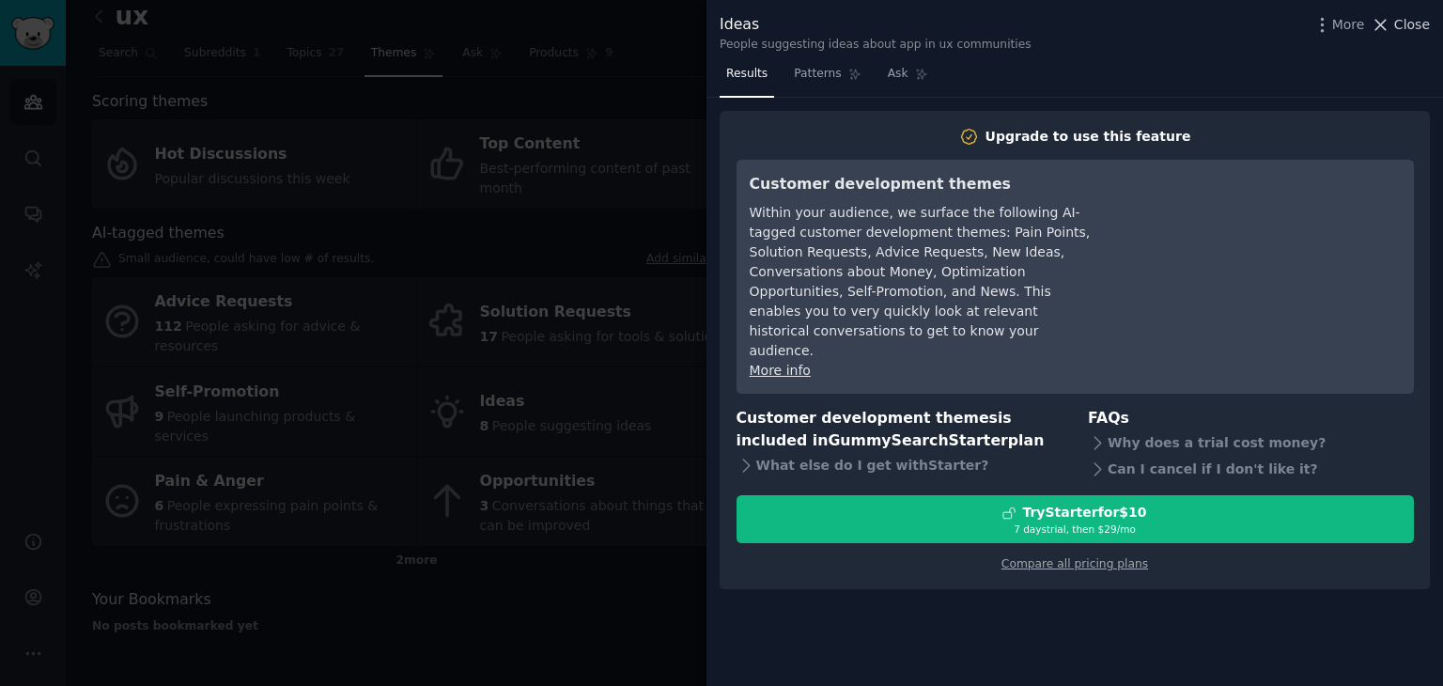
click at [1376, 25] on icon at bounding box center [1381, 25] width 20 height 20
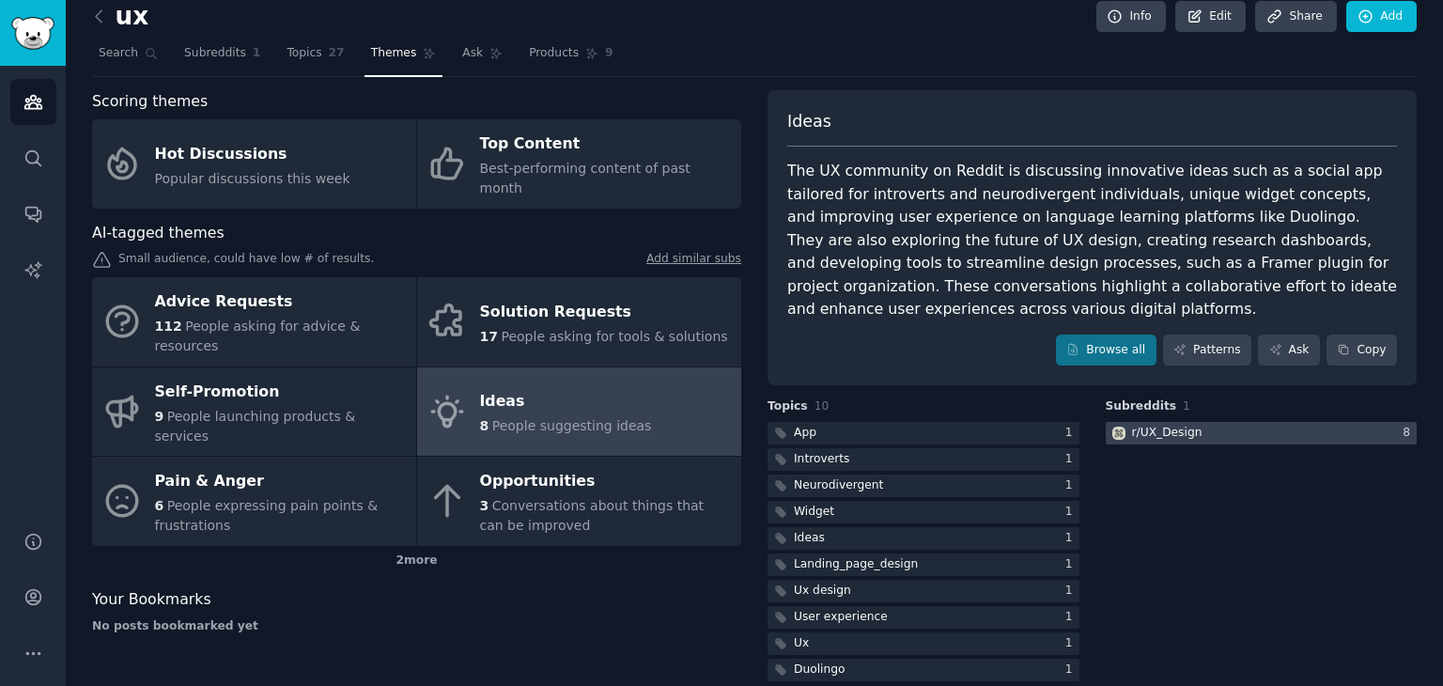
click at [1176, 425] on div "r/ UX_Design" at bounding box center [1167, 433] width 70 height 17
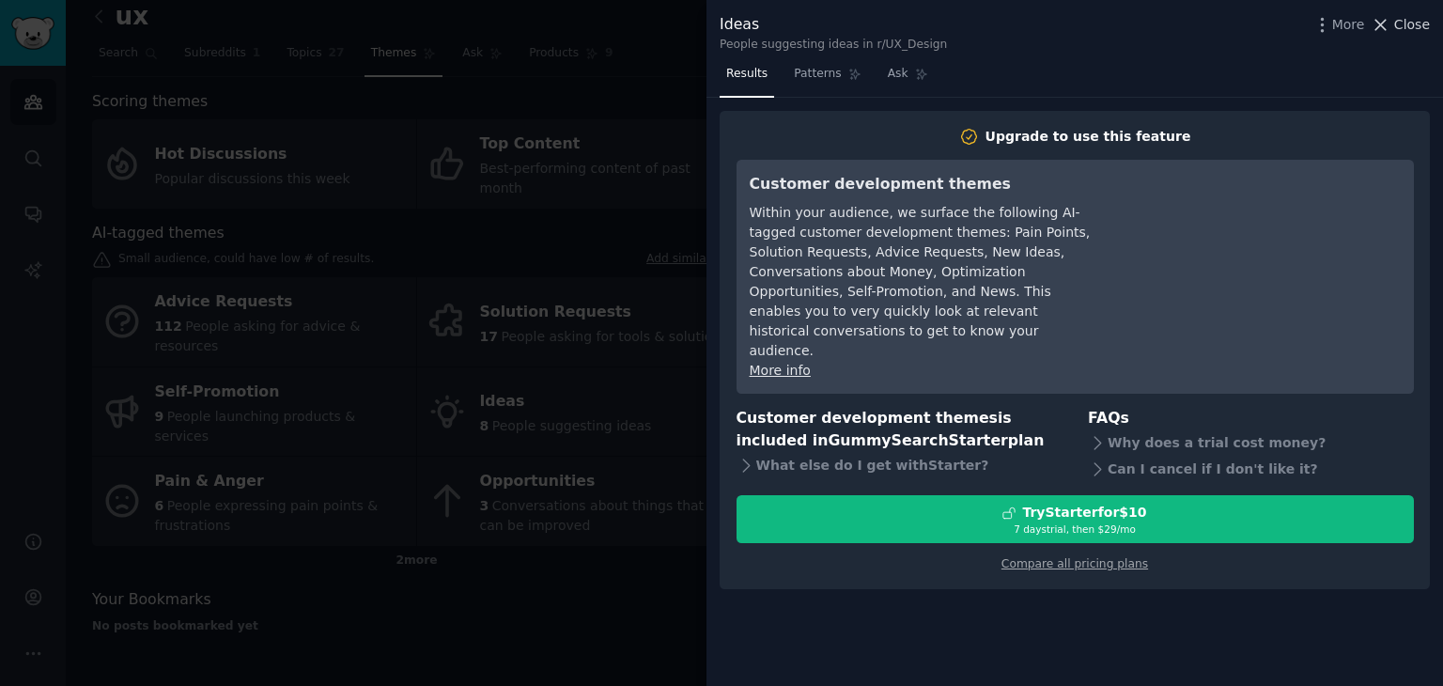
click at [1383, 22] on icon at bounding box center [1381, 25] width 10 height 10
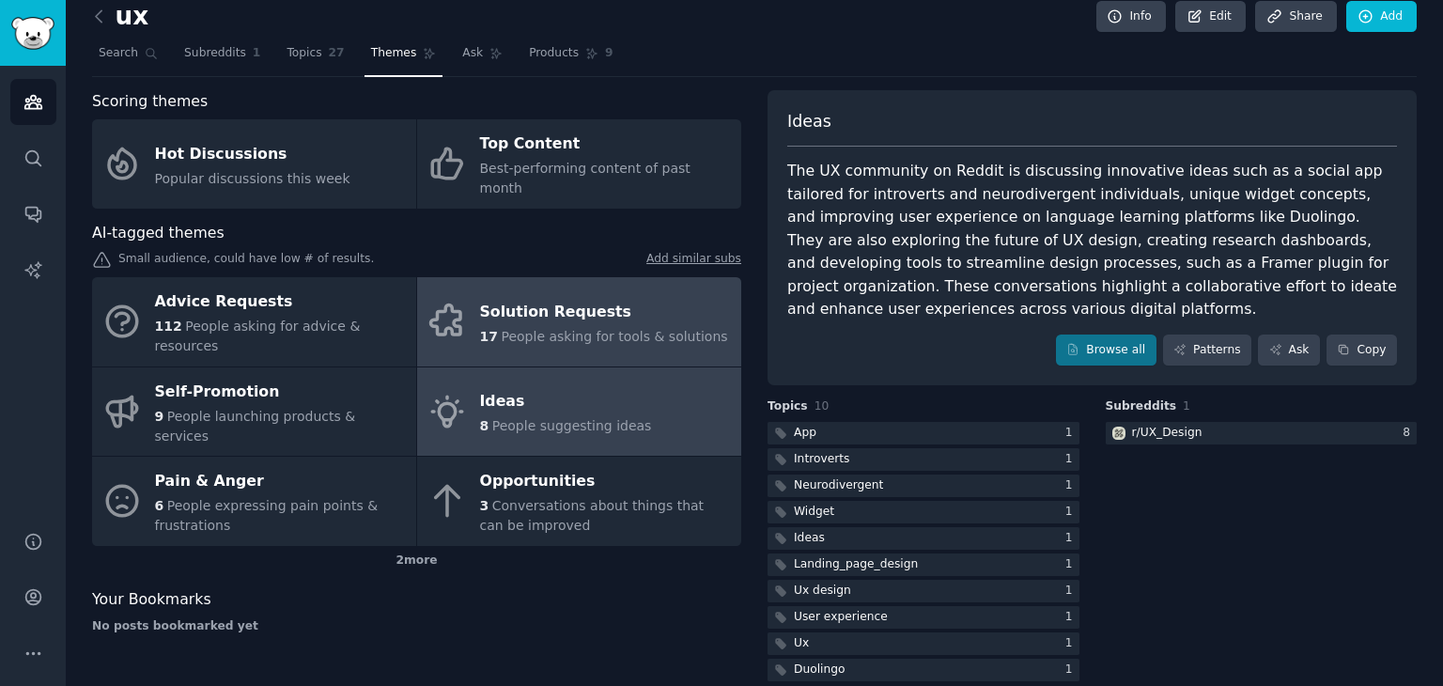
click at [526, 297] on div "Solution Requests" at bounding box center [604, 312] width 248 height 30
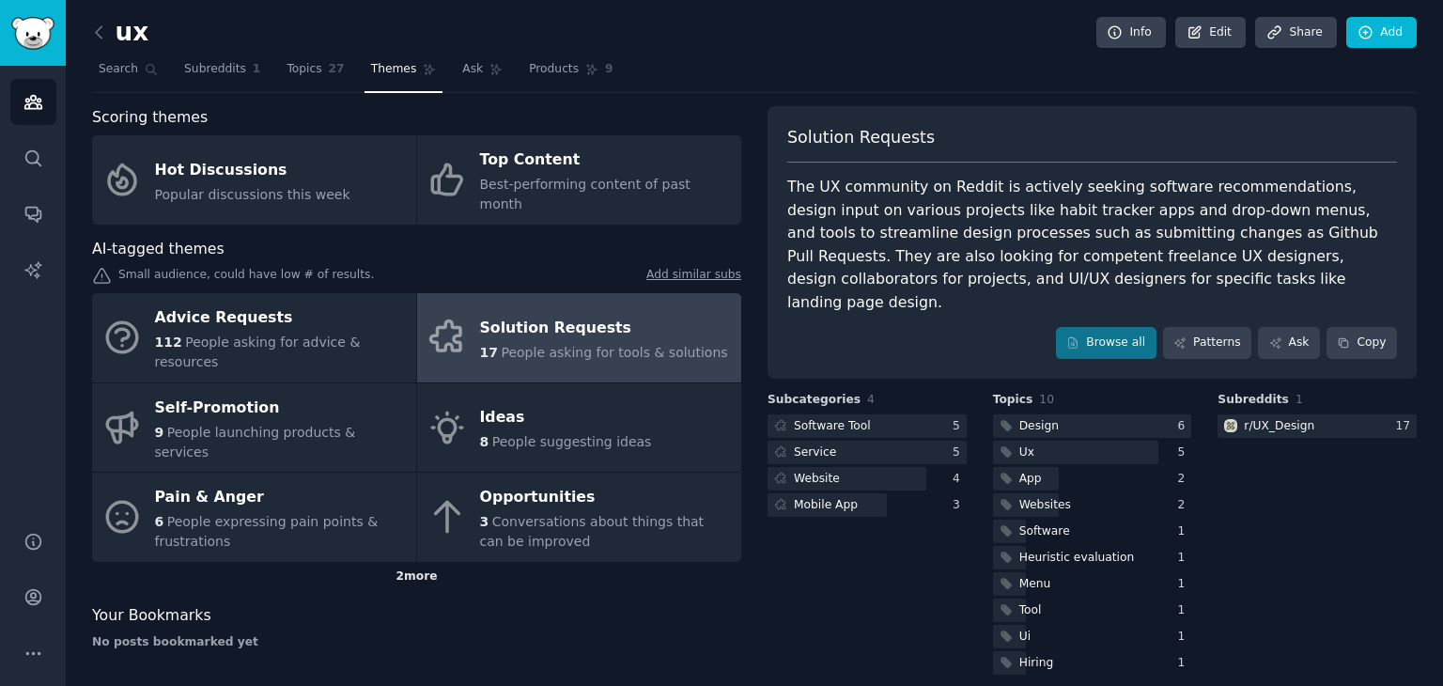
click at [431, 562] on div "2 more" at bounding box center [416, 577] width 649 height 30
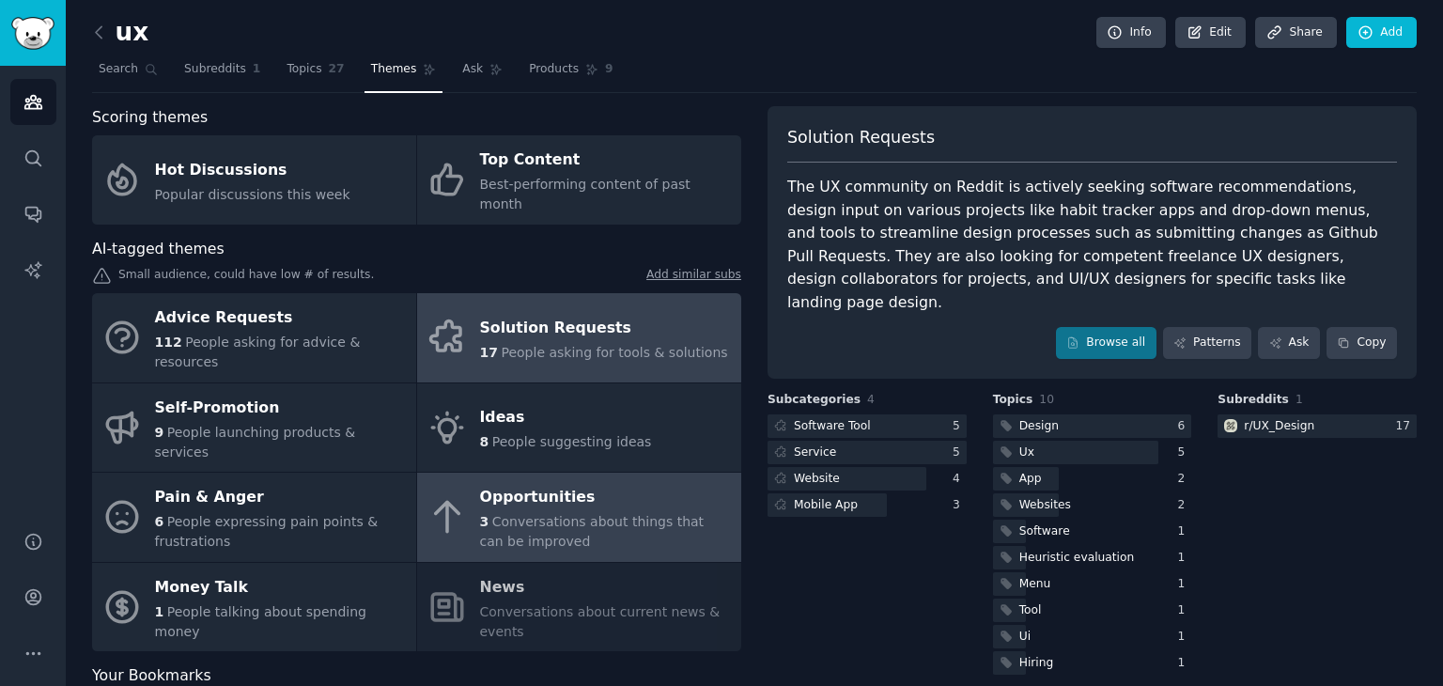
click at [579, 512] on div "3 Conversations about things that can be improved" at bounding box center [606, 531] width 252 height 39
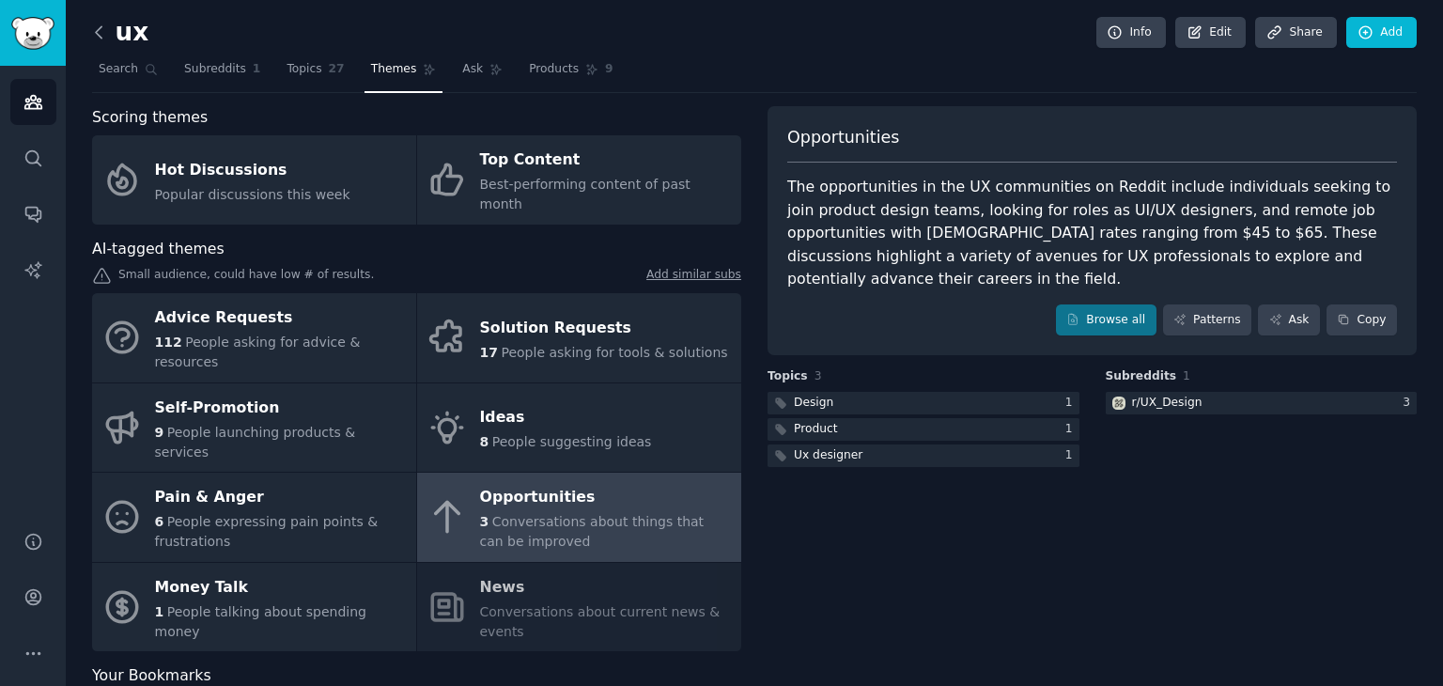
click at [95, 25] on icon at bounding box center [99, 33] width 20 height 20
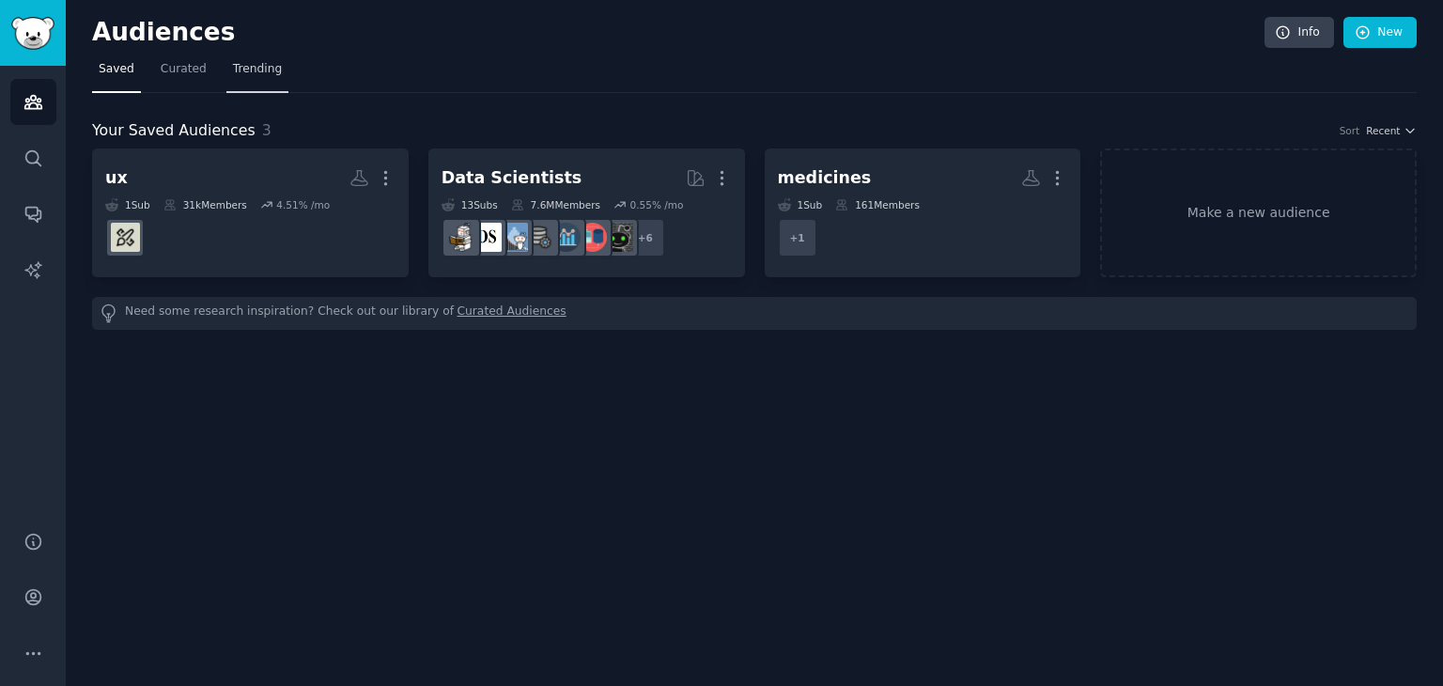
click at [239, 76] on span "Trending" at bounding box center [257, 69] width 49 height 17
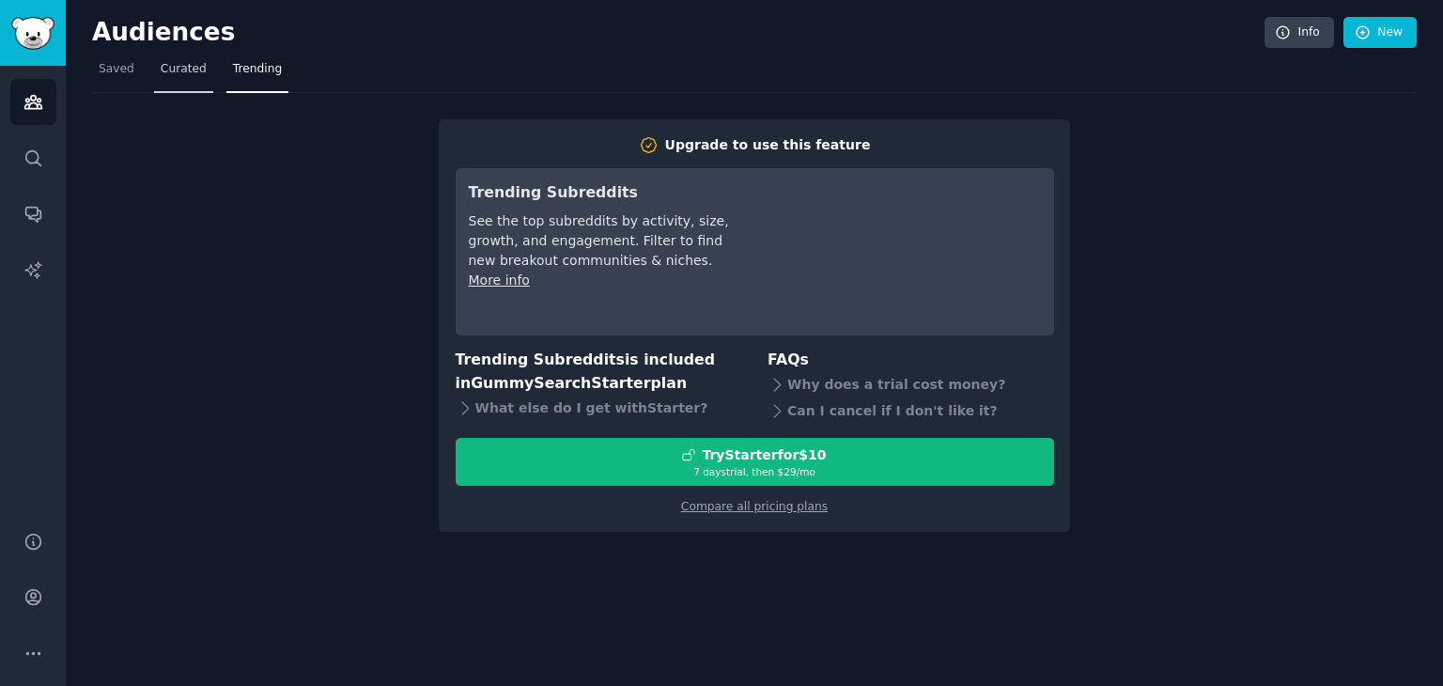
click at [188, 71] on span "Curated" at bounding box center [184, 69] width 46 height 17
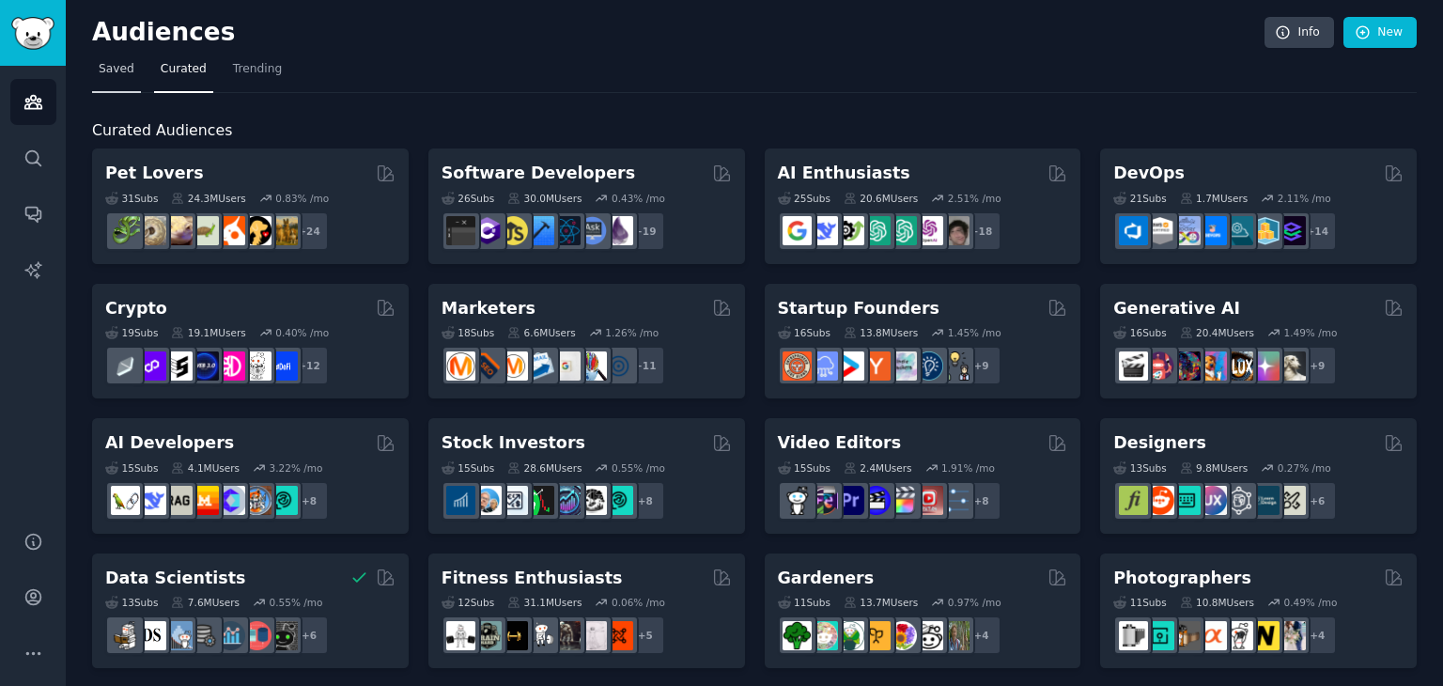
click at [123, 85] on link "Saved" at bounding box center [116, 73] width 49 height 39
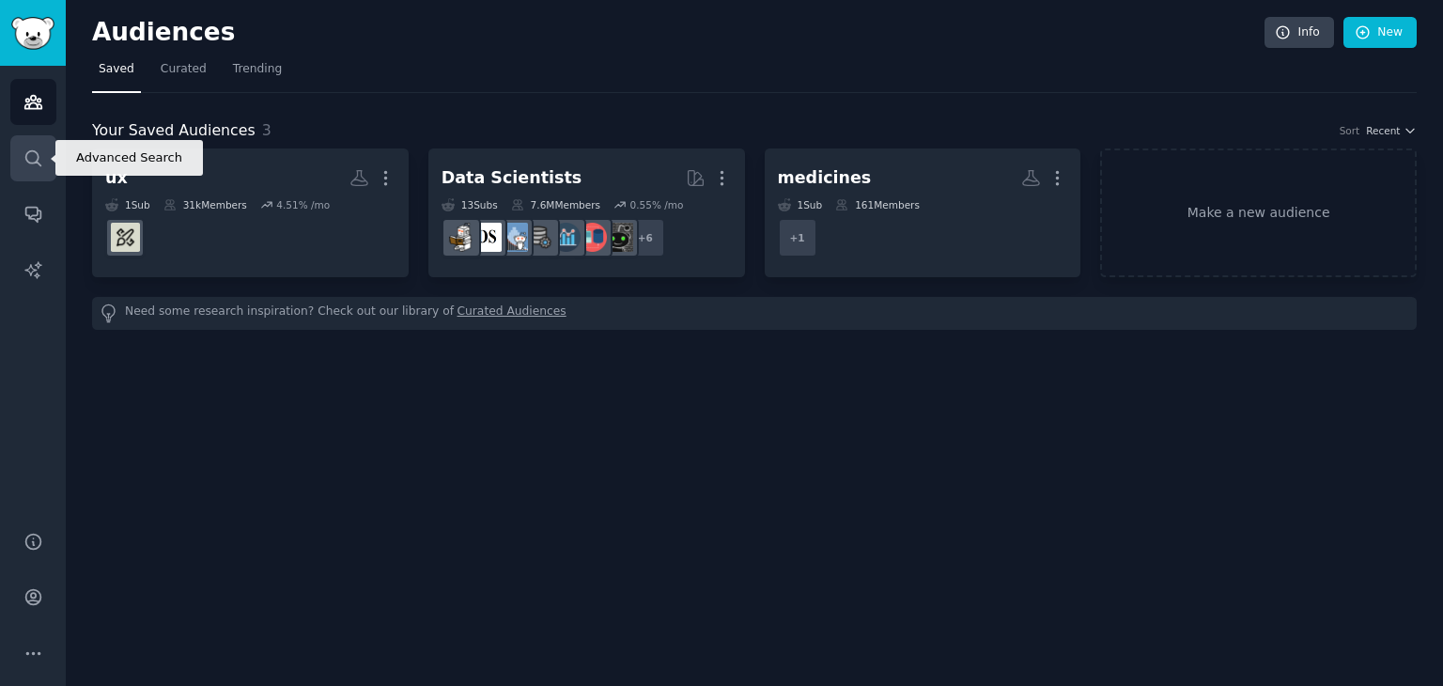
click at [23, 171] on link "Search" at bounding box center [33, 158] width 46 height 46
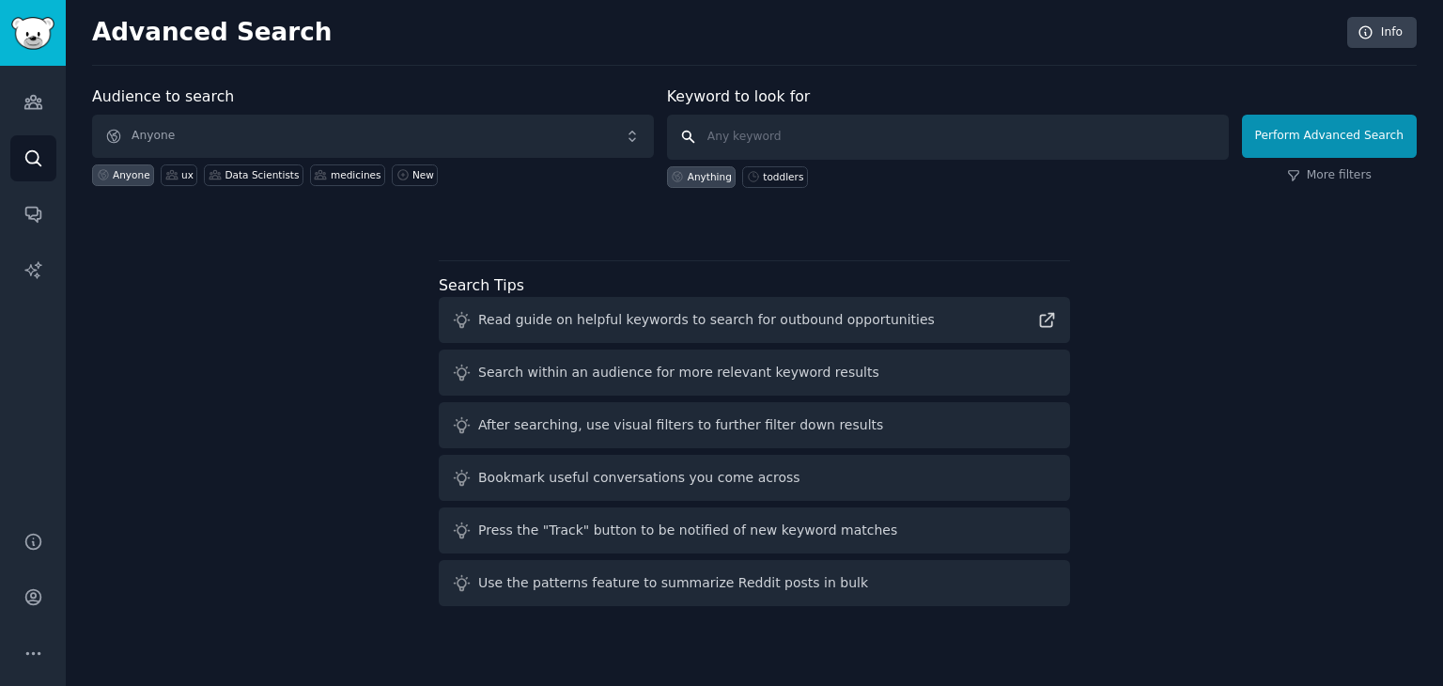
click at [812, 132] on input "text" at bounding box center [948, 137] width 562 height 45
